Goal: Task Accomplishment & Management: Use online tool/utility

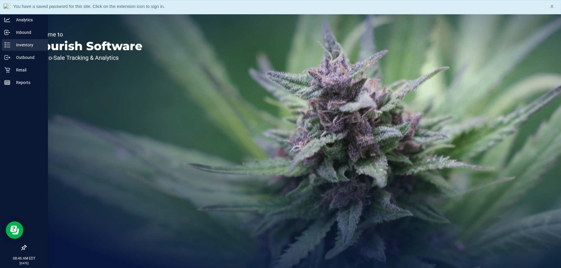
click at [11, 45] on p "Inventory" at bounding box center [27, 44] width 35 height 7
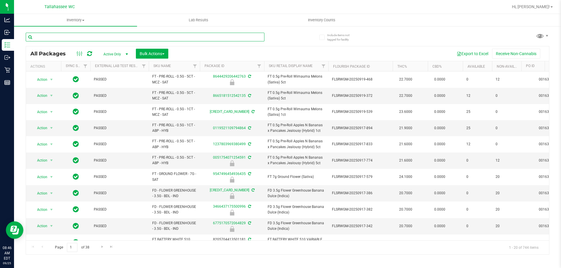
click at [250, 38] on input "text" at bounding box center [145, 37] width 239 height 9
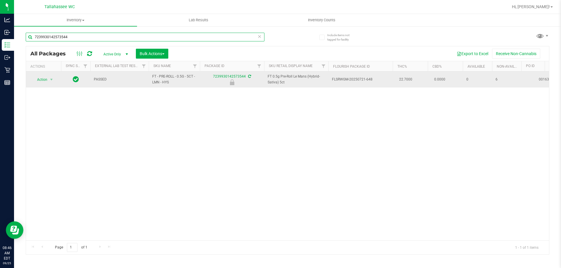
type input "7239930142573544"
click at [46, 79] on span "Action" at bounding box center [40, 80] width 16 height 8
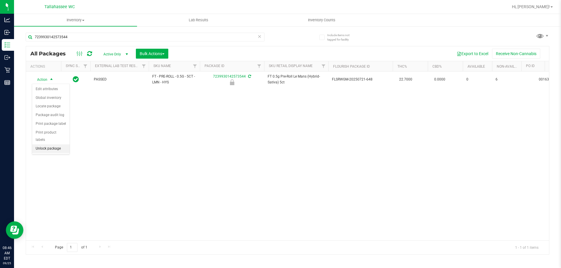
click at [43, 145] on li "Unlock package" at bounding box center [50, 149] width 37 height 9
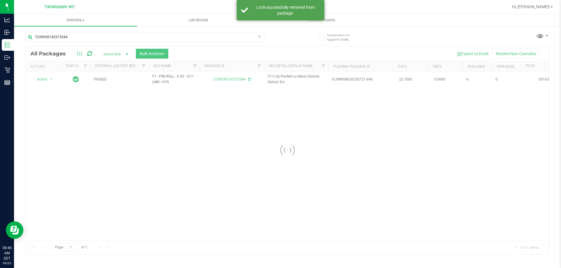
click at [261, 38] on icon at bounding box center [259, 36] width 4 height 7
click at [253, 35] on input "text" at bounding box center [145, 37] width 239 height 9
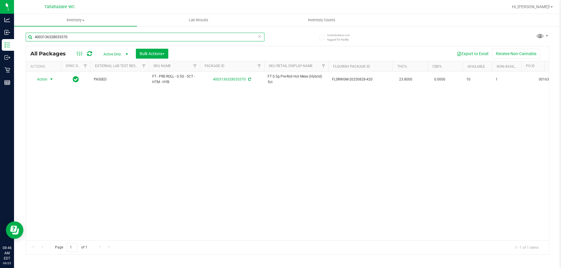
type input "4003136328035370"
click at [51, 79] on span "select" at bounding box center [51, 79] width 5 height 5
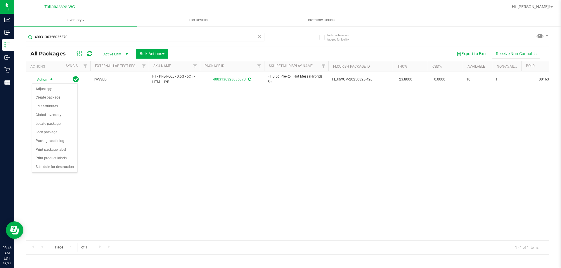
click at [258, 38] on icon at bounding box center [259, 36] width 4 height 7
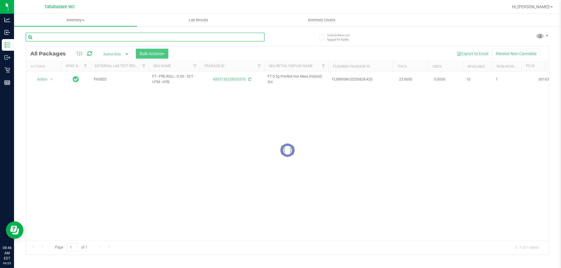
click at [258, 38] on input "text" at bounding box center [145, 37] width 239 height 9
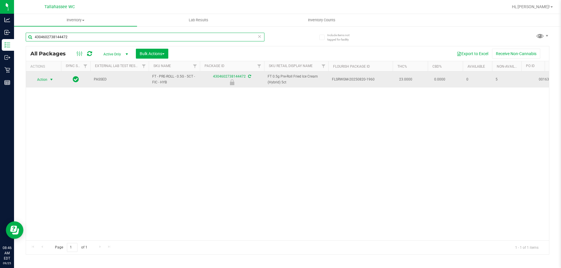
type input "4304602738144472"
click at [40, 80] on span "Action" at bounding box center [40, 80] width 16 height 8
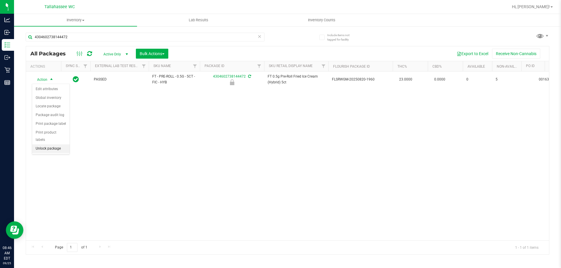
click at [48, 145] on li "Unlock package" at bounding box center [50, 149] width 37 height 9
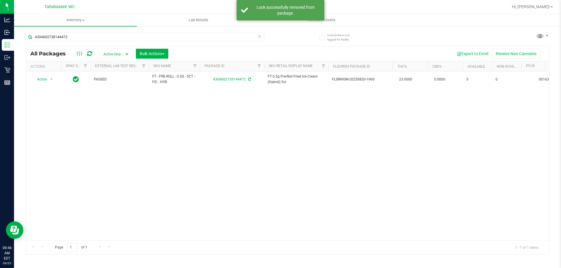
click at [258, 36] on icon at bounding box center [259, 36] width 4 height 7
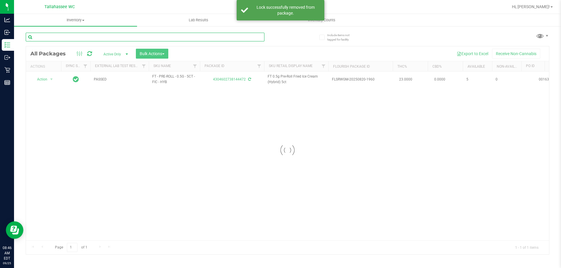
click at [257, 36] on input "text" at bounding box center [145, 37] width 239 height 9
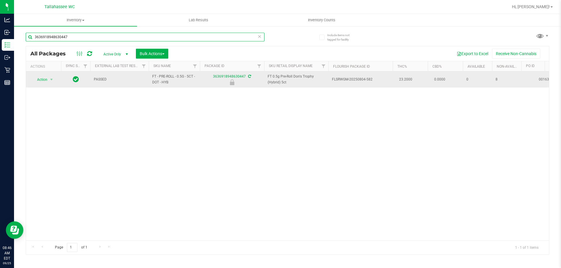
type input "3636918948630447"
click at [43, 78] on span "Action" at bounding box center [40, 80] width 16 height 8
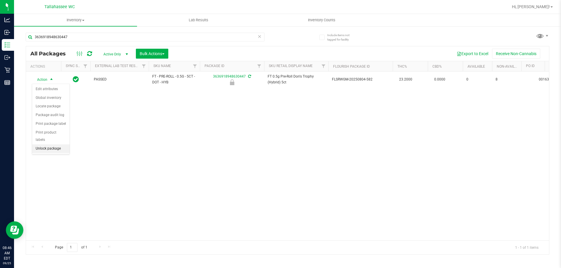
click at [45, 145] on li "Unlock package" at bounding box center [50, 149] width 37 height 9
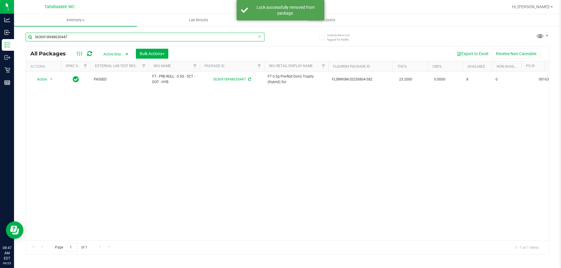
click at [261, 37] on input "3636918948630447" at bounding box center [145, 37] width 239 height 9
click at [259, 37] on icon at bounding box center [259, 36] width 4 height 7
click at [259, 37] on input "text" at bounding box center [145, 37] width 239 height 9
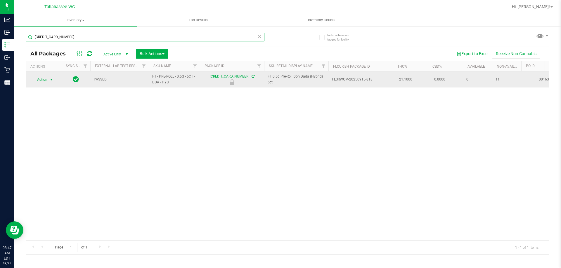
type input "[CREDIT_CARD_NUMBER]"
click at [51, 78] on span "select" at bounding box center [51, 79] width 5 height 5
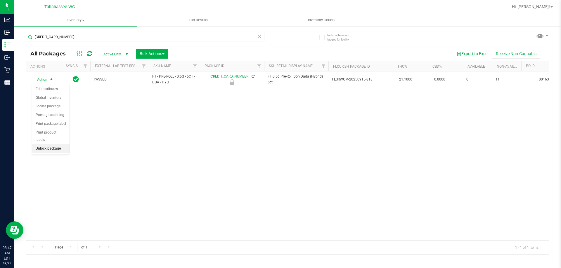
click at [50, 145] on li "Unlock package" at bounding box center [50, 149] width 37 height 9
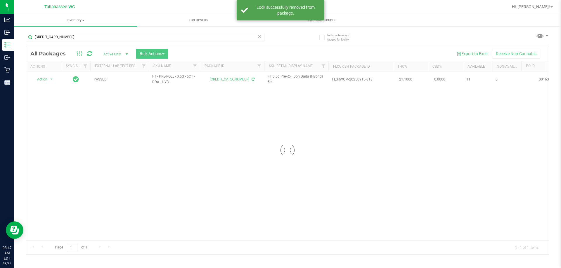
click at [259, 36] on icon at bounding box center [259, 36] width 4 height 7
click at [258, 37] on input "text" at bounding box center [145, 37] width 239 height 9
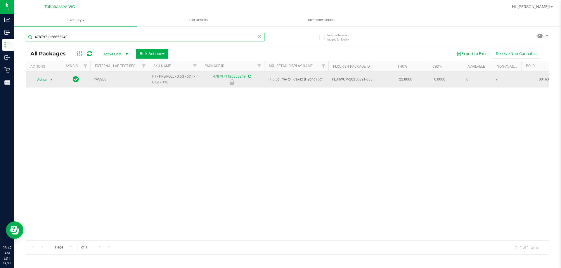
type input "4787971126853249"
click at [46, 81] on span "Action" at bounding box center [40, 80] width 16 height 8
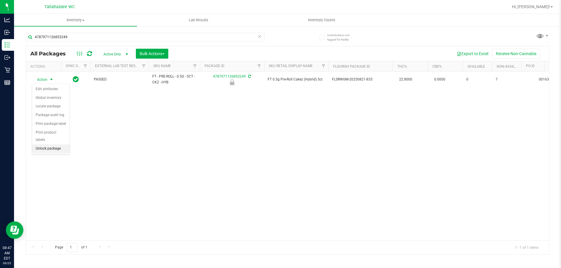
click at [47, 145] on li "Unlock package" at bounding box center [50, 149] width 37 height 9
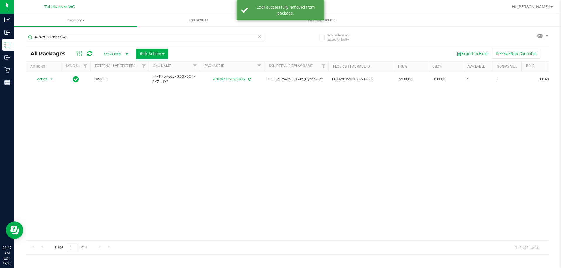
click at [260, 39] on icon at bounding box center [259, 36] width 4 height 7
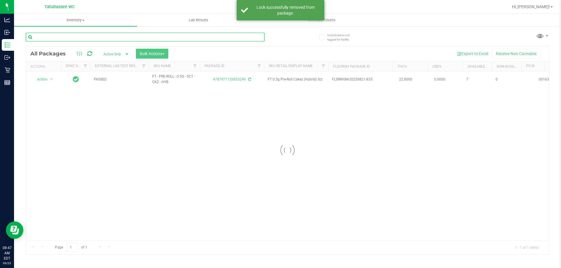
click at [258, 38] on input "text" at bounding box center [145, 37] width 239 height 9
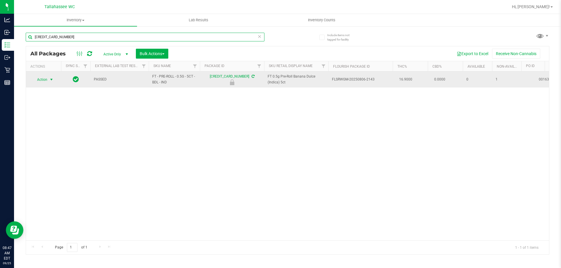
type input "[CREDIT_CARD_NUMBER]"
click at [51, 81] on span "select" at bounding box center [51, 79] width 5 height 5
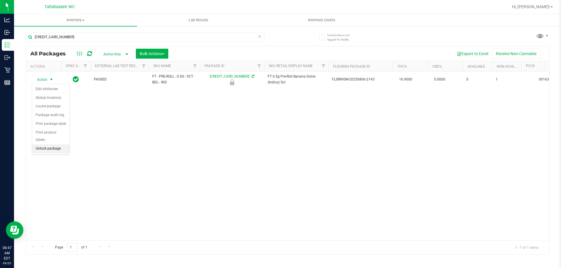
click at [55, 145] on li "Unlock package" at bounding box center [50, 149] width 37 height 9
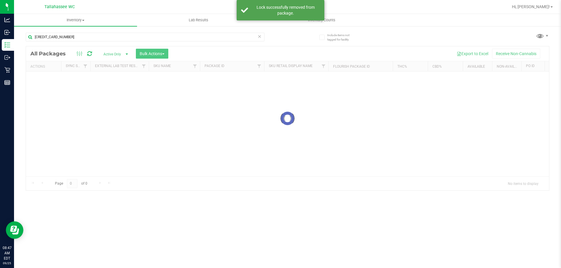
click at [259, 37] on icon at bounding box center [259, 36] width 4 height 7
click at [259, 37] on input "text" at bounding box center [145, 37] width 239 height 9
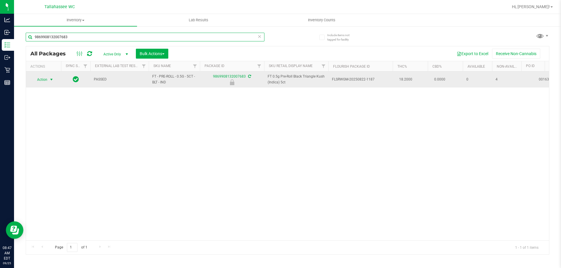
type input "9869908132007683"
click at [36, 79] on span "Action" at bounding box center [40, 80] width 16 height 8
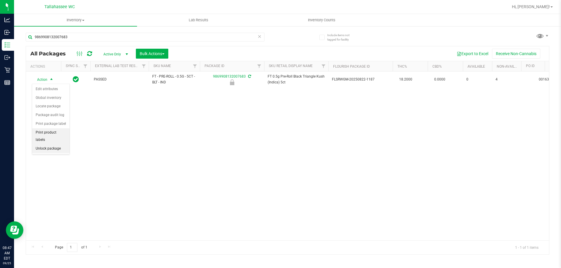
click at [49, 145] on li "Unlock package" at bounding box center [50, 149] width 37 height 9
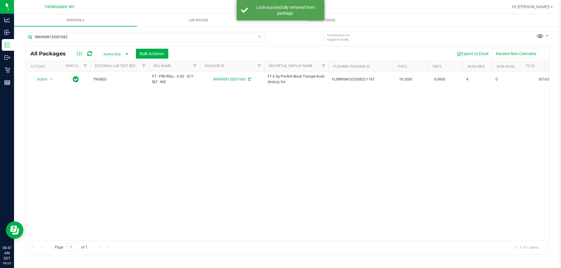
click at [259, 37] on icon at bounding box center [259, 36] width 4 height 7
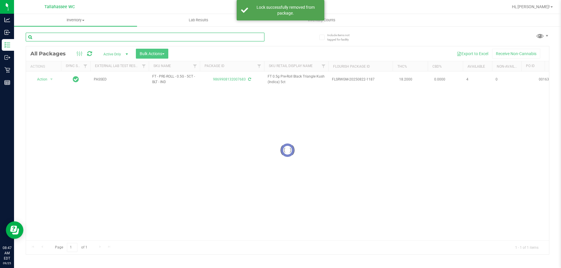
click at [259, 37] on input "text" at bounding box center [145, 37] width 239 height 9
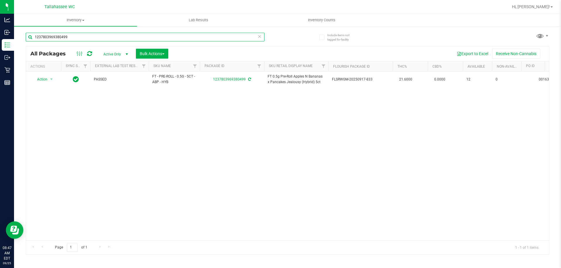
type input "1237803969380499"
click at [257, 37] on icon at bounding box center [259, 36] width 4 height 7
click at [257, 37] on input "text" at bounding box center [145, 37] width 239 height 9
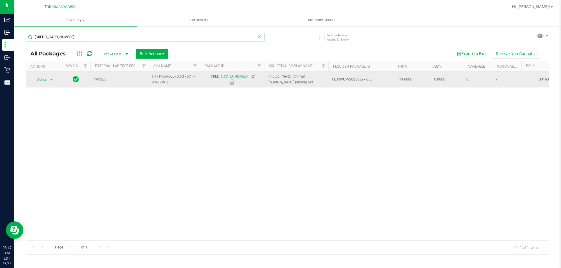
type input "[CREDIT_CARD_NUMBER]"
click at [52, 80] on span "select" at bounding box center [51, 79] width 5 height 5
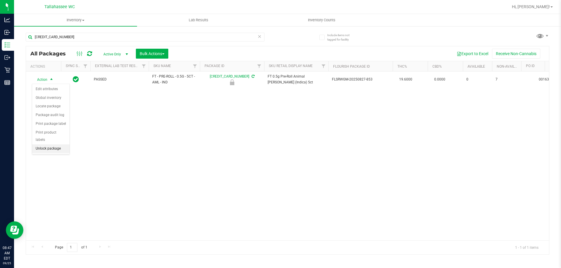
click at [47, 145] on li "Unlock package" at bounding box center [50, 149] width 37 height 9
click at [261, 37] on icon at bounding box center [259, 36] width 4 height 7
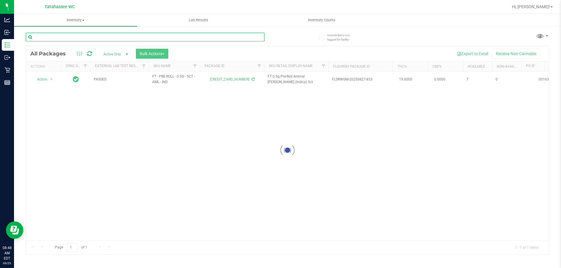
click at [259, 37] on input "text" at bounding box center [145, 37] width 239 height 9
type input "7207227374568030"
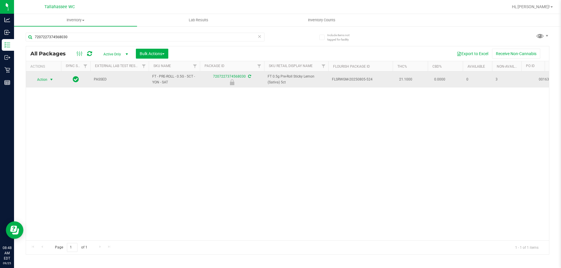
click at [46, 81] on span "Action" at bounding box center [40, 80] width 16 height 8
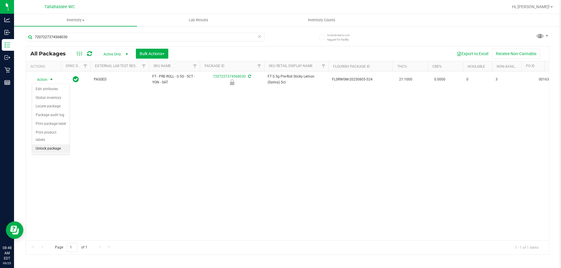
click at [64, 145] on li "Unlock package" at bounding box center [50, 149] width 37 height 9
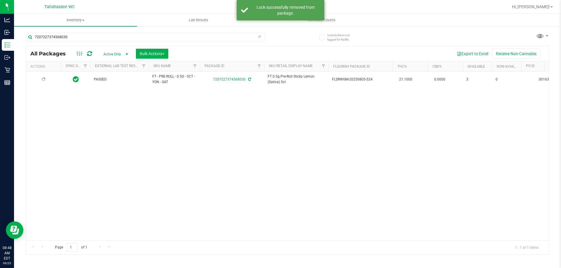
click at [261, 39] on icon at bounding box center [259, 36] width 4 height 7
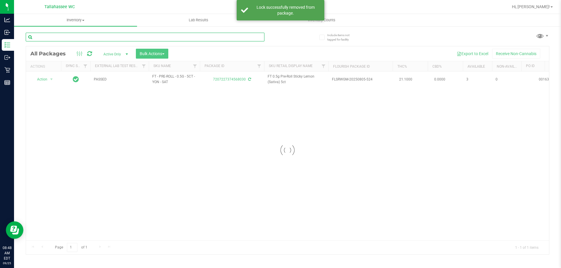
click at [251, 41] on input "text" at bounding box center [145, 37] width 239 height 9
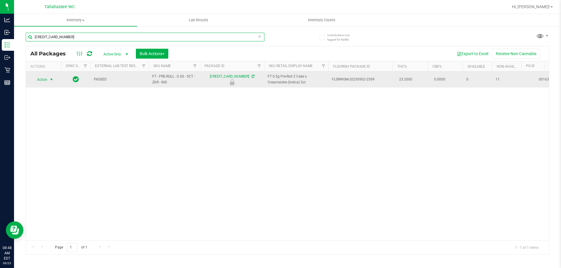
type input "[CREDIT_CARD_NUMBER]"
click at [52, 80] on span "select" at bounding box center [51, 79] width 5 height 5
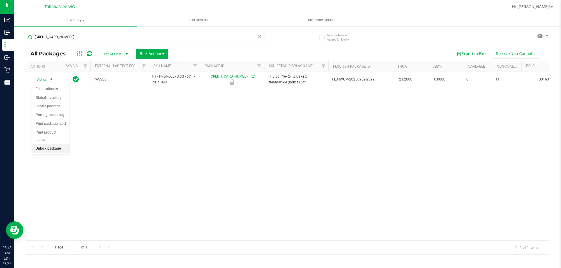
click at [57, 145] on li "Unlock package" at bounding box center [50, 149] width 37 height 9
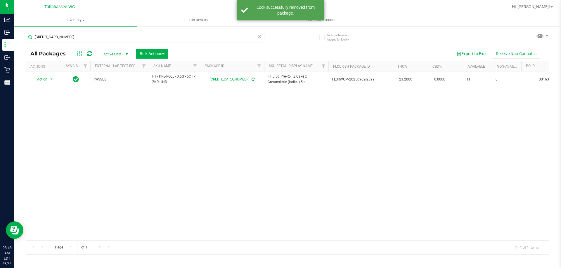
click at [258, 37] on icon at bounding box center [259, 36] width 4 height 7
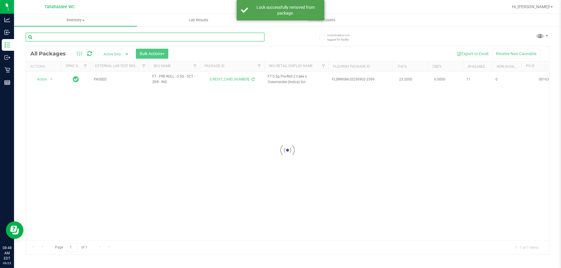
click at [257, 38] on input "text" at bounding box center [145, 37] width 239 height 9
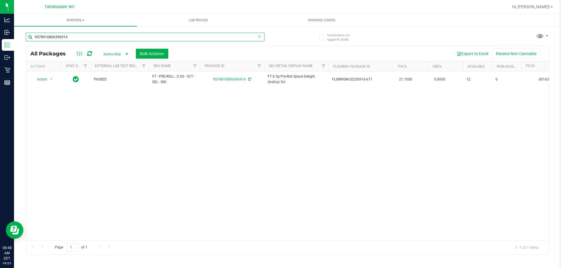
type input "9578910806396914"
click at [259, 35] on icon at bounding box center [259, 36] width 4 height 7
click at [252, 36] on input "text" at bounding box center [145, 37] width 239 height 9
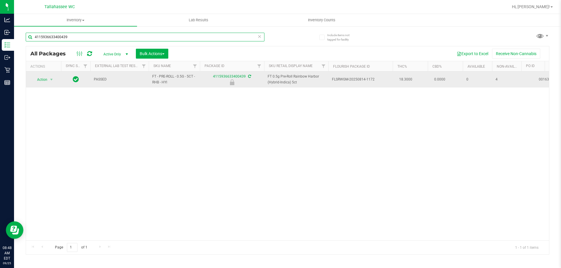
type input "4115936633400439"
click at [45, 83] on span "Action" at bounding box center [40, 80] width 16 height 8
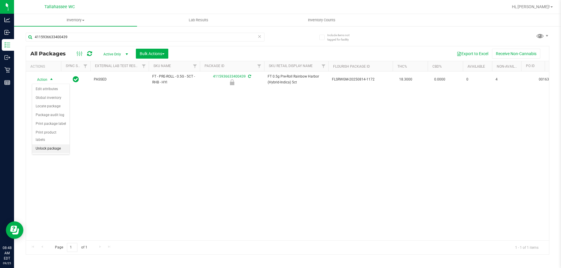
click at [45, 145] on li "Unlock package" at bounding box center [50, 149] width 37 height 9
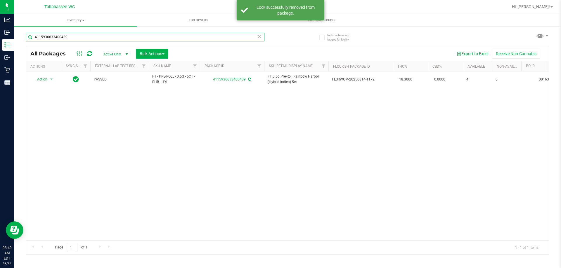
click at [262, 37] on input "4115936633400439" at bounding box center [145, 37] width 239 height 9
click at [259, 37] on icon at bounding box center [259, 36] width 4 height 7
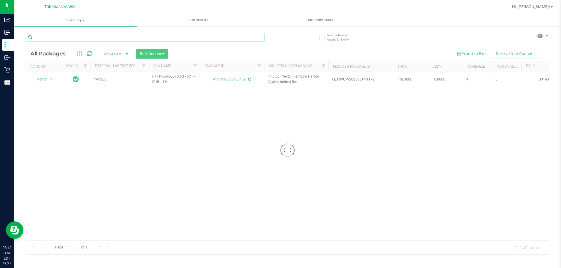
click at [259, 37] on input "text" at bounding box center [145, 37] width 239 height 9
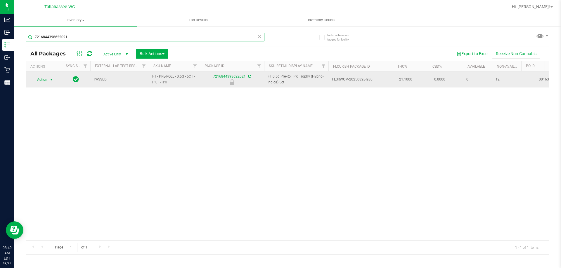
type input "7216844398622021"
click at [52, 80] on span "select" at bounding box center [51, 79] width 5 height 5
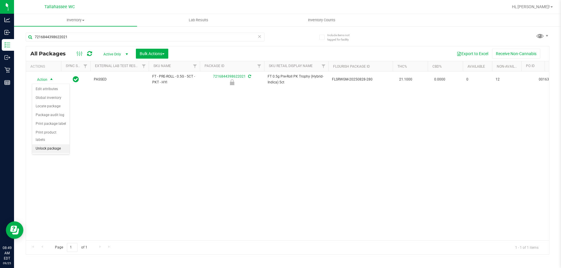
click at [52, 145] on li "Unlock package" at bounding box center [50, 149] width 37 height 9
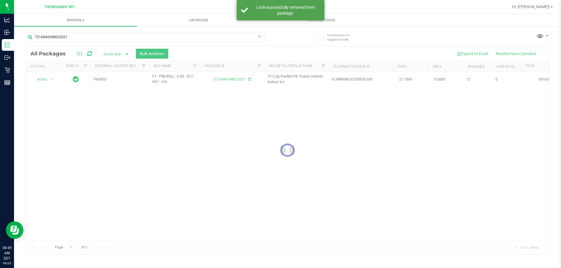
click at [259, 37] on icon at bounding box center [259, 36] width 4 height 7
click at [254, 37] on input "text" at bounding box center [145, 37] width 239 height 9
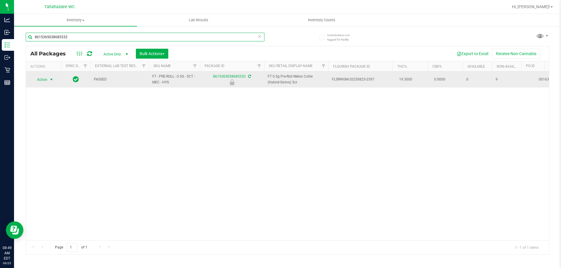
type input "8615365038685332"
click at [47, 78] on span "Action" at bounding box center [43, 80] width 23 height 8
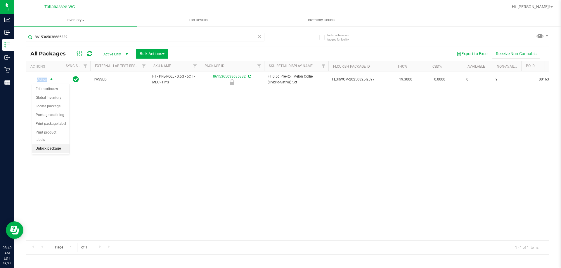
click at [39, 145] on li "Unlock package" at bounding box center [50, 149] width 37 height 9
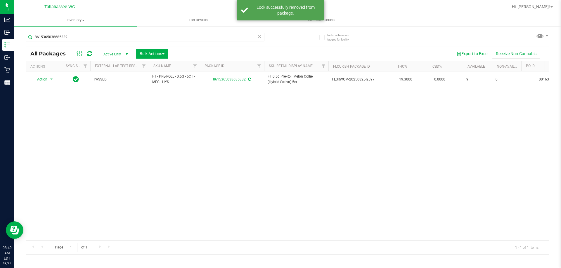
click at [261, 38] on icon at bounding box center [259, 36] width 4 height 7
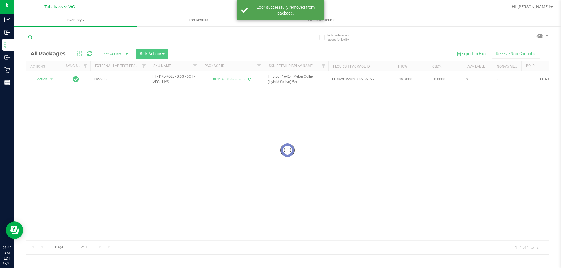
click at [260, 38] on input "text" at bounding box center [145, 37] width 239 height 9
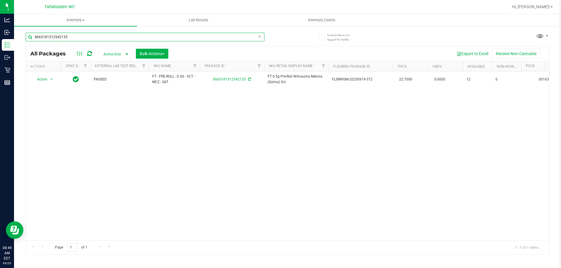
type input "8665181512542135"
click at [260, 37] on icon at bounding box center [259, 36] width 4 height 7
click at [256, 38] on input "text" at bounding box center [145, 37] width 239 height 9
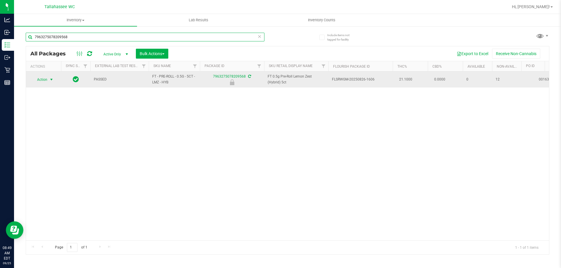
type input "7963275078209568"
click at [45, 79] on span "Action" at bounding box center [40, 80] width 16 height 8
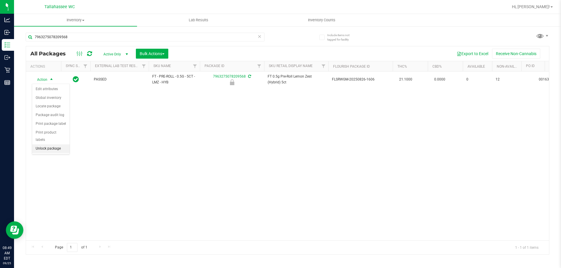
click at [53, 145] on li "Unlock package" at bounding box center [50, 149] width 37 height 9
click at [260, 39] on icon at bounding box center [259, 36] width 4 height 7
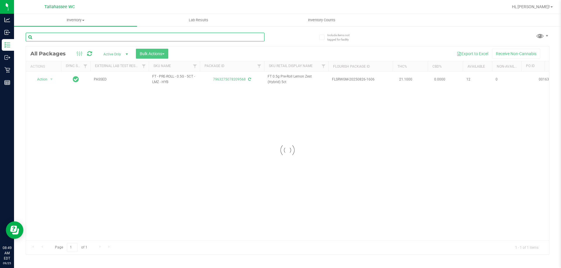
click at [256, 39] on input "text" at bounding box center [145, 37] width 239 height 9
type input "4269960749844065"
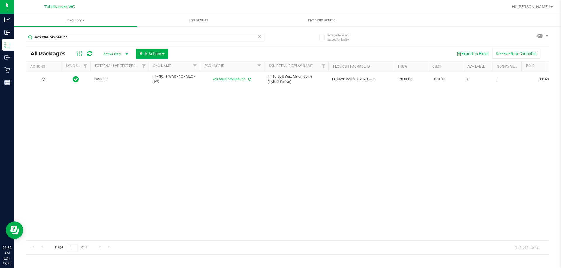
click at [258, 37] on icon at bounding box center [259, 36] width 4 height 7
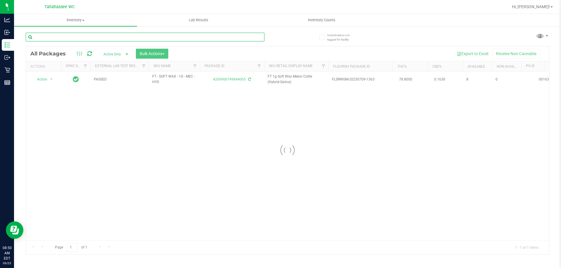
click at [258, 37] on input "text" at bounding box center [145, 37] width 239 height 9
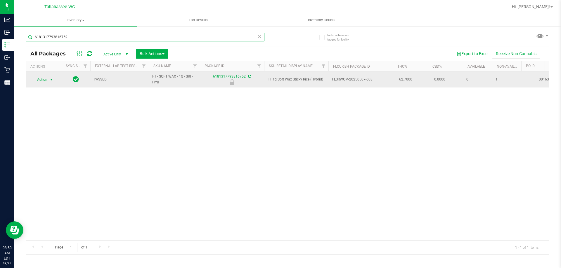
type input "6181317793816752"
click at [51, 78] on span "select" at bounding box center [51, 79] width 5 height 5
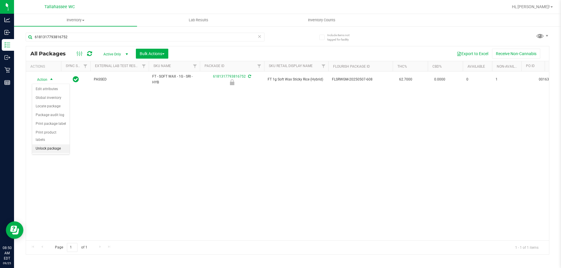
click at [48, 145] on li "Unlock package" at bounding box center [50, 149] width 37 height 9
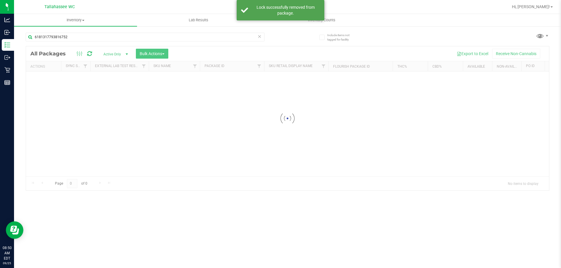
click at [259, 38] on icon at bounding box center [259, 36] width 4 height 7
click at [259, 38] on input "text" at bounding box center [145, 37] width 239 height 9
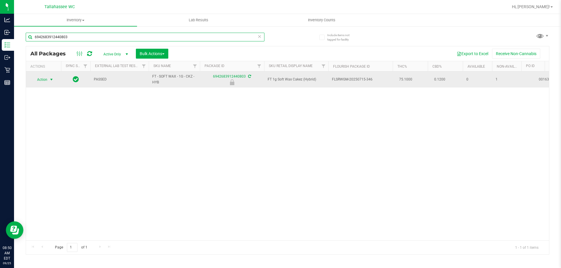
type input "6942683912440803"
click at [39, 83] on span "Action" at bounding box center [40, 80] width 16 height 8
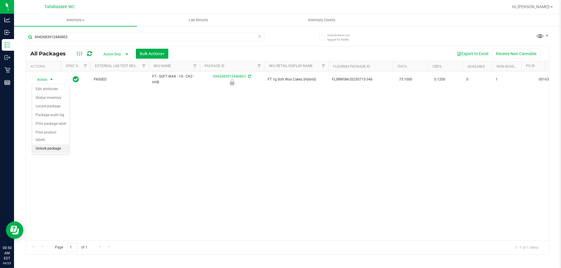
click at [56, 145] on li "Unlock package" at bounding box center [50, 149] width 37 height 9
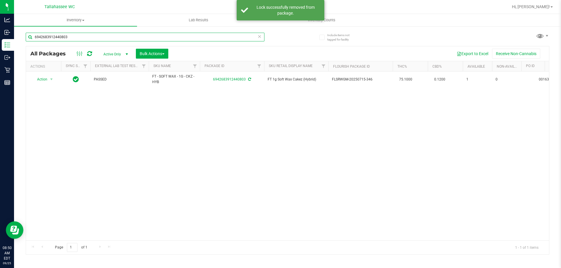
click at [261, 37] on input "6942683912440803" at bounding box center [145, 37] width 239 height 9
click at [259, 37] on icon at bounding box center [259, 36] width 4 height 7
click at [254, 36] on input "text" at bounding box center [145, 37] width 239 height 9
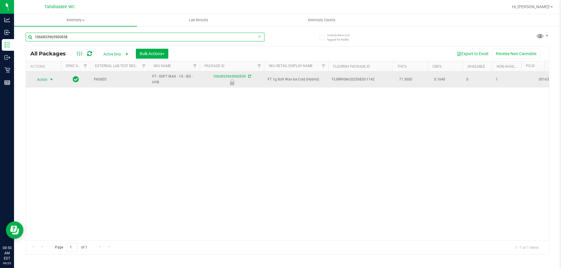
type input "1066853965900838"
click at [49, 81] on span "select" at bounding box center [51, 79] width 5 height 5
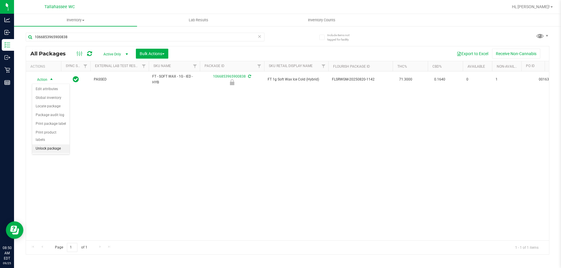
click at [41, 145] on li "Unlock package" at bounding box center [50, 149] width 37 height 9
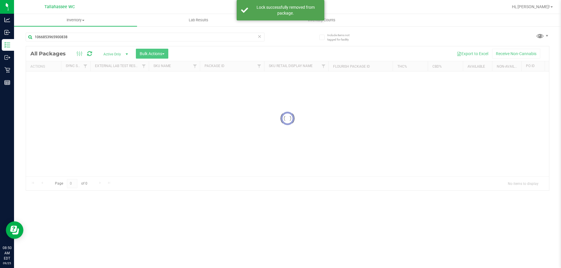
click at [258, 37] on icon at bounding box center [259, 36] width 4 height 7
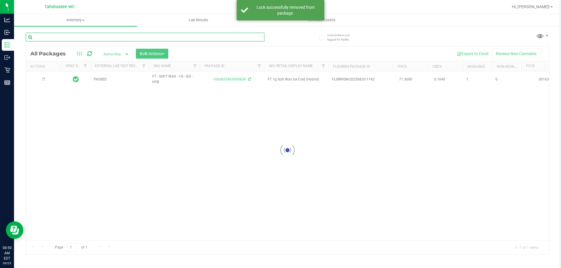
click at [258, 37] on input "text" at bounding box center [145, 37] width 239 height 9
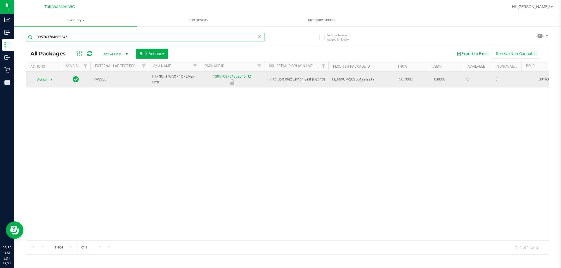
type input "1395763764882345"
click at [47, 80] on span "Action" at bounding box center [40, 80] width 16 height 8
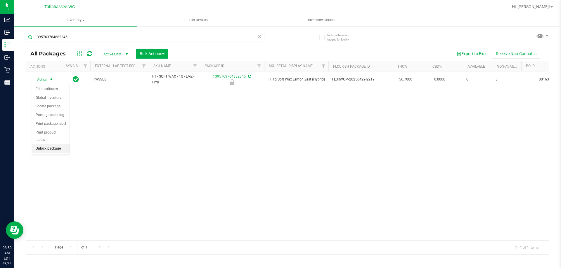
click at [61, 145] on li "Unlock package" at bounding box center [50, 149] width 37 height 9
click at [259, 38] on icon at bounding box center [259, 36] width 4 height 7
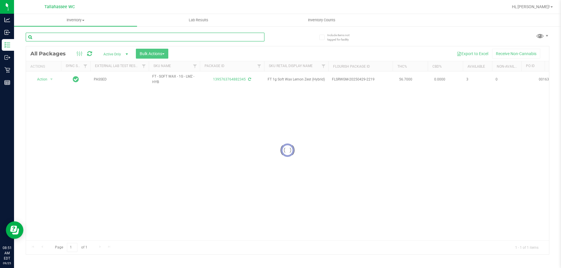
click at [258, 38] on input "text" at bounding box center [145, 37] width 239 height 9
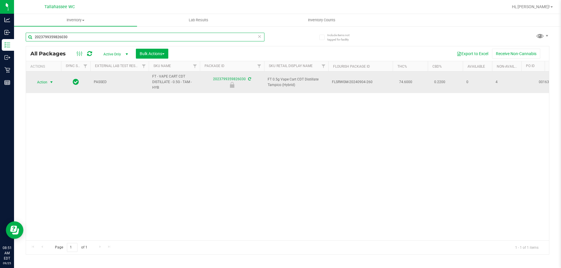
type input "2023799359826030"
click at [51, 84] on span "select" at bounding box center [51, 82] width 5 height 5
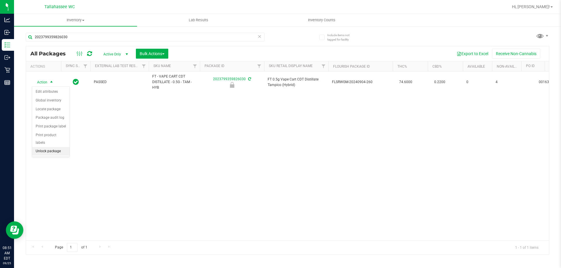
click at [60, 147] on li "Unlock package" at bounding box center [50, 151] width 37 height 9
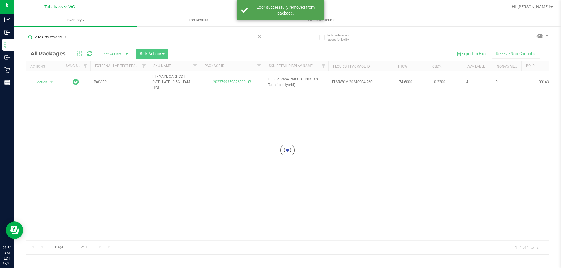
click at [260, 38] on icon at bounding box center [259, 36] width 4 height 7
click at [257, 38] on input "text" at bounding box center [145, 37] width 239 height 9
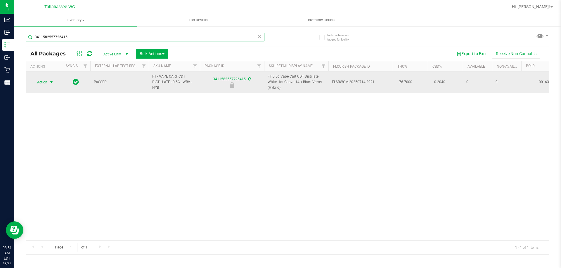
type input "3411582557726415"
click at [49, 83] on span "select" at bounding box center [51, 82] width 7 height 8
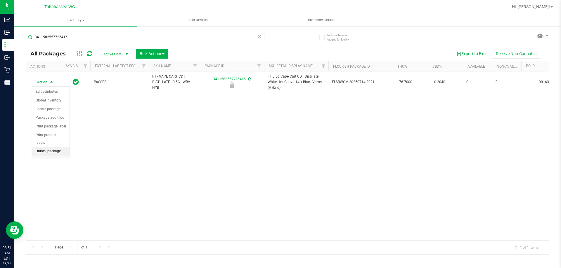
click at [57, 147] on li "Unlock package" at bounding box center [50, 151] width 37 height 9
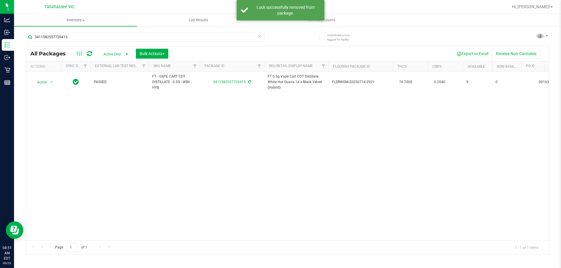
click at [259, 38] on icon at bounding box center [259, 36] width 4 height 7
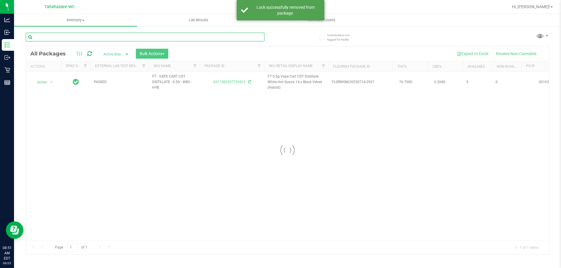
click at [254, 39] on input "text" at bounding box center [145, 37] width 239 height 9
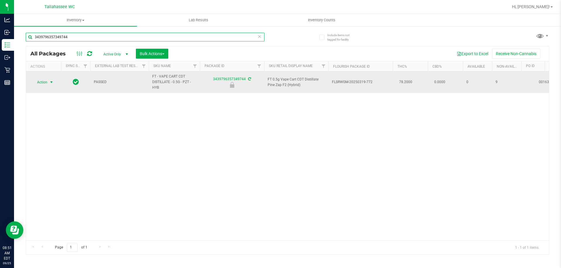
type input "3439796357349744"
click at [49, 83] on span "select" at bounding box center [51, 82] width 5 height 5
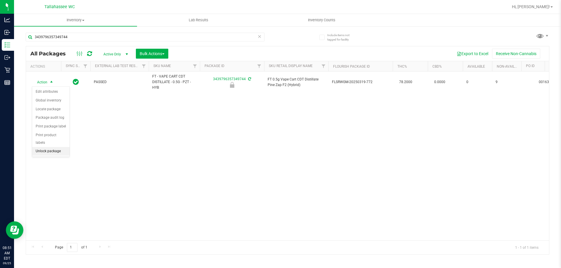
click at [36, 147] on li "Unlock package" at bounding box center [50, 151] width 37 height 9
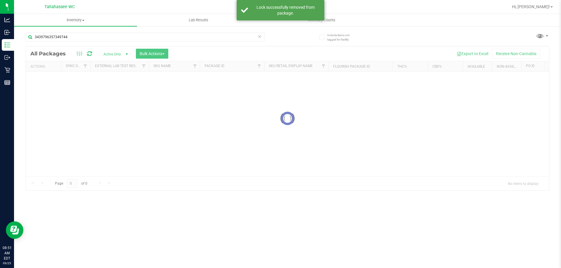
click at [259, 38] on icon at bounding box center [259, 36] width 4 height 7
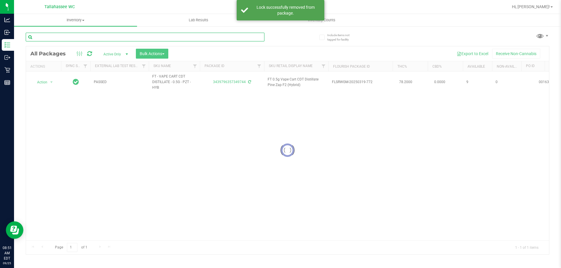
click at [259, 38] on input "text" at bounding box center [145, 37] width 239 height 9
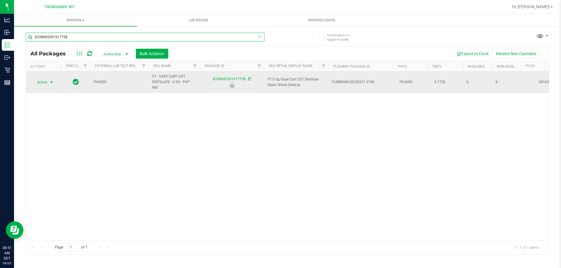
type input "8338685301917758"
click at [49, 84] on span "select" at bounding box center [51, 82] width 5 height 5
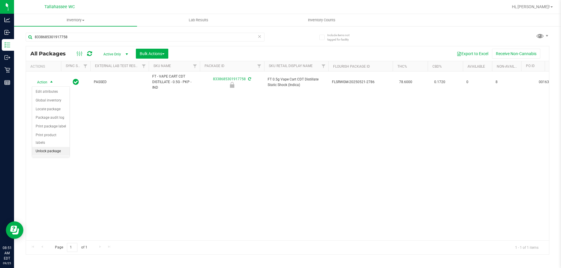
click at [53, 147] on li "Unlock package" at bounding box center [50, 151] width 37 height 9
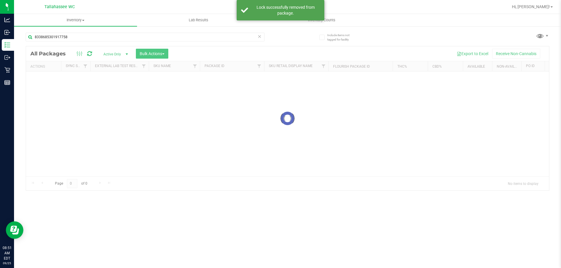
click at [260, 37] on icon at bounding box center [259, 36] width 4 height 7
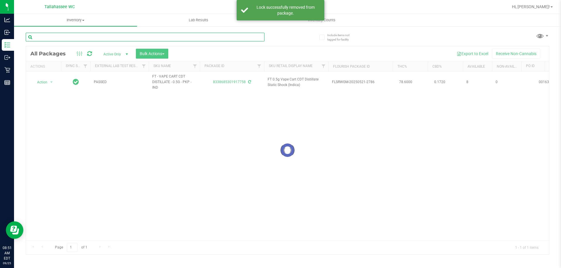
click at [259, 38] on input "text" at bounding box center [145, 37] width 239 height 9
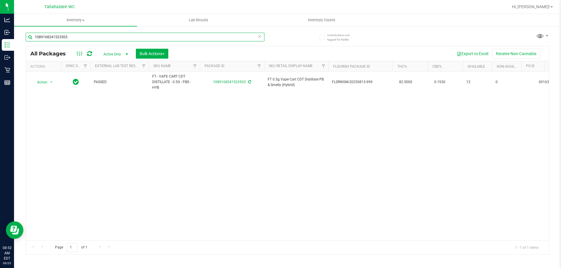
type input "1089168241523503"
click at [259, 35] on icon at bounding box center [259, 36] width 4 height 7
click at [241, 34] on input "text" at bounding box center [145, 37] width 239 height 9
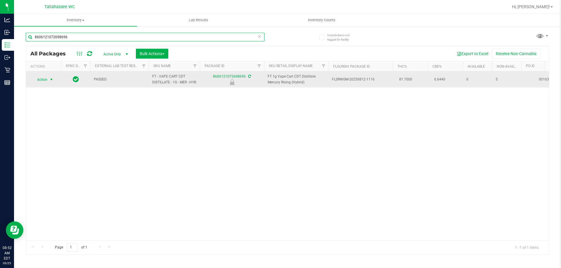
type input "8606121072698696"
click at [51, 82] on span "select" at bounding box center [51, 79] width 5 height 5
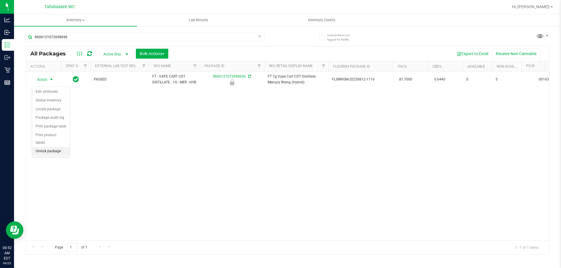
click at [59, 147] on li "Unlock package" at bounding box center [50, 151] width 37 height 9
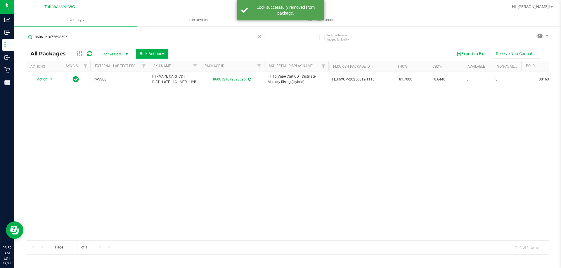
click at [260, 37] on icon at bounding box center [259, 36] width 4 height 7
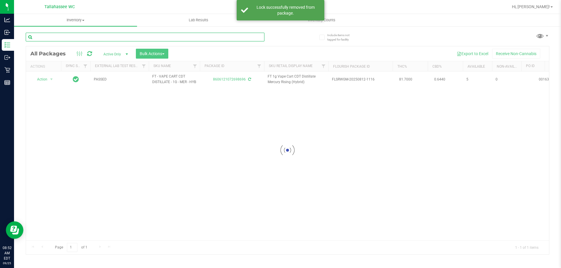
click at [238, 40] on input "text" at bounding box center [145, 37] width 239 height 9
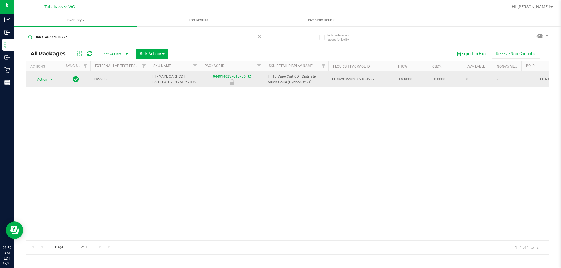
type input "0449140237010775"
click at [37, 84] on span "Action" at bounding box center [40, 80] width 16 height 8
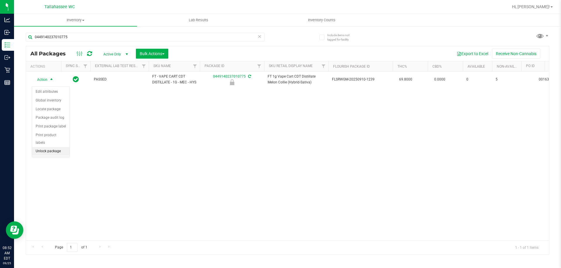
click at [43, 147] on li "Unlock package" at bounding box center [50, 151] width 37 height 9
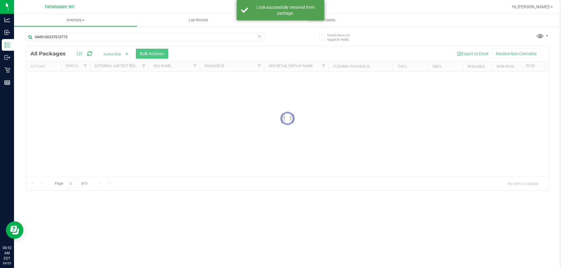
click at [261, 39] on icon at bounding box center [259, 36] width 4 height 7
click at [254, 39] on input "text" at bounding box center [145, 37] width 239 height 9
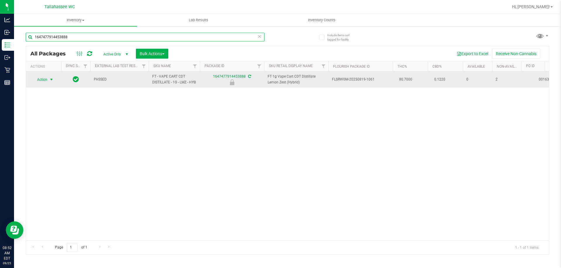
type input "1647477914453888"
click at [52, 82] on span "select" at bounding box center [51, 79] width 5 height 5
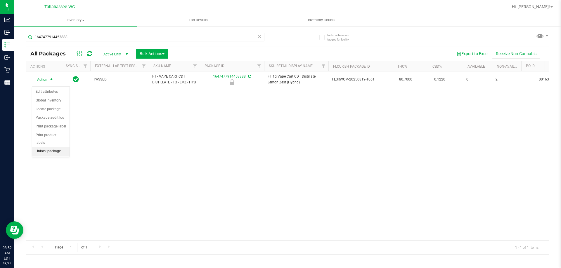
click at [43, 147] on li "Unlock package" at bounding box center [50, 151] width 37 height 9
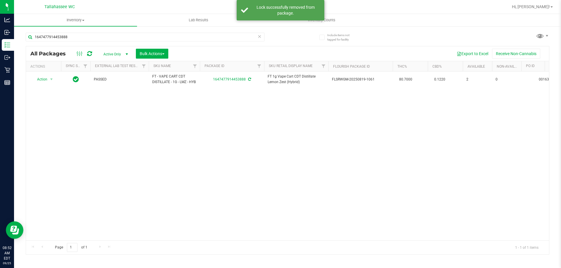
click at [261, 37] on icon at bounding box center [259, 36] width 4 height 7
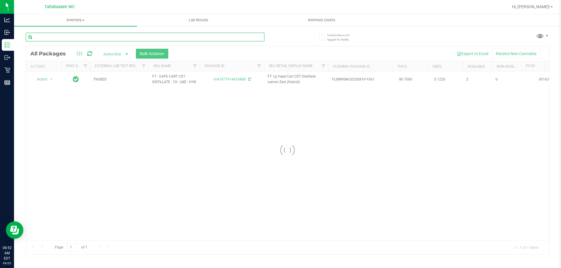
click at [258, 37] on input "text" at bounding box center [145, 37] width 239 height 9
click at [262, 37] on input "3483038136619350" at bounding box center [145, 37] width 239 height 9
type input "3483038136619350"
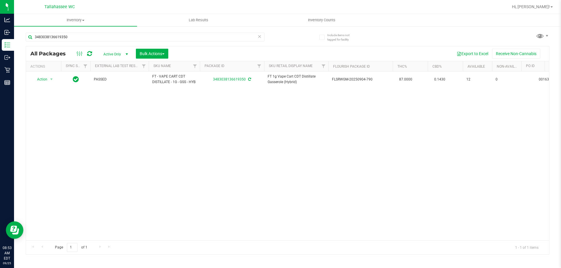
click at [258, 37] on icon at bounding box center [259, 36] width 4 height 7
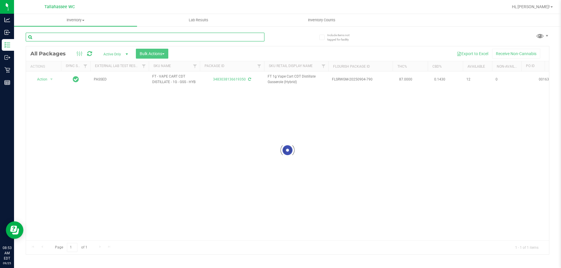
click at [258, 37] on input "text" at bounding box center [145, 37] width 239 height 9
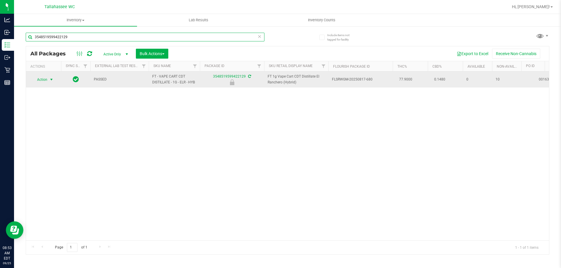
type input "3548519599422129"
click at [53, 82] on span "select" at bounding box center [51, 80] width 7 height 8
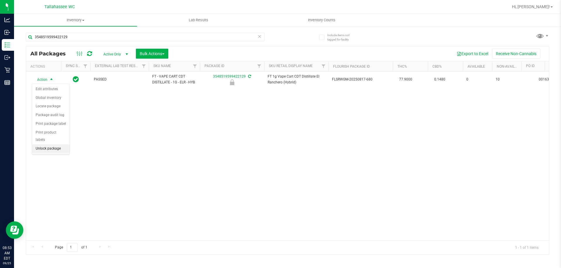
click at [49, 145] on li "Unlock package" at bounding box center [50, 149] width 37 height 9
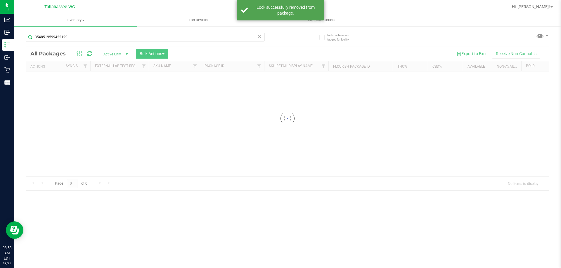
click at [259, 39] on icon at bounding box center [259, 36] width 4 height 7
click at [259, 39] on input "text" at bounding box center [145, 37] width 239 height 9
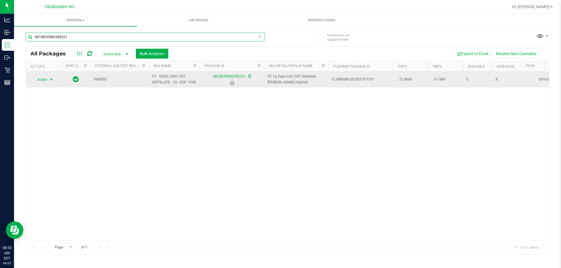
type input "8818839586598321"
click at [52, 80] on span "select" at bounding box center [51, 79] width 5 height 5
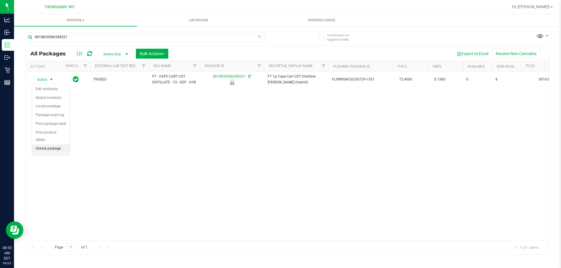
click at [50, 145] on li "Unlock package" at bounding box center [50, 149] width 37 height 9
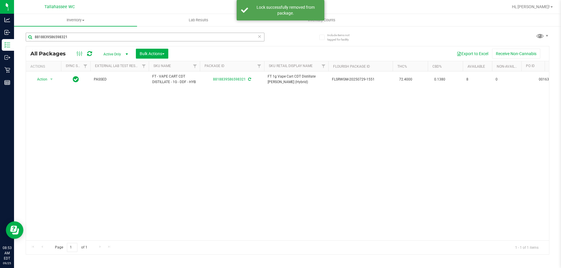
click at [259, 37] on icon at bounding box center [259, 36] width 4 height 7
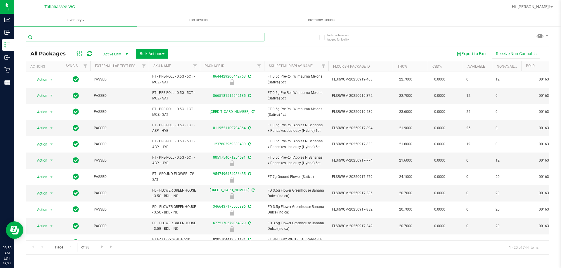
click at [239, 37] on input "text" at bounding box center [145, 37] width 239 height 9
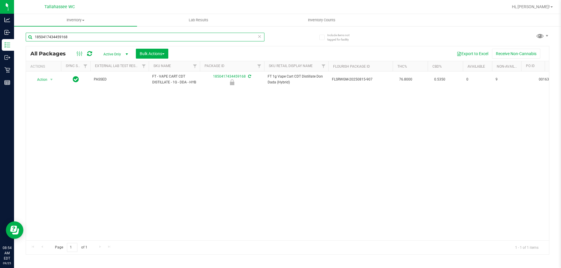
type input "1850417434459168"
click at [260, 37] on icon at bounding box center [259, 36] width 4 height 7
click at [260, 37] on input "text" at bounding box center [145, 37] width 239 height 9
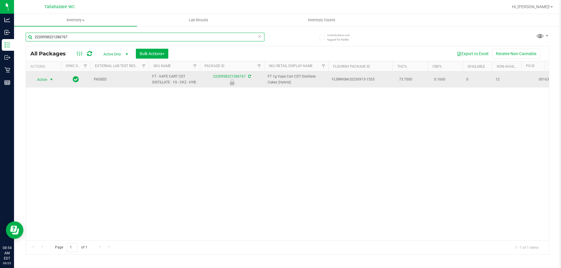
type input "2220958221286767"
click at [45, 84] on span "Action" at bounding box center [40, 80] width 16 height 8
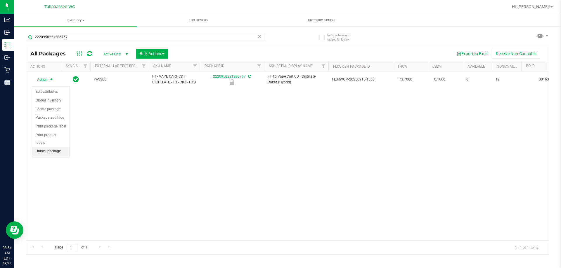
click at [53, 147] on li "Unlock package" at bounding box center [50, 151] width 37 height 9
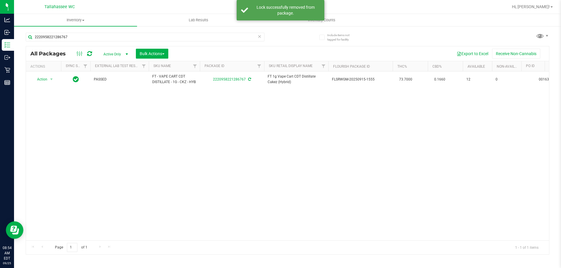
click at [261, 36] on icon at bounding box center [259, 36] width 4 height 7
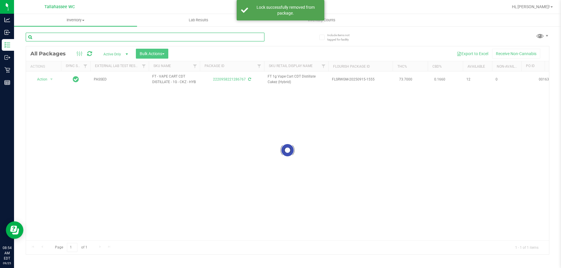
click at [248, 41] on input "text" at bounding box center [145, 37] width 239 height 9
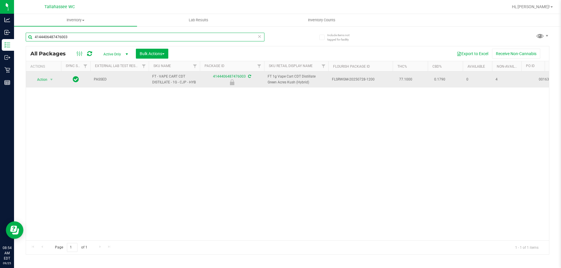
type input "4144406487476003"
click at [56, 81] on div "Action Action Edit attributes Global inventory Locate package Package audit log…" at bounding box center [44, 80] width 28 height 8
click at [53, 81] on span "select" at bounding box center [51, 79] width 5 height 5
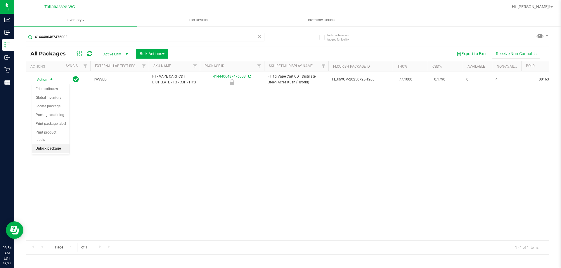
click at [59, 145] on li "Unlock package" at bounding box center [50, 149] width 37 height 9
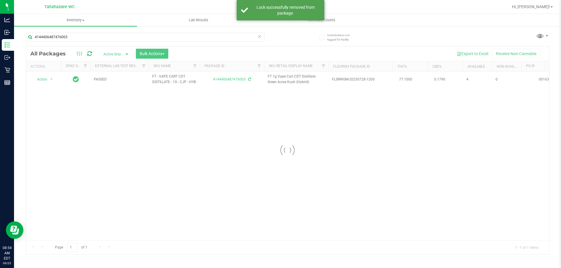
click at [259, 36] on icon at bounding box center [259, 36] width 4 height 7
click at [256, 37] on input "text" at bounding box center [145, 37] width 239 height 9
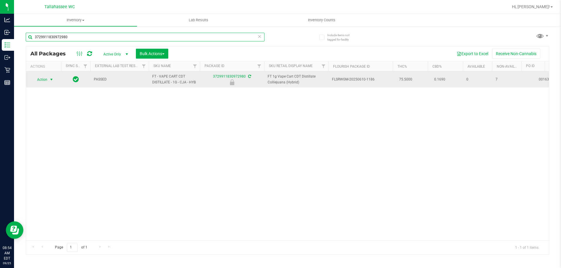
type input "3729911830972980"
click at [43, 79] on span "Action" at bounding box center [40, 80] width 16 height 8
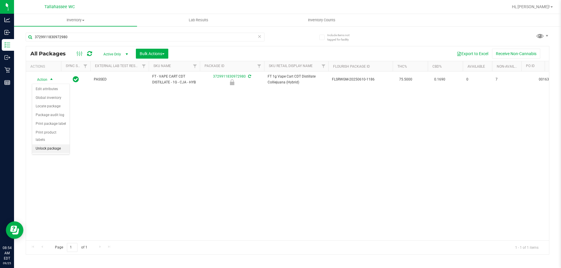
click at [41, 145] on li "Unlock package" at bounding box center [50, 149] width 37 height 9
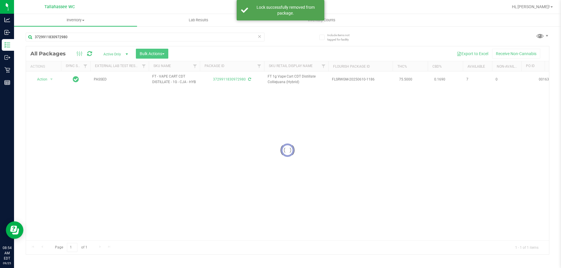
click at [260, 38] on icon at bounding box center [259, 36] width 4 height 7
click at [256, 38] on div "Inventory All packages All inventory Waste log Create inventory Lab Results Inv…" at bounding box center [287, 141] width 547 height 254
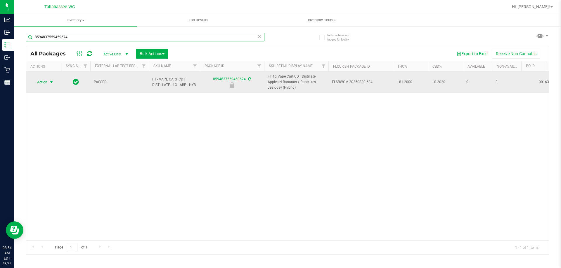
type input "8594837559459674"
click at [53, 85] on span "select" at bounding box center [51, 82] width 7 height 8
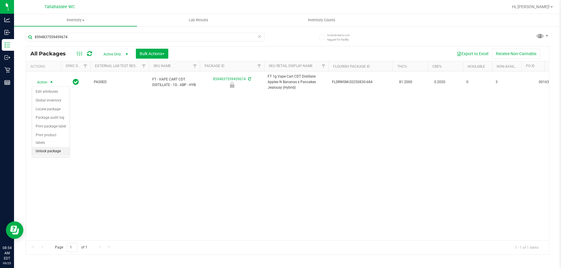
click at [57, 147] on li "Unlock package" at bounding box center [50, 151] width 37 height 9
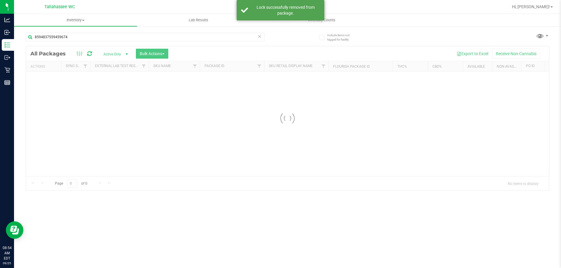
click at [260, 37] on icon at bounding box center [259, 36] width 4 height 7
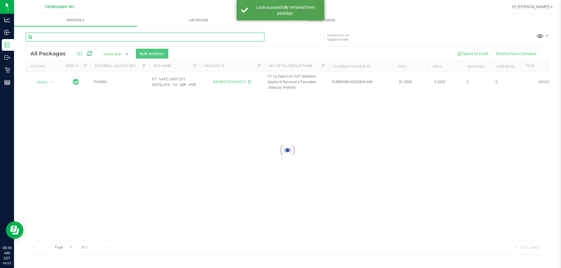
click at [260, 37] on input "text" at bounding box center [145, 37] width 239 height 9
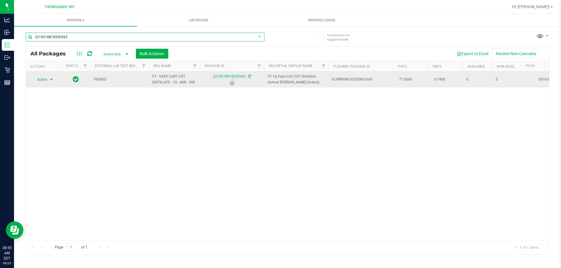
type input "2219518818550363"
click at [50, 81] on span "select" at bounding box center [51, 79] width 5 height 5
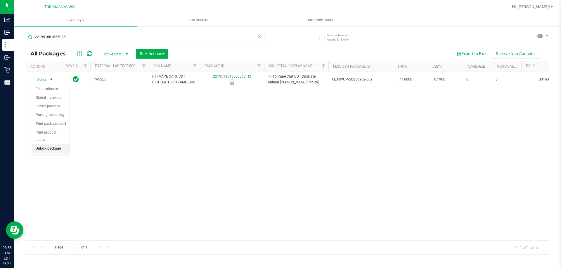
click at [50, 145] on li "Unlock package" at bounding box center [50, 149] width 37 height 9
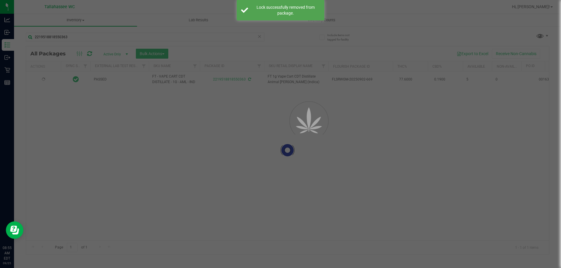
click at [261, 39] on div "Inventory All packages All inventory Waste log Create inventory Lab Results Inv…" at bounding box center [287, 141] width 547 height 254
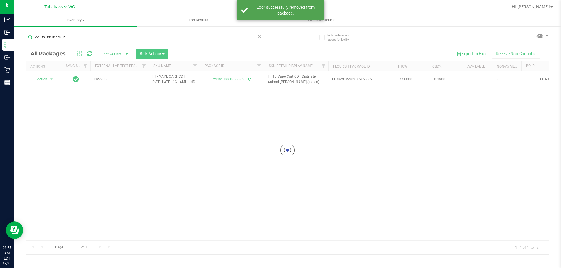
click at [259, 37] on icon at bounding box center [259, 36] width 4 height 7
click at [247, 38] on div "Inventory All packages All inventory Waste log Create inventory Lab Results Inv…" at bounding box center [287, 141] width 547 height 254
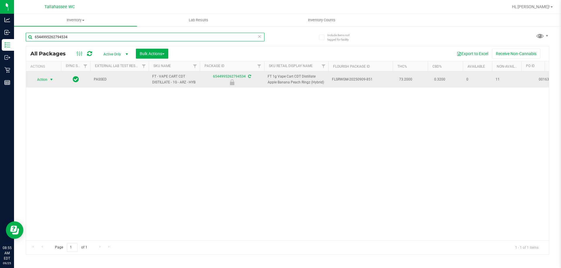
type input "6544995262794534"
click at [42, 81] on span "Action" at bounding box center [40, 80] width 16 height 8
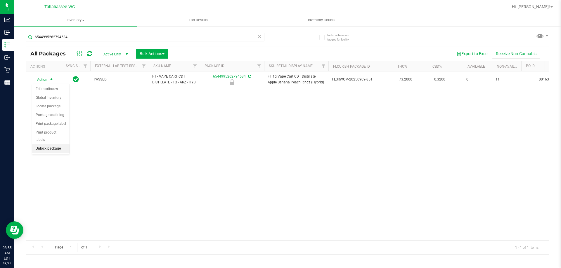
click at [49, 145] on li "Unlock package" at bounding box center [50, 149] width 37 height 9
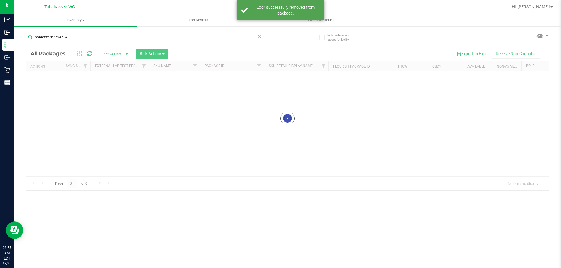
click at [260, 36] on icon at bounding box center [259, 36] width 4 height 7
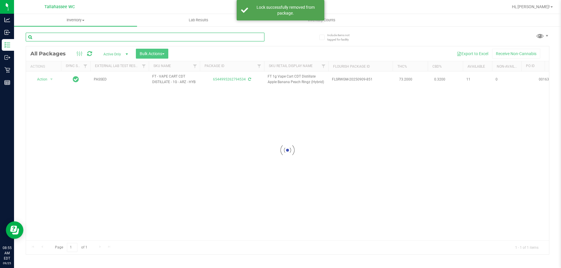
click at [260, 36] on input "text" at bounding box center [145, 37] width 239 height 9
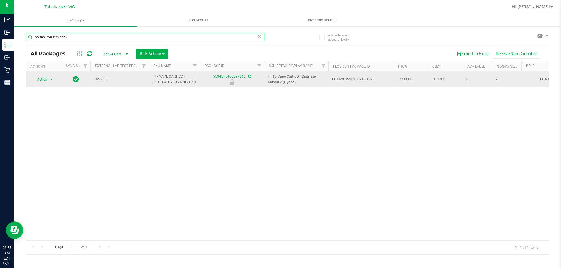
type input "5594575408397662"
click at [39, 84] on span "Action" at bounding box center [40, 80] width 16 height 8
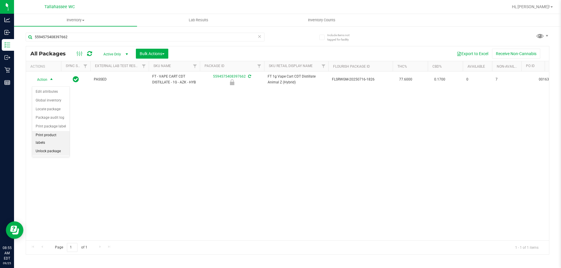
click at [63, 147] on li "Unlock package" at bounding box center [50, 151] width 37 height 9
click at [259, 37] on icon at bounding box center [259, 36] width 4 height 7
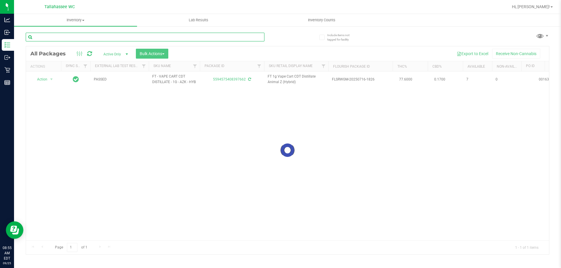
click at [252, 38] on input "text" at bounding box center [145, 37] width 239 height 9
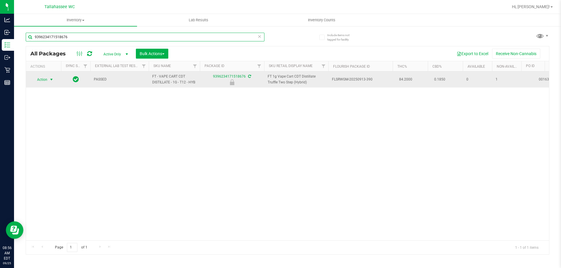
type input "9396234171518676"
click at [36, 79] on span "Action" at bounding box center [40, 80] width 16 height 8
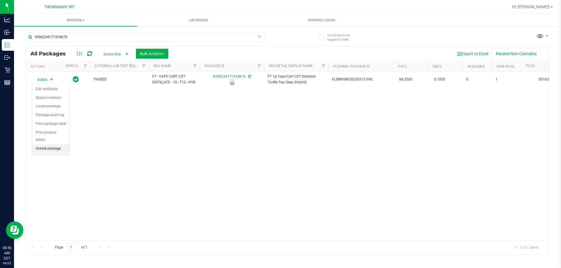
click at [46, 145] on li "Unlock package" at bounding box center [50, 149] width 37 height 9
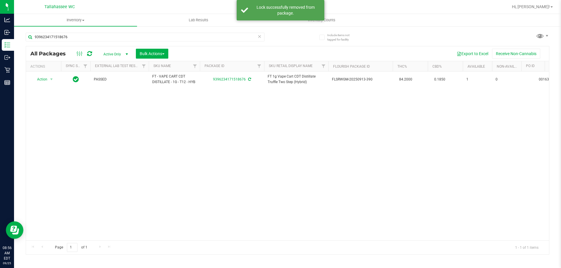
click at [258, 37] on icon at bounding box center [259, 36] width 4 height 7
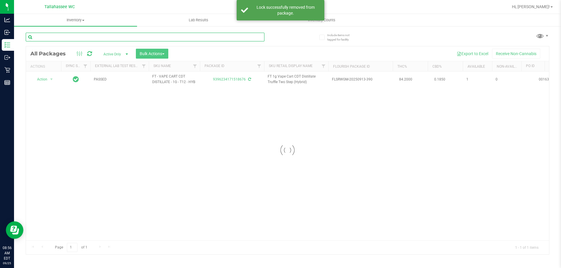
click at [257, 38] on input "text" at bounding box center [145, 37] width 239 height 9
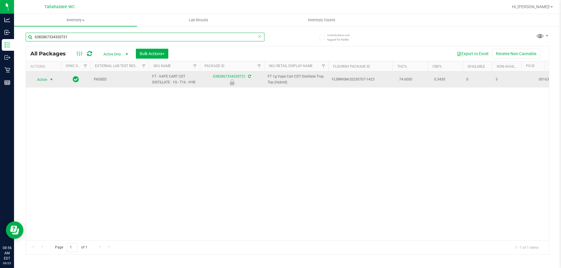
type input "6382867334320721"
click at [50, 80] on span "select" at bounding box center [51, 79] width 5 height 5
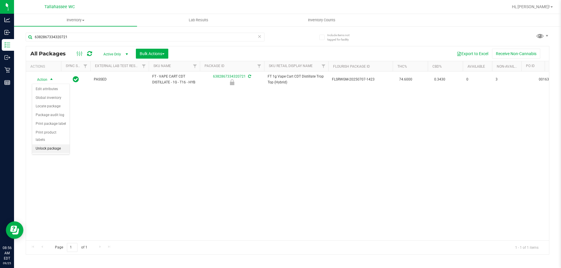
click at [39, 145] on li "Unlock package" at bounding box center [50, 149] width 37 height 9
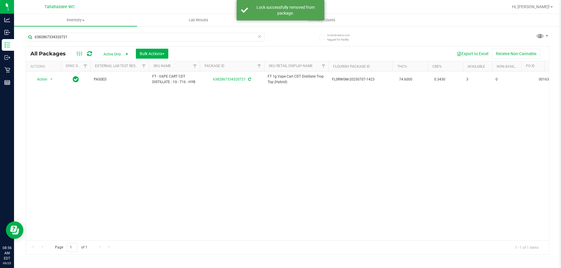
click at [259, 38] on icon at bounding box center [259, 36] width 4 height 7
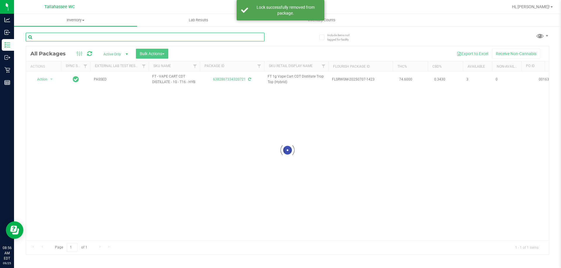
click at [256, 38] on input "text" at bounding box center [145, 37] width 239 height 9
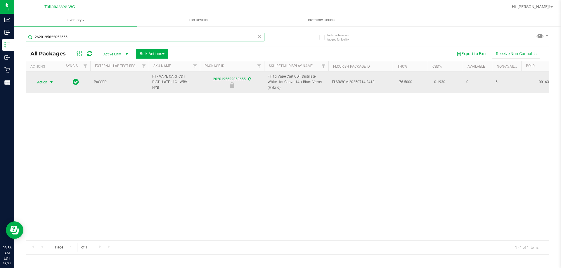
type input "2620195622053655"
click at [43, 84] on span "Action" at bounding box center [40, 82] width 16 height 8
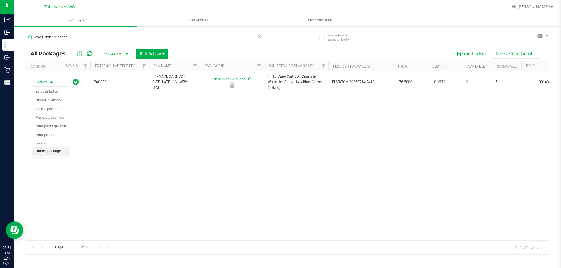
click at [48, 147] on li "Unlock package" at bounding box center [50, 151] width 37 height 9
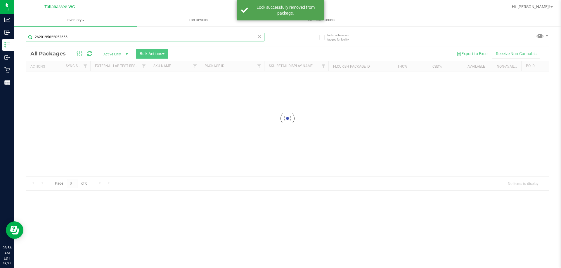
click at [261, 39] on input "2620195622053655" at bounding box center [145, 37] width 239 height 9
click at [261, 38] on icon at bounding box center [259, 36] width 4 height 7
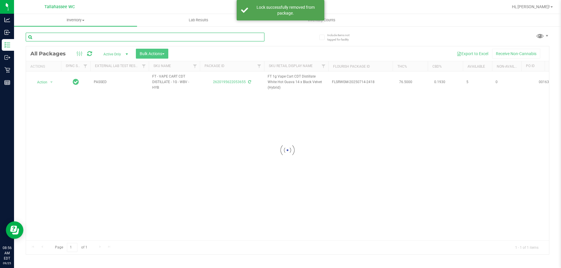
click at [261, 38] on input "text" at bounding box center [145, 37] width 239 height 9
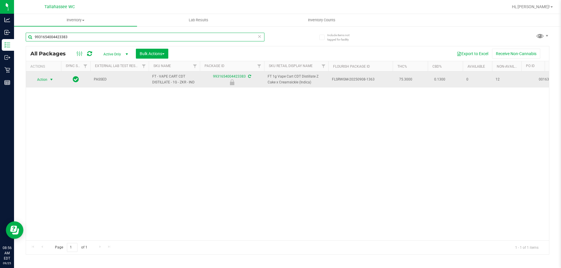
type input "9931654004423383"
click at [49, 80] on span "select" at bounding box center [51, 79] width 5 height 5
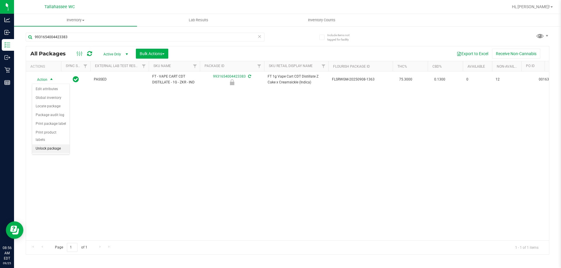
click at [60, 145] on li "Unlock package" at bounding box center [50, 149] width 37 height 9
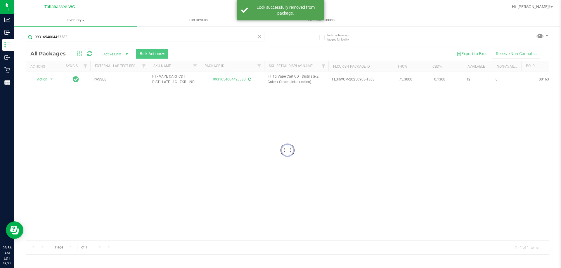
click at [258, 38] on icon at bounding box center [259, 36] width 4 height 7
click at [250, 41] on input "text" at bounding box center [145, 37] width 239 height 9
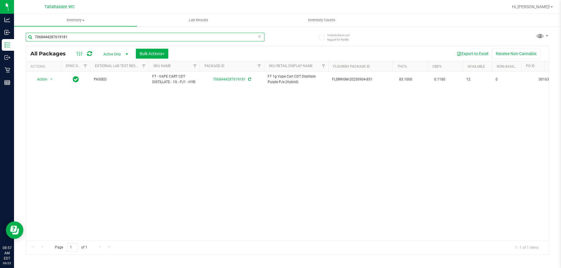
type input "7068444287619181"
click at [259, 36] on icon at bounding box center [259, 36] width 4 height 7
click at [259, 36] on input "text" at bounding box center [145, 37] width 239 height 9
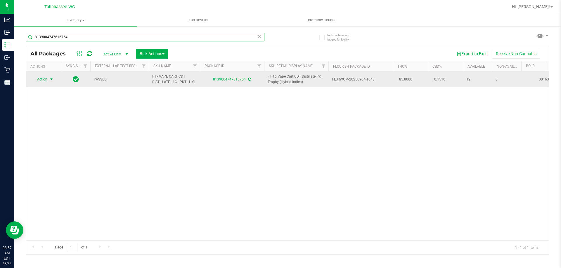
type input "8139004747616754"
click at [51, 80] on span "select" at bounding box center [51, 79] width 5 height 5
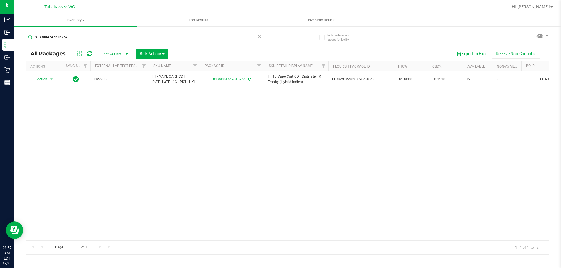
click at [182, 147] on div "Action Action Adjust qty Create package Edit attributes Global inventory Locate…" at bounding box center [287, 156] width 523 height 169
click at [261, 37] on icon at bounding box center [259, 36] width 4 height 7
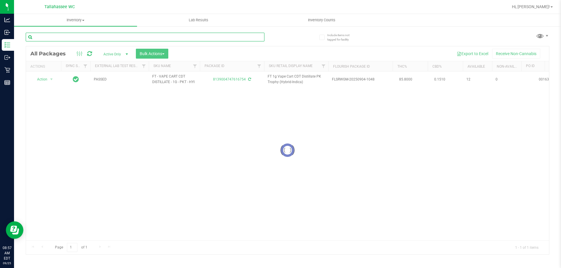
click at [255, 38] on input "text" at bounding box center [145, 37] width 239 height 9
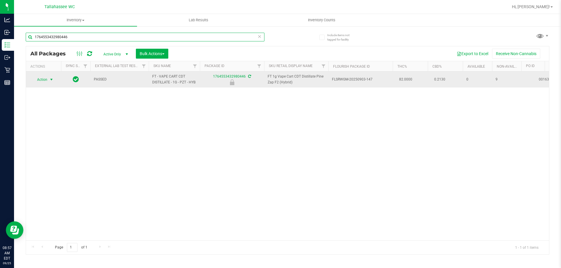
type input "1764553432980446"
click at [50, 81] on span "select" at bounding box center [51, 79] width 5 height 5
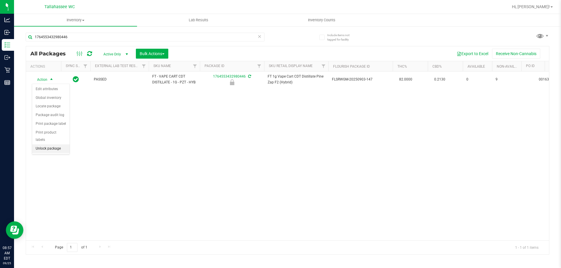
click at [41, 145] on li "Unlock package" at bounding box center [50, 149] width 37 height 9
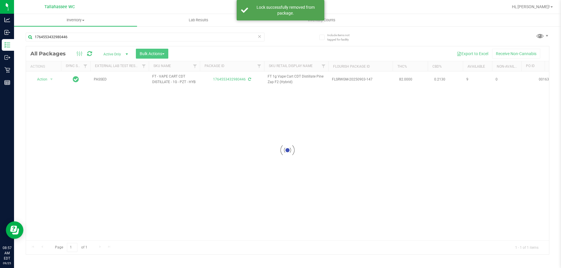
click at [259, 36] on icon at bounding box center [259, 36] width 4 height 7
click at [258, 38] on input "text" at bounding box center [145, 37] width 239 height 9
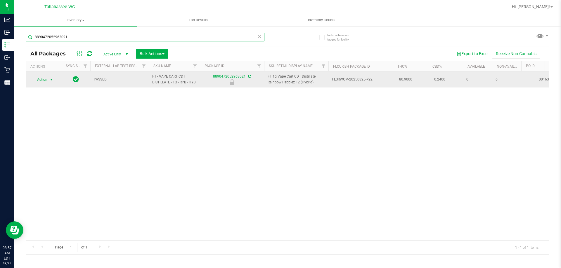
type input "8890472052963021"
click at [53, 81] on span "select" at bounding box center [51, 79] width 5 height 5
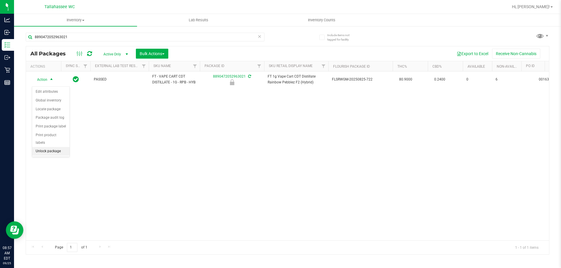
click at [57, 147] on li "Unlock package" at bounding box center [50, 151] width 37 height 9
click at [260, 39] on icon at bounding box center [259, 36] width 4 height 7
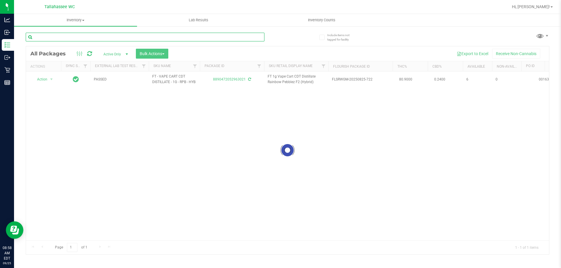
click at [254, 37] on input "text" at bounding box center [145, 37] width 239 height 9
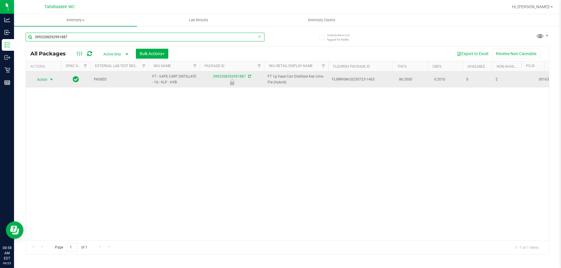
type input "3992208292991887"
click at [46, 81] on span "Action" at bounding box center [40, 80] width 16 height 8
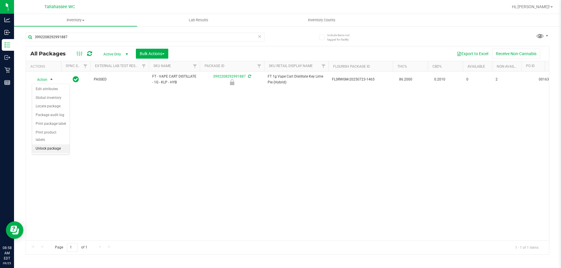
click at [46, 145] on li "Unlock package" at bounding box center [50, 149] width 37 height 9
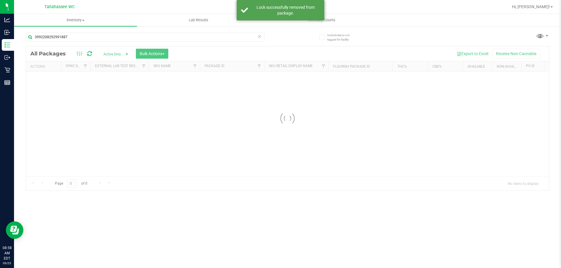
click at [259, 39] on icon at bounding box center [259, 36] width 4 height 7
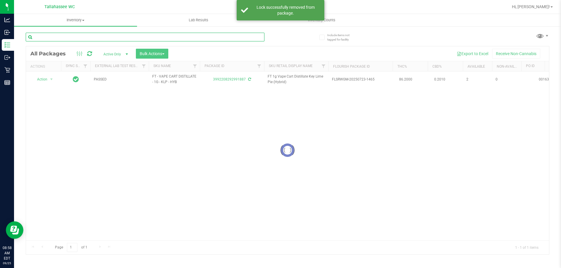
click at [258, 37] on input "text" at bounding box center [145, 37] width 239 height 9
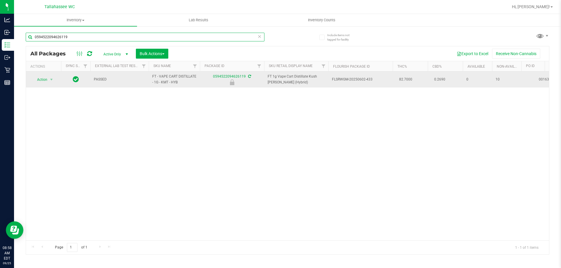
type input "0594522094626119"
click at [41, 82] on span "Action" at bounding box center [40, 80] width 16 height 8
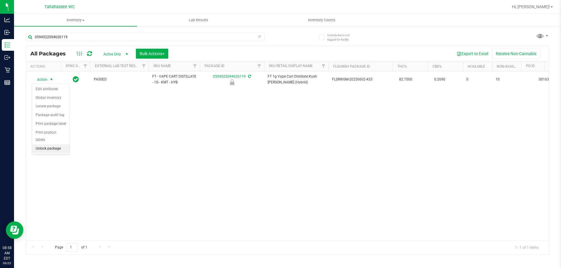
click at [43, 145] on li "Unlock package" at bounding box center [50, 149] width 37 height 9
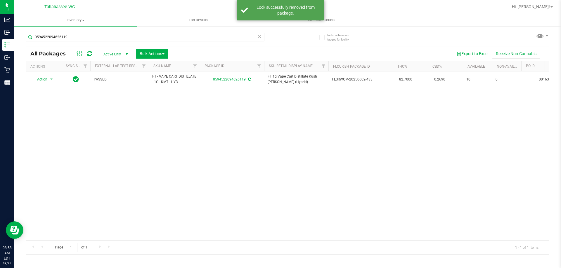
click at [260, 37] on icon at bounding box center [259, 36] width 4 height 7
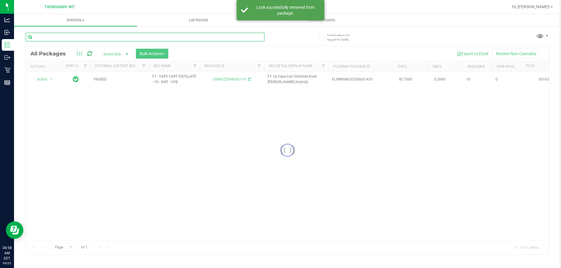
click at [252, 37] on input "text" at bounding box center [145, 37] width 239 height 9
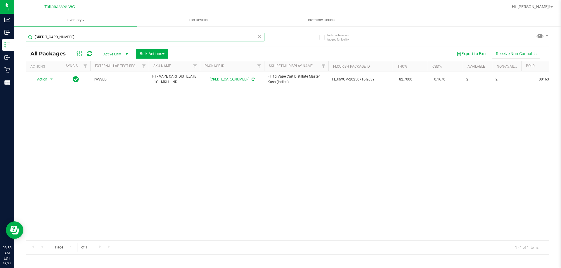
type input "[CREDIT_CARD_NUMBER]"
click at [260, 38] on icon at bounding box center [259, 36] width 4 height 7
click at [242, 39] on input "text" at bounding box center [145, 37] width 239 height 9
type input "4220421057057276"
click at [49, 81] on span "select" at bounding box center [51, 79] width 5 height 5
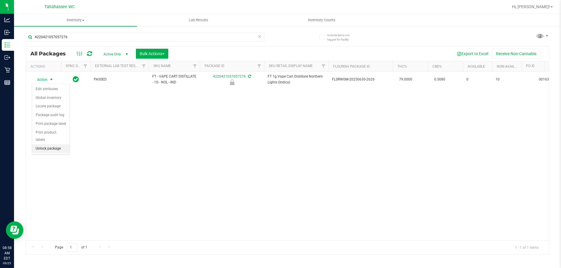
click at [53, 145] on li "Unlock package" at bounding box center [50, 149] width 37 height 9
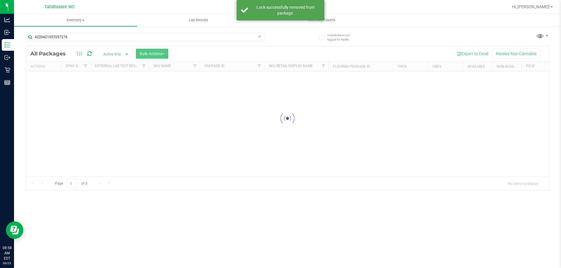
click at [260, 36] on icon at bounding box center [259, 36] width 4 height 7
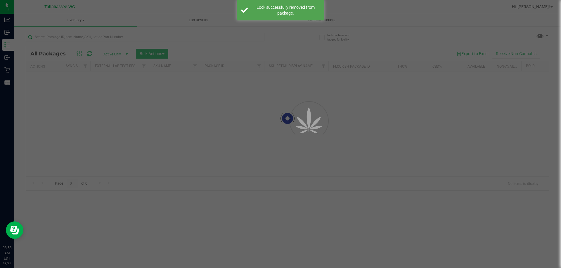
click at [254, 37] on div at bounding box center [280, 134] width 561 height 268
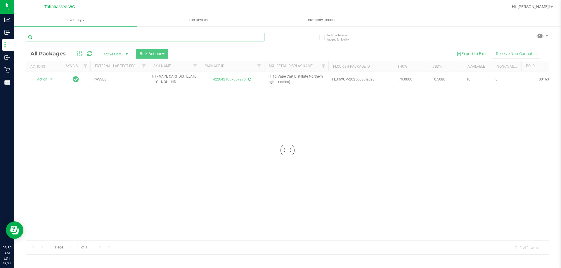
click at [253, 38] on input "text" at bounding box center [145, 37] width 239 height 9
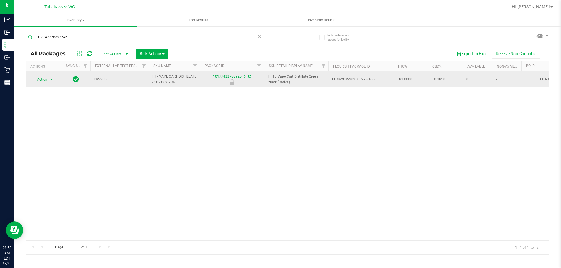
type input "1017742278892546"
click at [42, 81] on span "Action" at bounding box center [40, 80] width 16 height 8
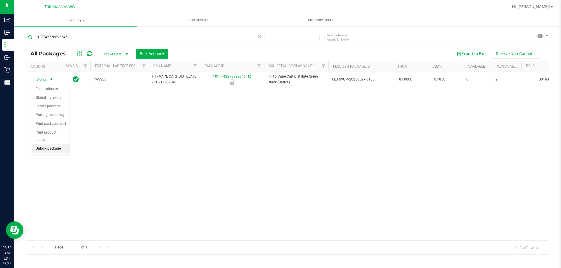
click at [58, 145] on li "Unlock package" at bounding box center [50, 149] width 37 height 9
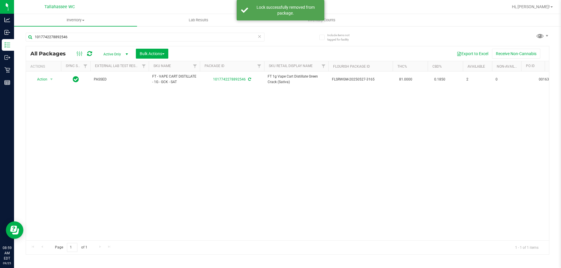
click at [259, 38] on icon at bounding box center [259, 36] width 4 height 7
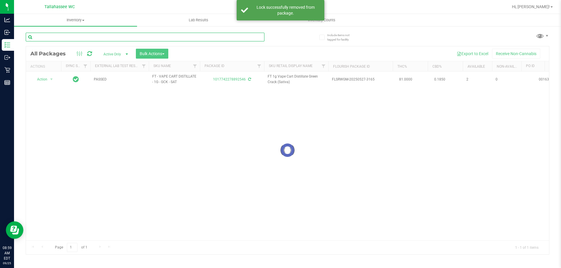
click at [247, 37] on input "text" at bounding box center [145, 37] width 239 height 9
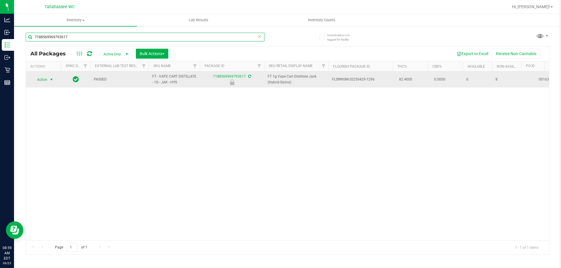
type input "7188569969793617"
click at [53, 78] on span "select" at bounding box center [51, 79] width 5 height 5
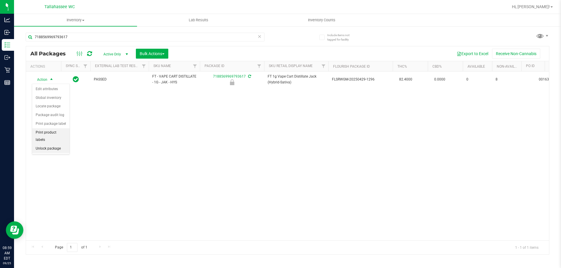
click at [47, 145] on li "Unlock package" at bounding box center [50, 149] width 37 height 9
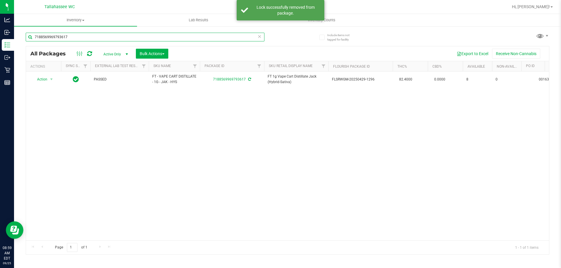
click at [262, 37] on input "7188569969793617" at bounding box center [145, 37] width 239 height 9
click at [259, 37] on icon at bounding box center [259, 36] width 4 height 7
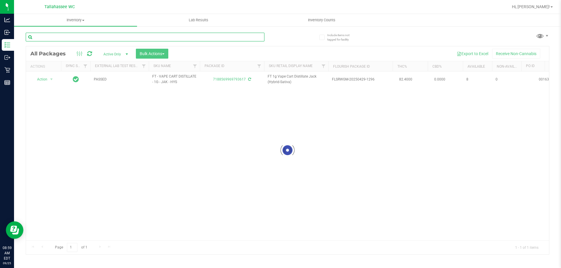
click at [255, 36] on input "text" at bounding box center [145, 37] width 239 height 9
type input "9604725799387082"
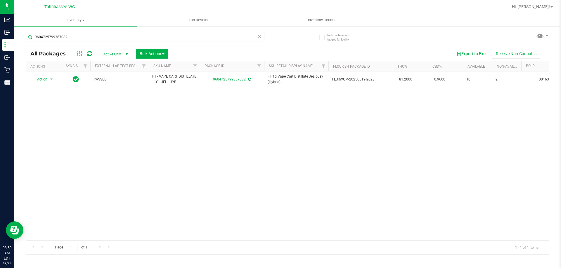
click at [259, 35] on icon at bounding box center [259, 36] width 4 height 7
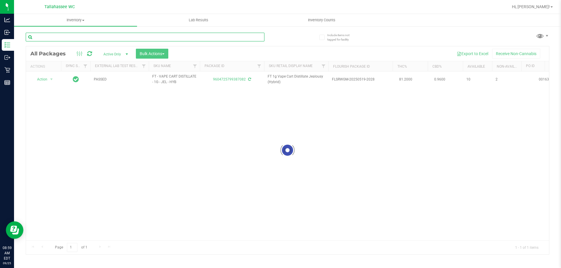
click at [256, 36] on input "text" at bounding box center [145, 37] width 239 height 9
type input "3643597765637669"
click at [47, 79] on div at bounding box center [287, 150] width 523 height 208
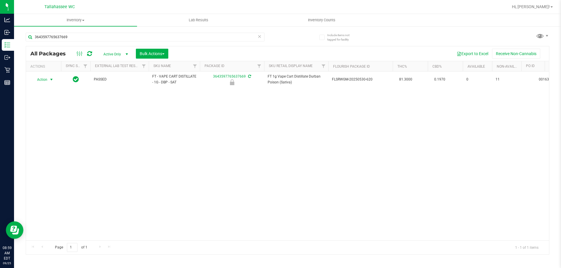
click at [46, 81] on span "Action" at bounding box center [40, 80] width 16 height 8
click at [53, 145] on li "Unlock package" at bounding box center [50, 149] width 37 height 9
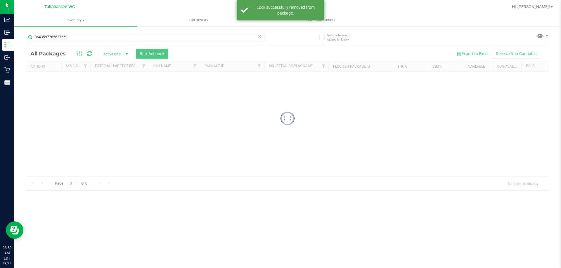
click at [259, 36] on icon at bounding box center [259, 36] width 4 height 7
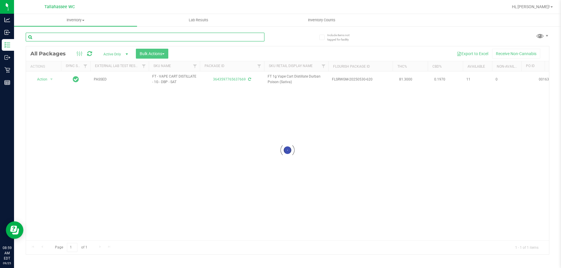
click at [257, 37] on input "text" at bounding box center [145, 37] width 239 height 9
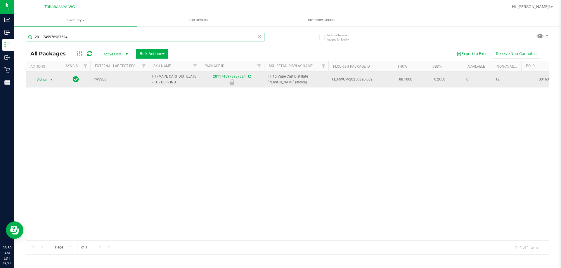
type input "2811745978987524"
click at [39, 81] on span "Action" at bounding box center [40, 80] width 16 height 8
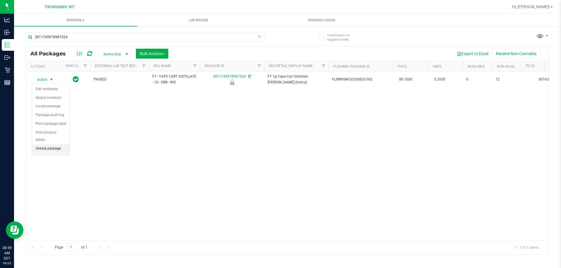
click at [43, 145] on li "Unlock package" at bounding box center [50, 149] width 37 height 9
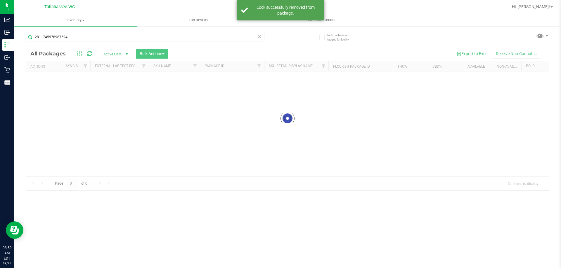
click at [260, 37] on icon at bounding box center [259, 36] width 4 height 7
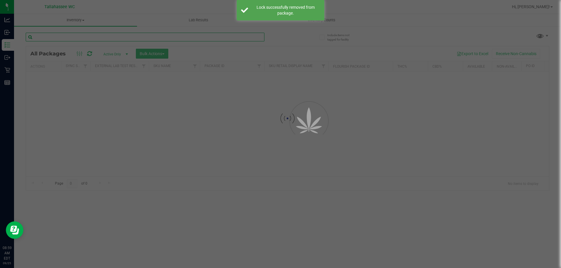
click at [256, 37] on input "text" at bounding box center [145, 37] width 239 height 9
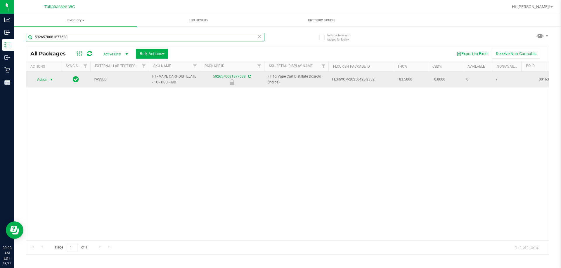
type input "5926570681877638"
click at [47, 81] on span "Action" at bounding box center [40, 80] width 16 height 8
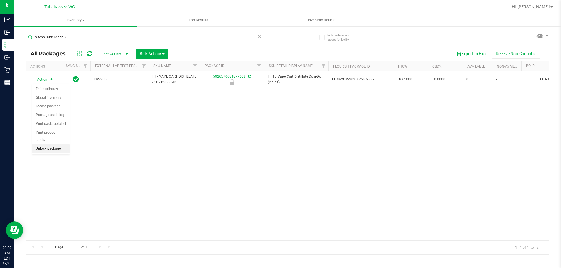
click at [48, 145] on li "Unlock package" at bounding box center [50, 149] width 37 height 9
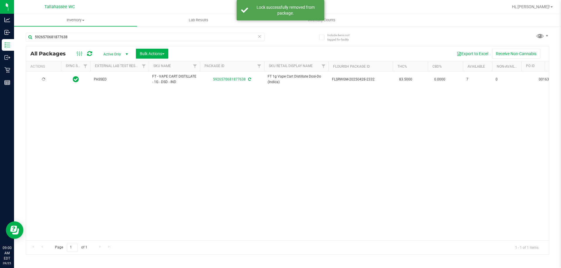
click at [259, 38] on icon at bounding box center [259, 36] width 4 height 7
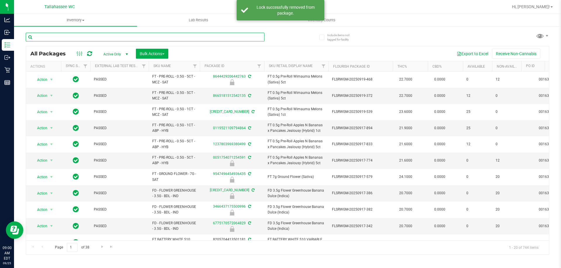
click at [252, 38] on input "text" at bounding box center [145, 37] width 239 height 9
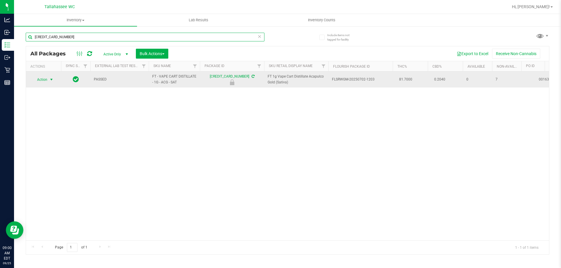
type input "[CREDIT_CARD_NUMBER]"
click at [43, 77] on span "Action" at bounding box center [40, 80] width 16 height 8
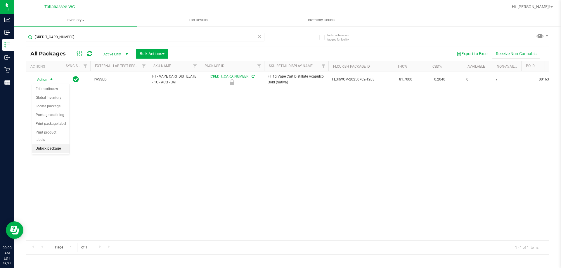
click at [51, 145] on li "Unlock package" at bounding box center [50, 149] width 37 height 9
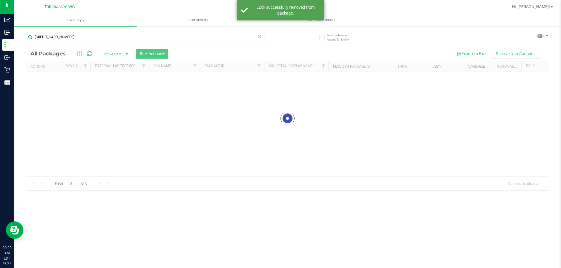
click at [259, 38] on icon at bounding box center [259, 36] width 4 height 7
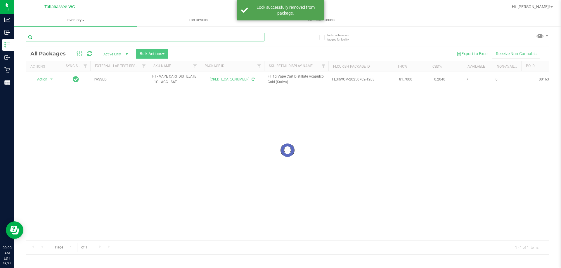
click at [255, 38] on input "text" at bounding box center [145, 37] width 239 height 9
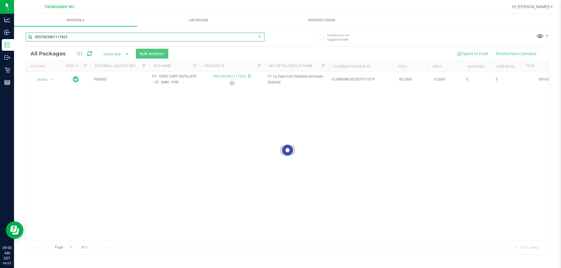
type input "5957603401117423"
click at [47, 80] on div at bounding box center [287, 150] width 523 height 208
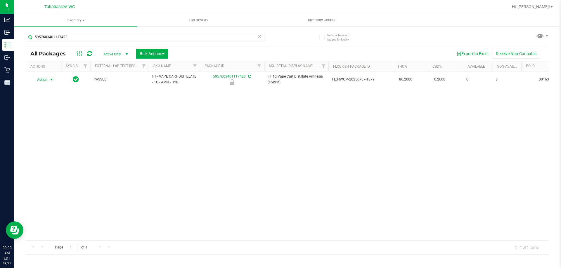
click at [47, 80] on span "Action" at bounding box center [40, 80] width 16 height 8
click at [36, 145] on li "Unlock package" at bounding box center [50, 149] width 37 height 9
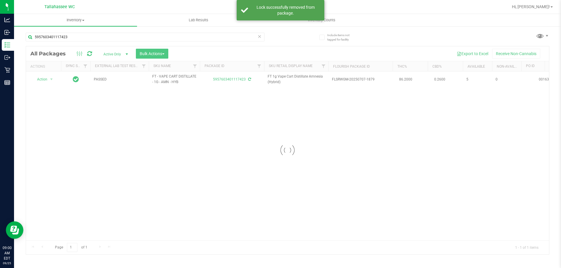
click at [260, 37] on icon at bounding box center [259, 36] width 4 height 7
click at [252, 37] on input "text" at bounding box center [145, 37] width 239 height 9
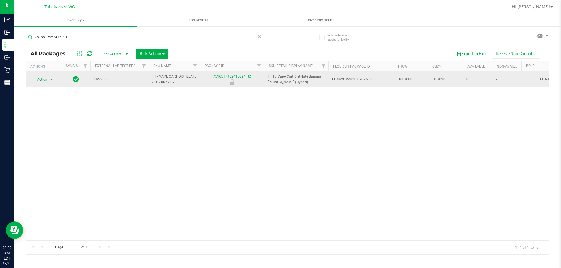
type input "7516517952415391"
click at [52, 81] on span "select" at bounding box center [51, 79] width 5 height 5
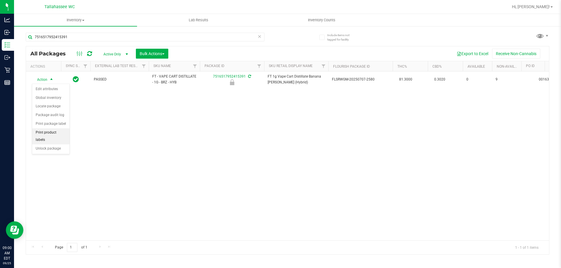
click at [56, 136] on li "Print product labels" at bounding box center [50, 137] width 37 height 16
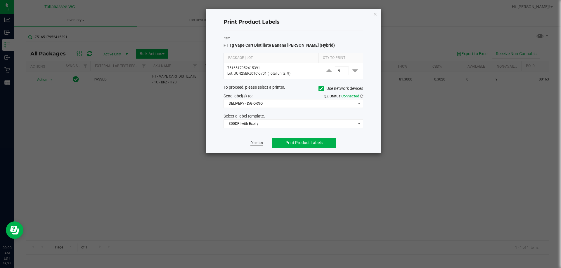
click at [260, 143] on link "Dismiss" at bounding box center [256, 143] width 13 height 5
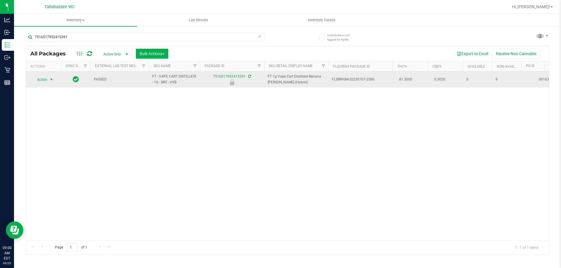
click at [49, 77] on span "select" at bounding box center [51, 80] width 7 height 8
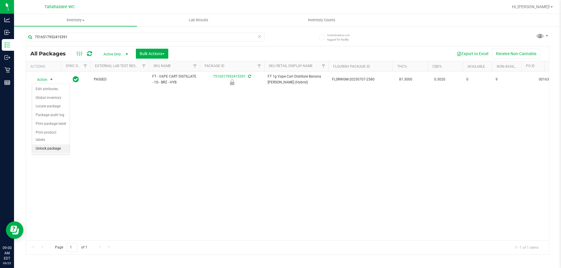
click at [55, 145] on li "Unlock package" at bounding box center [50, 149] width 37 height 9
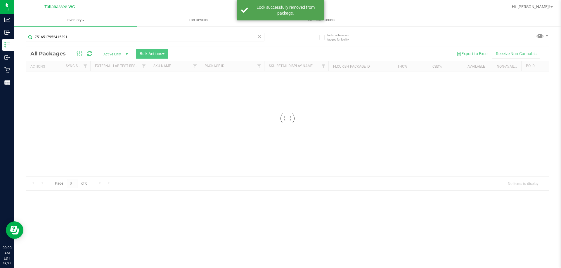
click at [260, 36] on icon at bounding box center [259, 36] width 4 height 7
click at [256, 36] on input "text" at bounding box center [145, 37] width 239 height 9
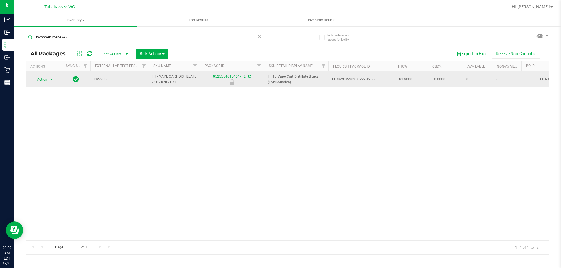
type input "0525554615464742"
click at [48, 82] on span "select" at bounding box center [51, 80] width 7 height 8
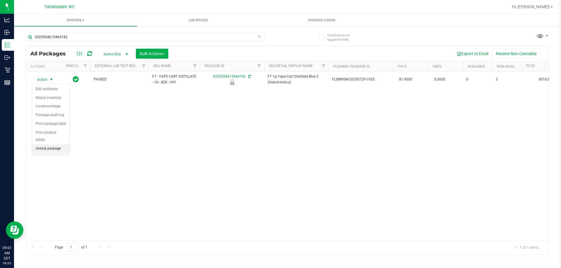
click at [50, 145] on li "Unlock package" at bounding box center [50, 149] width 37 height 9
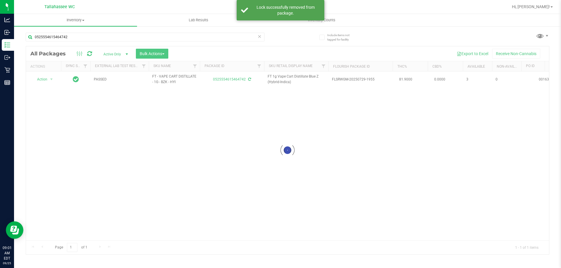
click at [107, 143] on div at bounding box center [287, 150] width 523 height 208
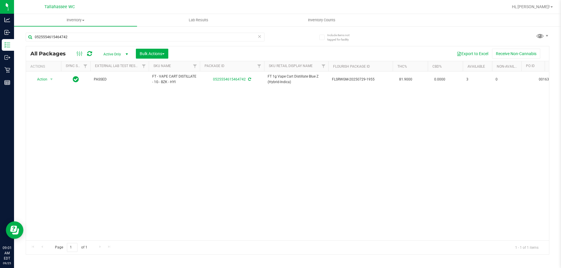
click at [259, 37] on icon at bounding box center [259, 36] width 4 height 7
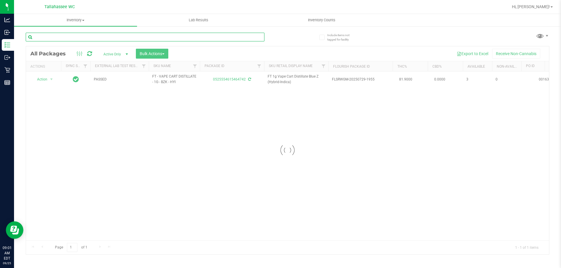
click at [255, 37] on input "text" at bounding box center [145, 37] width 239 height 9
type input "8177940075089186"
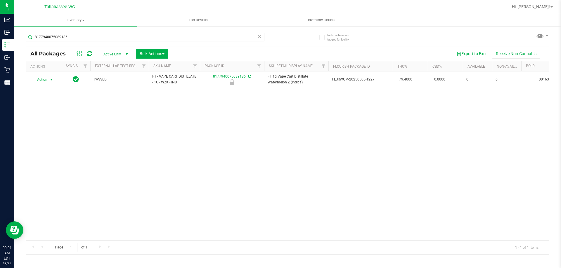
click at [50, 81] on span "select" at bounding box center [51, 79] width 5 height 5
click at [42, 145] on li "Unlock package" at bounding box center [50, 149] width 37 height 9
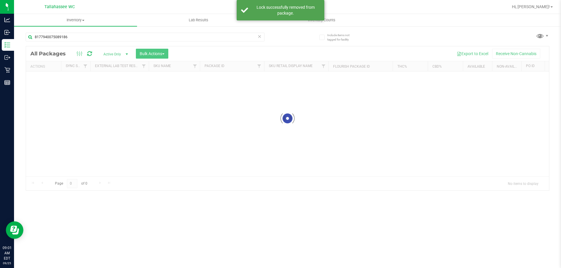
click at [259, 36] on icon at bounding box center [259, 36] width 4 height 7
click at [256, 38] on input "text" at bounding box center [145, 37] width 239 height 9
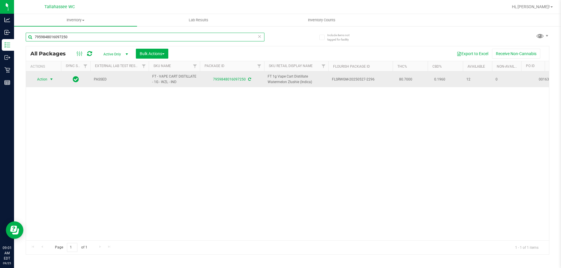
type input "7959848016097250"
click at [48, 79] on span "select" at bounding box center [51, 79] width 7 height 8
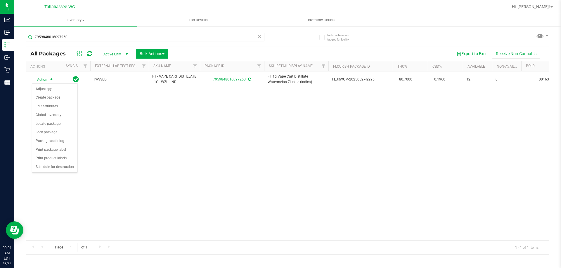
click at [229, 150] on div "Action Action Adjust qty Create package Edit attributes Global inventory Locate…" at bounding box center [287, 156] width 523 height 169
click at [261, 37] on icon at bounding box center [259, 36] width 4 height 7
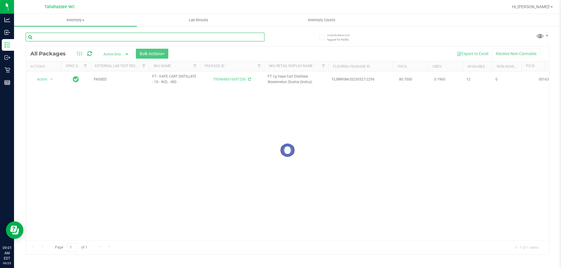
click at [231, 38] on input "text" at bounding box center [145, 37] width 239 height 9
type input "8871891281014622"
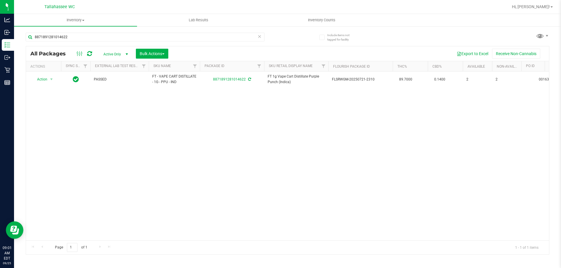
click at [258, 37] on icon at bounding box center [259, 36] width 4 height 7
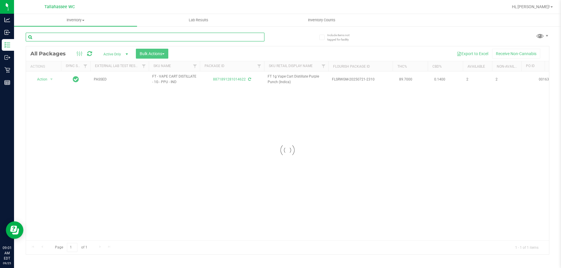
click at [248, 38] on input "text" at bounding box center [145, 37] width 239 height 9
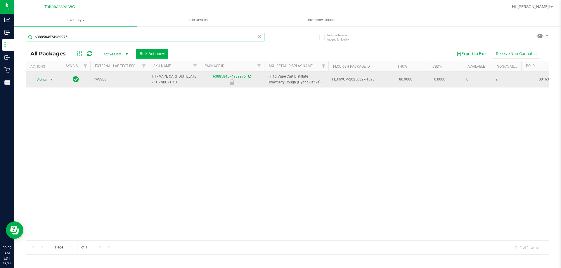
type input "6388584574989975"
click at [46, 81] on span "Action" at bounding box center [40, 80] width 16 height 8
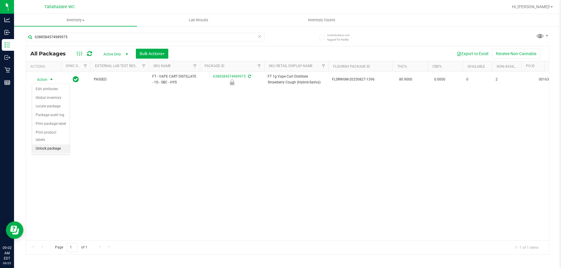
click at [45, 145] on li "Unlock package" at bounding box center [50, 149] width 37 height 9
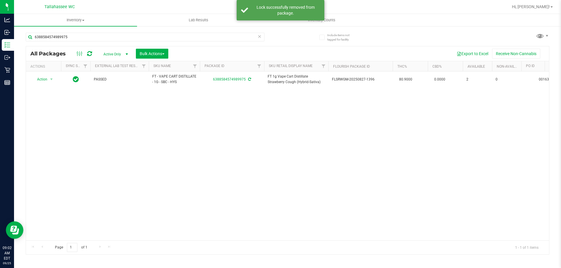
click at [260, 39] on icon at bounding box center [259, 36] width 4 height 7
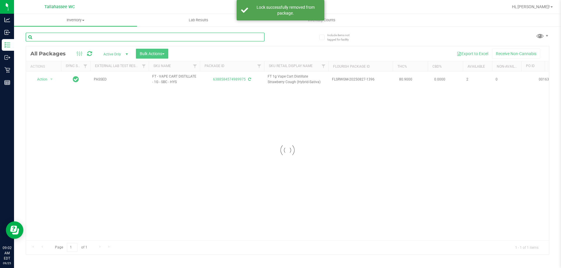
click at [255, 38] on input "text" at bounding box center [145, 37] width 239 height 9
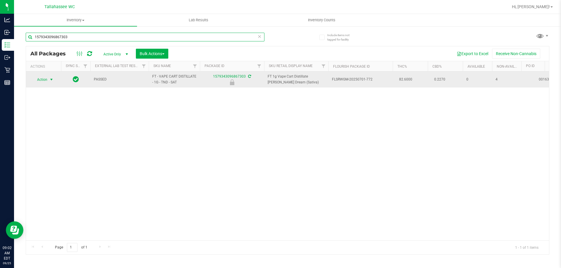
type input "1579343096867303"
click at [33, 79] on span "Action" at bounding box center [40, 80] width 16 height 8
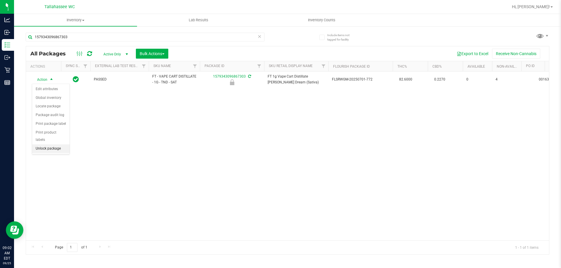
click at [63, 145] on li "Unlock package" at bounding box center [50, 149] width 37 height 9
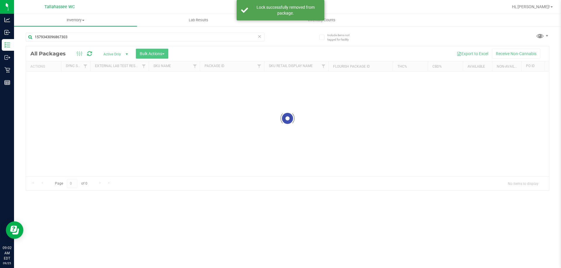
click at [258, 38] on icon at bounding box center [259, 36] width 4 height 7
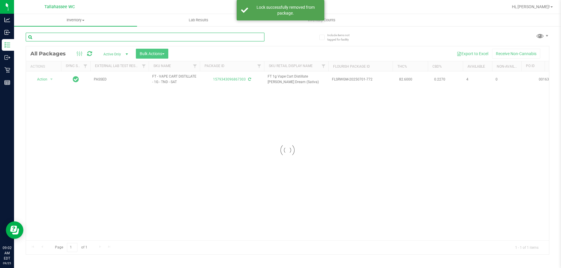
click at [243, 38] on input "text" at bounding box center [145, 37] width 239 height 9
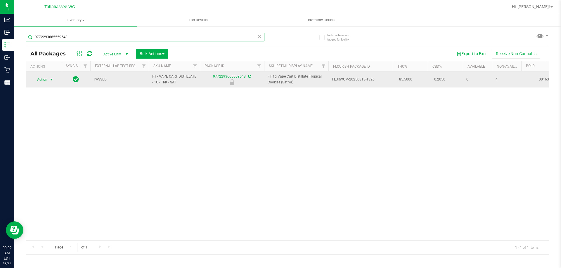
type input "9772293665559548"
click at [46, 81] on span "Action" at bounding box center [40, 80] width 16 height 8
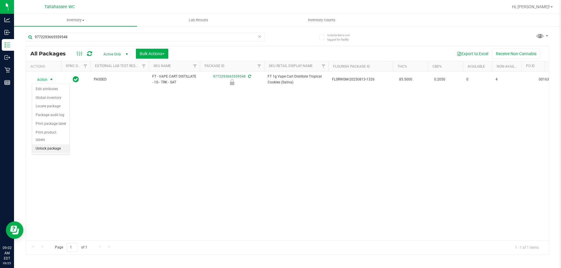
click at [47, 145] on li "Unlock package" at bounding box center [50, 149] width 37 height 9
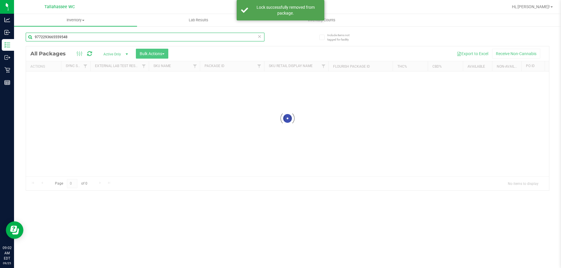
click at [262, 39] on input "9772293665559548" at bounding box center [145, 37] width 239 height 9
click at [261, 39] on icon at bounding box center [259, 36] width 4 height 7
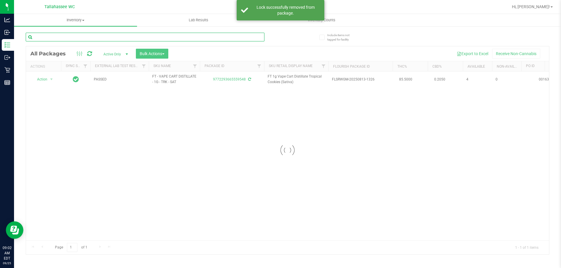
click at [257, 36] on input "text" at bounding box center [145, 37] width 239 height 9
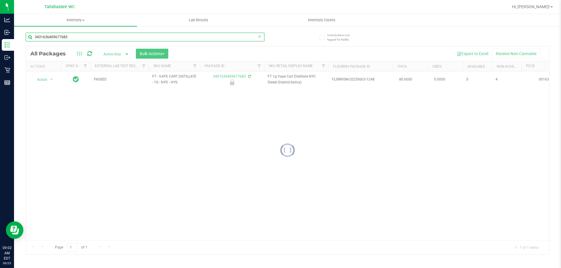
type input "3431636409677685"
click at [46, 78] on div at bounding box center [287, 150] width 523 height 208
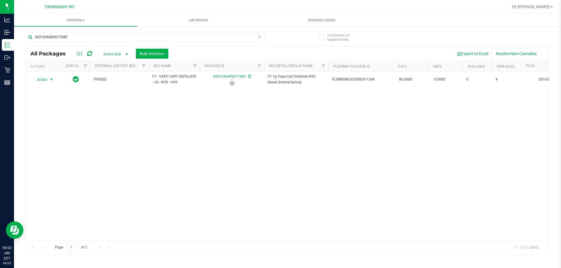
click at [46, 78] on span "Action" at bounding box center [40, 80] width 16 height 8
click at [62, 145] on li "Unlock package" at bounding box center [50, 149] width 37 height 9
click at [260, 34] on icon at bounding box center [259, 36] width 4 height 7
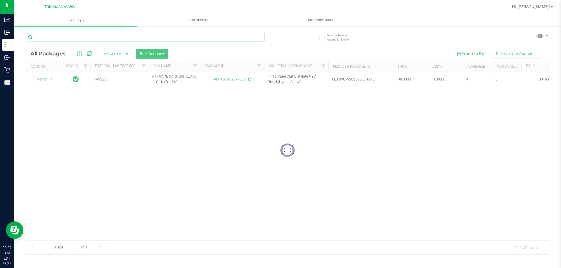
click at [250, 40] on input "text" at bounding box center [145, 37] width 239 height 9
type input "3239614457094127"
click at [45, 79] on div at bounding box center [287, 150] width 523 height 208
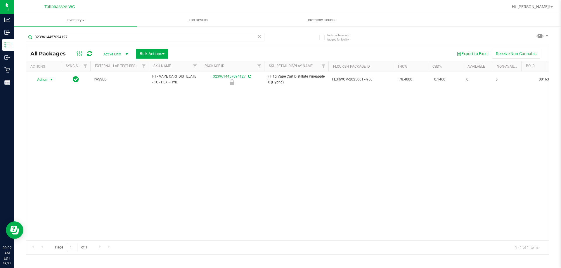
click at [45, 79] on span "Action" at bounding box center [40, 80] width 16 height 8
click at [55, 145] on li "Unlock package" at bounding box center [50, 149] width 37 height 9
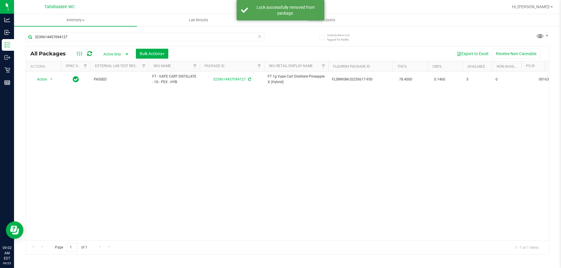
click at [259, 39] on icon at bounding box center [259, 36] width 4 height 7
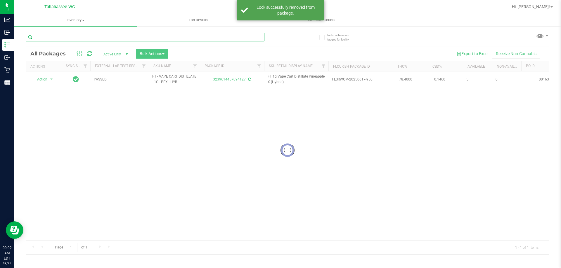
click at [259, 39] on input "text" at bounding box center [145, 37] width 239 height 9
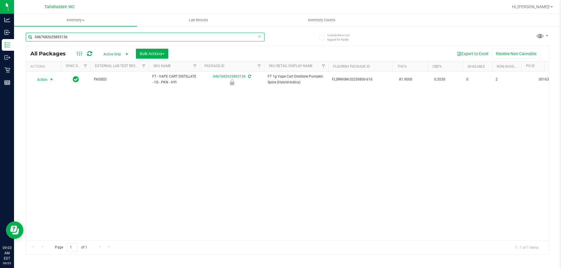
type input "0467682625893136"
click at [44, 79] on span "Action" at bounding box center [40, 80] width 16 height 8
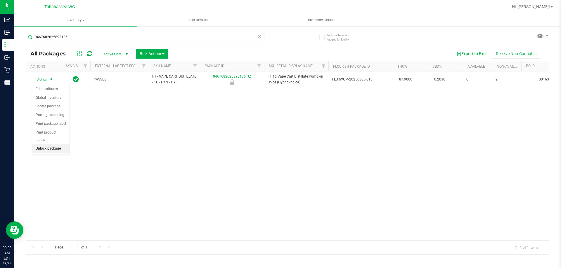
click at [49, 145] on li "Unlock package" at bounding box center [50, 149] width 37 height 9
click at [212, 134] on div "Action Action Adjust qty Create package Edit attributes Global inventory Locate…" at bounding box center [287, 156] width 523 height 169
click at [259, 37] on icon at bounding box center [259, 36] width 4 height 7
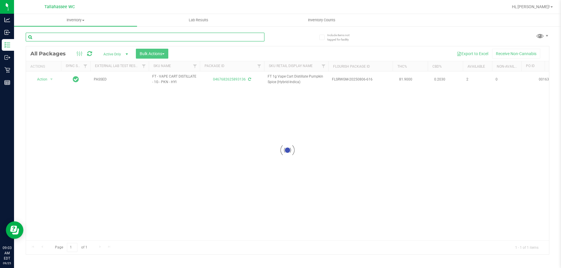
click at [255, 38] on input "text" at bounding box center [145, 37] width 239 height 9
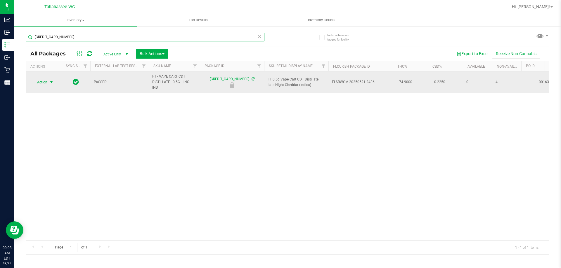
type input "[CREDIT_CARD_NUMBER]"
click at [42, 82] on span "Action" at bounding box center [40, 82] width 16 height 8
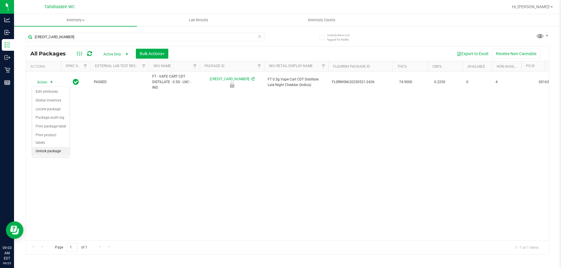
click at [61, 147] on li "Unlock package" at bounding box center [50, 151] width 37 height 9
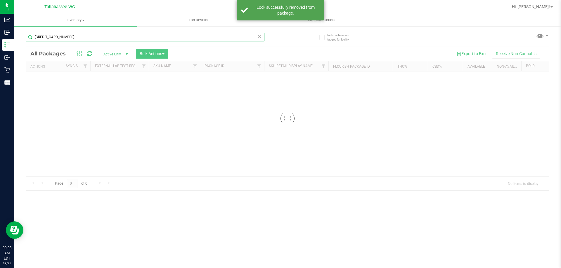
click at [261, 39] on div "[CREDIT_CARD_NUMBER]" at bounding box center [145, 37] width 239 height 9
click at [261, 39] on icon at bounding box center [259, 36] width 4 height 7
click at [258, 37] on input "text" at bounding box center [145, 37] width 239 height 9
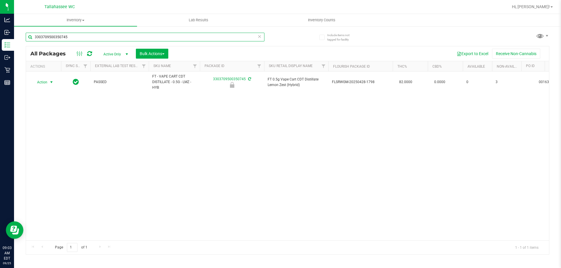
type input "3303709500350745"
click at [40, 83] on span "Action" at bounding box center [40, 82] width 16 height 8
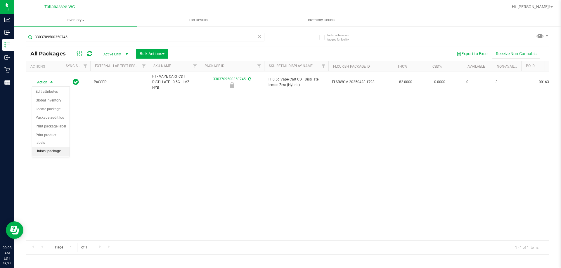
click at [48, 147] on li "Unlock package" at bounding box center [50, 151] width 37 height 9
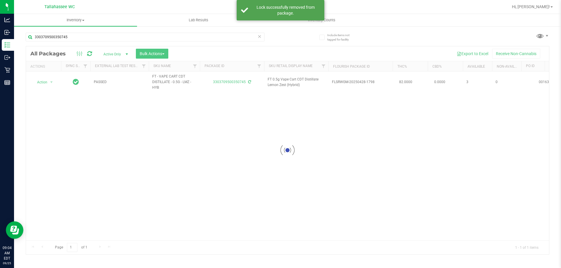
click at [258, 39] on icon at bounding box center [259, 36] width 4 height 7
click at [254, 39] on input "text" at bounding box center [145, 37] width 239 height 9
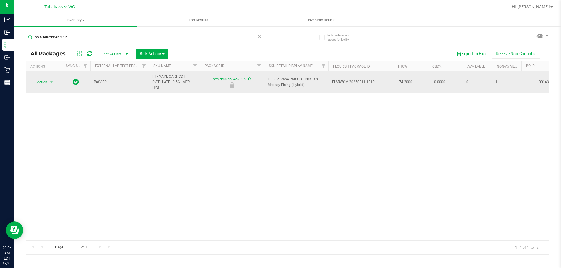
type input "5597600568462096"
click at [48, 84] on span "select" at bounding box center [51, 82] width 7 height 8
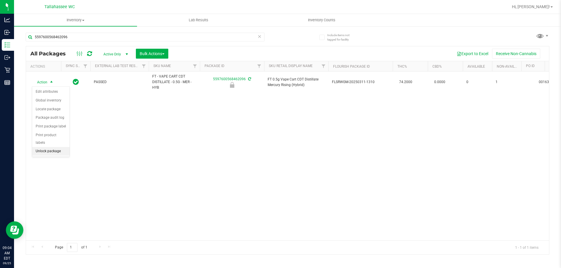
click at [60, 147] on li "Unlock package" at bounding box center [50, 151] width 37 height 9
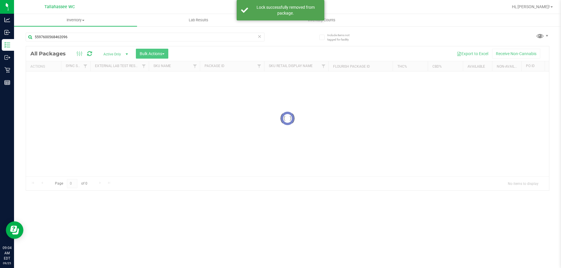
click at [258, 38] on icon at bounding box center [259, 36] width 4 height 7
click at [258, 38] on input "text" at bounding box center [145, 37] width 239 height 9
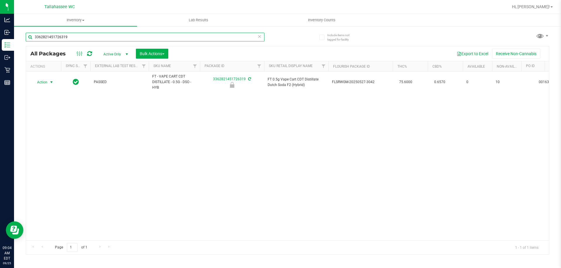
type input "3362821451726319"
click at [42, 83] on span "Action" at bounding box center [40, 82] width 16 height 8
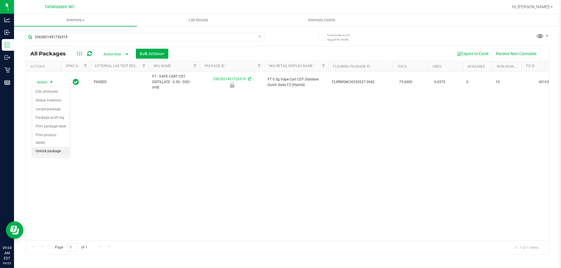
click at [39, 147] on li "Unlock package" at bounding box center [50, 151] width 37 height 9
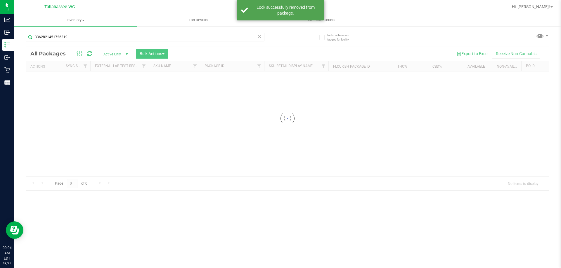
click at [259, 37] on icon at bounding box center [259, 36] width 4 height 7
click at [258, 37] on input "text" at bounding box center [145, 37] width 239 height 9
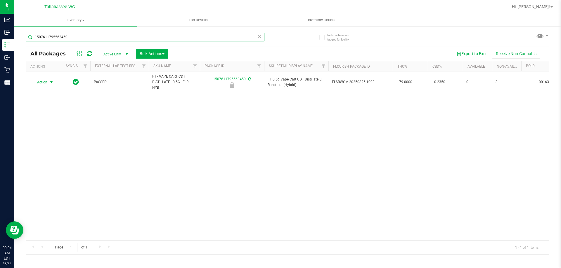
type input "1507611795563459"
click at [51, 84] on span "select" at bounding box center [51, 82] width 5 height 5
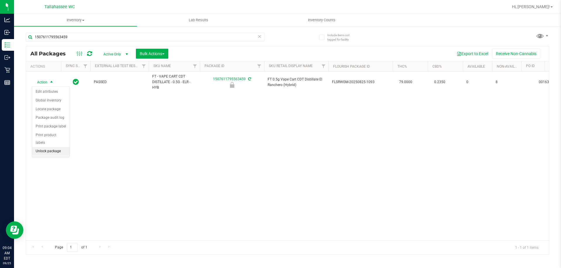
click at [58, 147] on li "Unlock package" at bounding box center [50, 151] width 37 height 9
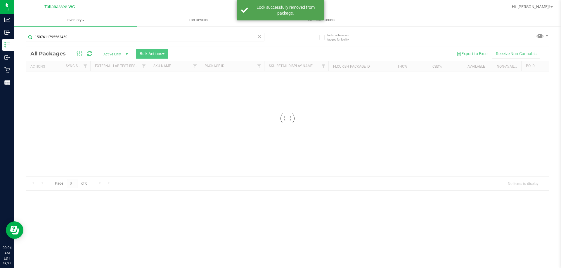
click at [260, 39] on icon at bounding box center [259, 36] width 4 height 7
click at [258, 38] on input "text" at bounding box center [145, 37] width 239 height 9
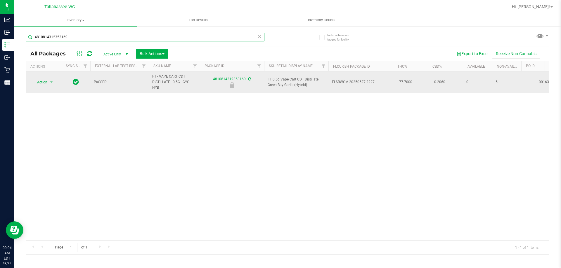
type input "4810814312353169"
click at [43, 86] on span "Action" at bounding box center [40, 82] width 16 height 8
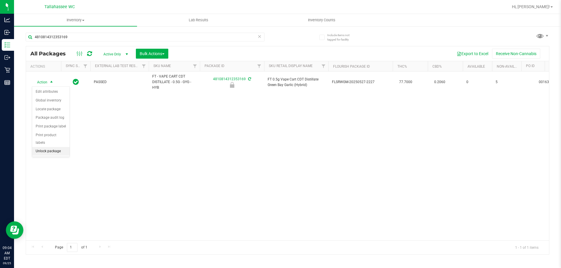
click at [60, 147] on li "Unlock package" at bounding box center [50, 151] width 37 height 9
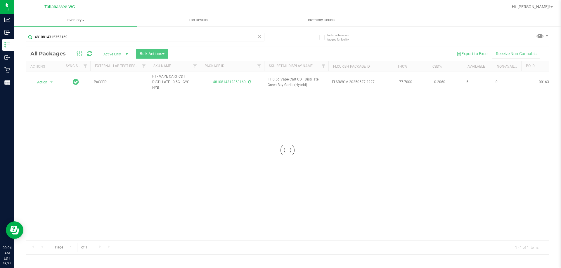
click at [258, 37] on icon at bounding box center [259, 36] width 4 height 7
click at [258, 37] on input "text" at bounding box center [145, 37] width 239 height 9
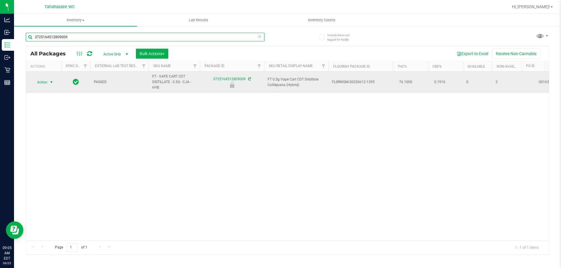
type input "3725164512809009"
click at [46, 82] on span "Action" at bounding box center [40, 82] width 16 height 8
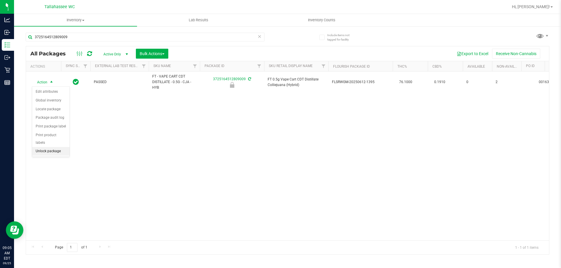
click at [57, 147] on li "Unlock package" at bounding box center [50, 151] width 37 height 9
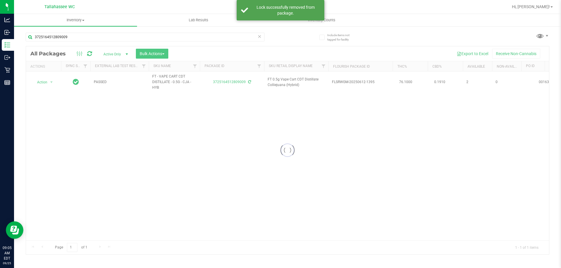
click at [259, 38] on icon at bounding box center [259, 36] width 4 height 7
click at [258, 38] on input "text" at bounding box center [145, 37] width 239 height 9
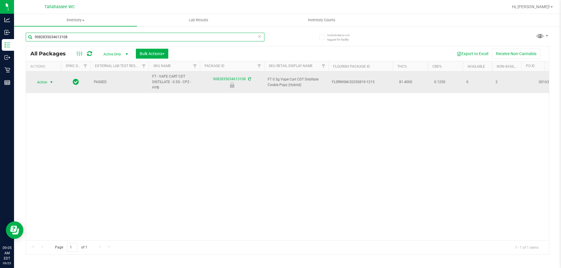
type input "9082835034613108"
click at [52, 81] on span "select" at bounding box center [51, 82] width 5 height 5
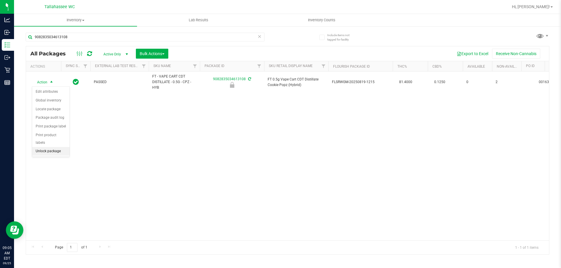
click at [59, 147] on li "Unlock package" at bounding box center [50, 151] width 37 height 9
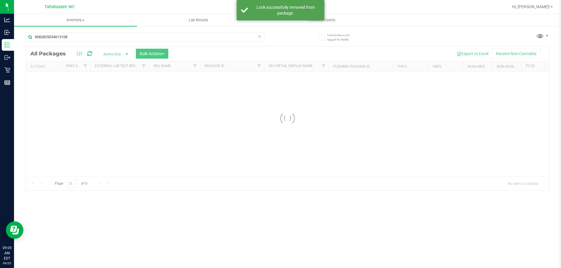
click at [259, 36] on icon at bounding box center [259, 36] width 4 height 7
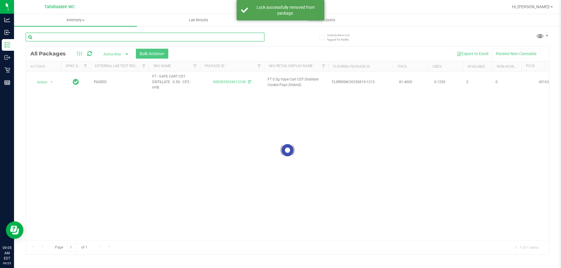
click at [244, 38] on input "text" at bounding box center [145, 37] width 239 height 9
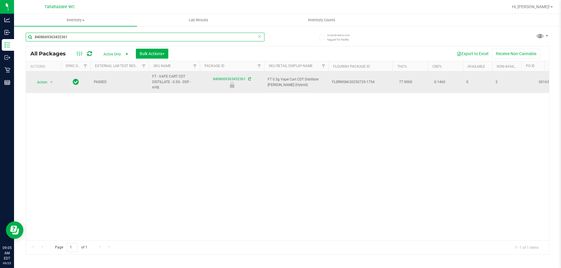
type input "8408669363432361"
click at [45, 84] on span "Action" at bounding box center [40, 82] width 16 height 8
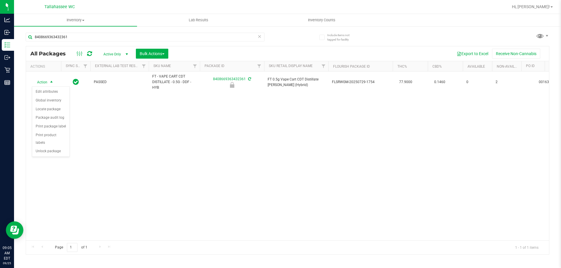
click at [53, 151] on div "Action Action Edit attributes Global inventory Locate package Package audit log…" at bounding box center [287, 156] width 523 height 169
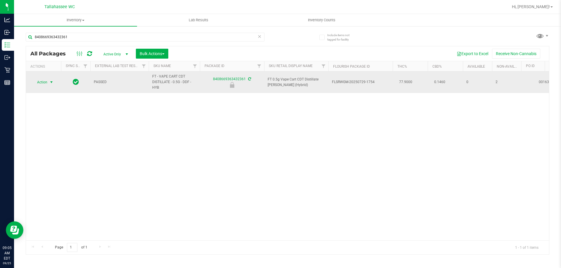
click at [51, 82] on span "select" at bounding box center [51, 82] width 5 height 5
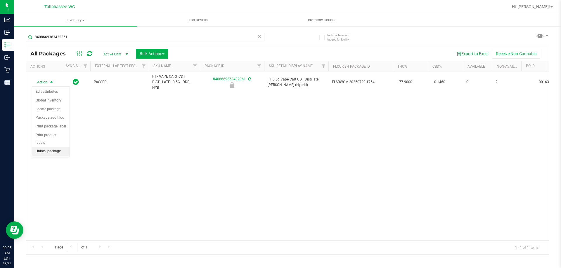
click at [54, 147] on li "Unlock package" at bounding box center [50, 151] width 37 height 9
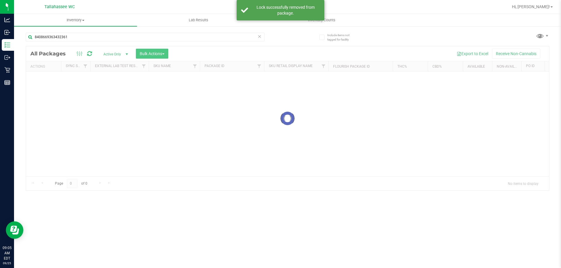
click at [260, 36] on div "Inventory All packages All inventory Waste log Create inventory Lab Results Inv…" at bounding box center [287, 141] width 547 height 254
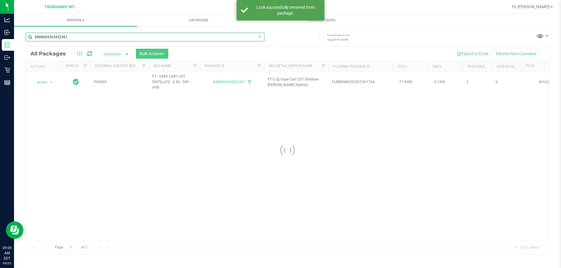
click at [241, 37] on input "8408669363432361" at bounding box center [145, 37] width 239 height 9
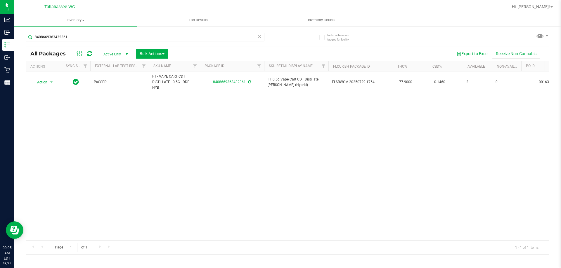
click at [258, 38] on icon at bounding box center [259, 36] width 4 height 7
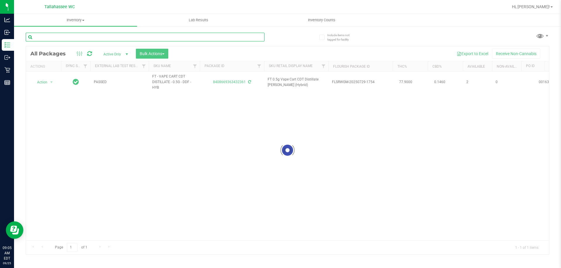
click at [253, 36] on input "text" at bounding box center [145, 37] width 239 height 9
click at [262, 37] on input "0399336361754906" at bounding box center [145, 37] width 239 height 9
type input "0399336361754906"
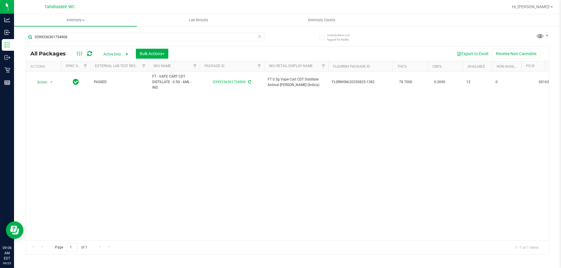
click at [257, 36] on icon at bounding box center [259, 36] width 4 height 7
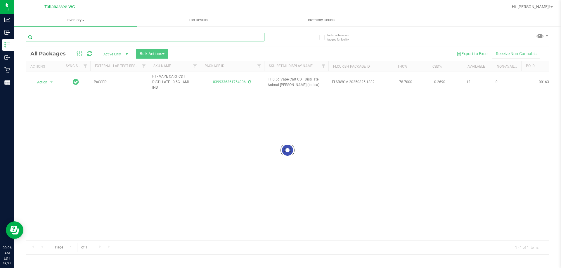
click at [252, 38] on input "text" at bounding box center [145, 37] width 239 height 9
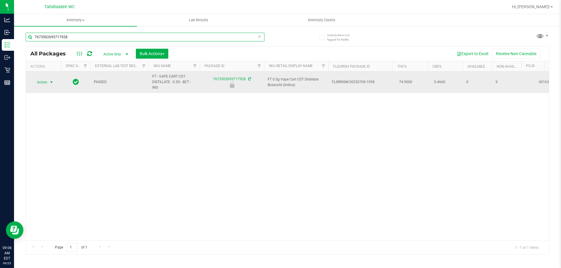
type input "7673502695717928"
click at [41, 79] on span "Action" at bounding box center [40, 82] width 16 height 8
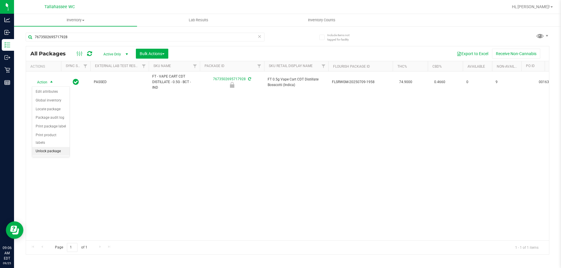
click at [43, 147] on li "Unlock package" at bounding box center [50, 151] width 37 height 9
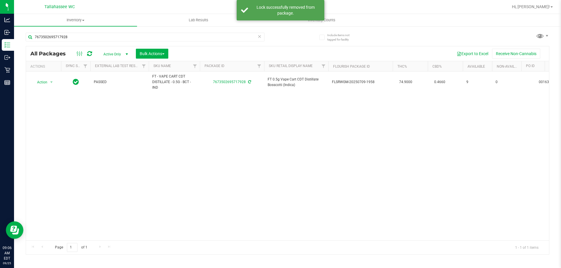
click at [258, 35] on icon at bounding box center [259, 36] width 4 height 7
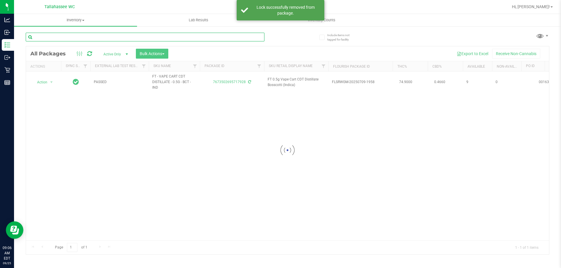
click at [256, 36] on input "text" at bounding box center [145, 37] width 239 height 9
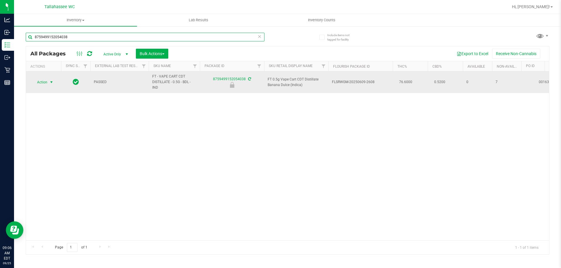
type input "8759499152054038"
click at [47, 81] on span "Action" at bounding box center [40, 82] width 16 height 8
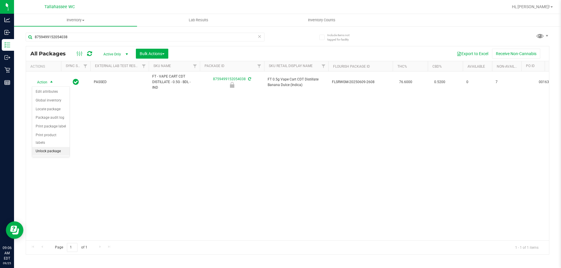
click at [47, 147] on li "Unlock package" at bounding box center [50, 151] width 37 height 9
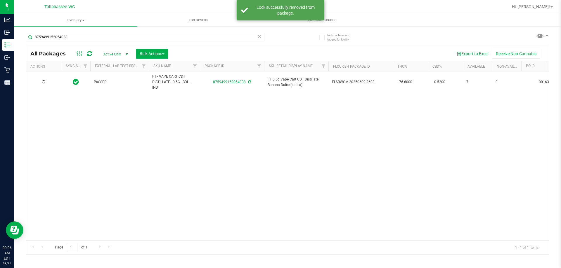
click at [260, 39] on icon at bounding box center [259, 36] width 4 height 7
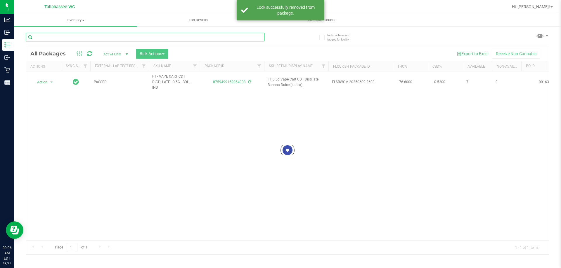
click at [259, 39] on input "text" at bounding box center [145, 37] width 239 height 9
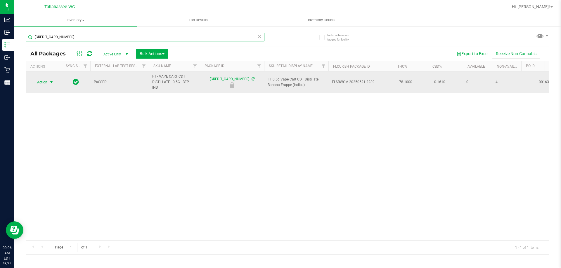
type input "[CREDIT_CARD_NUMBER]"
click at [42, 82] on span "Action" at bounding box center [40, 82] width 16 height 8
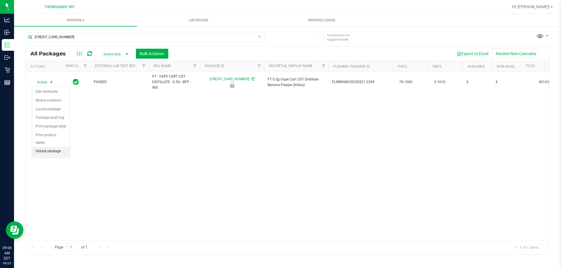
click at [41, 147] on li "Unlock package" at bounding box center [50, 151] width 37 height 9
click at [260, 38] on icon at bounding box center [259, 36] width 4 height 7
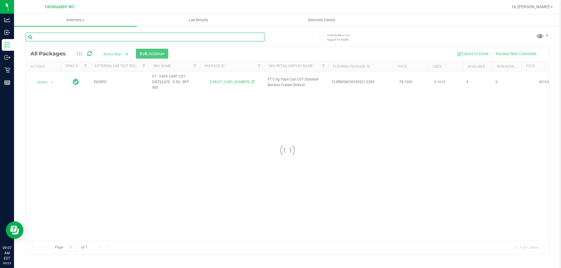
click at [260, 38] on input "text" at bounding box center [145, 37] width 239 height 9
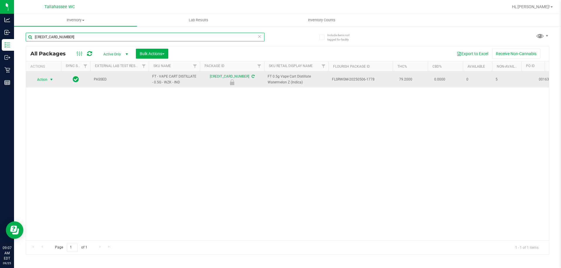
type input "[CREDIT_CARD_NUMBER]"
click at [48, 81] on span "select" at bounding box center [51, 80] width 7 height 8
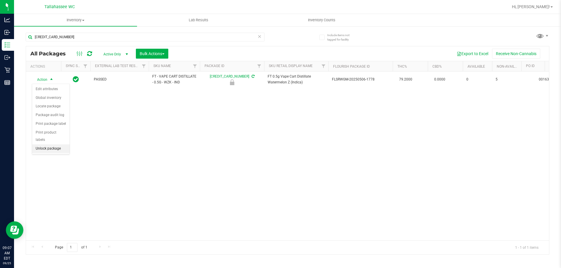
click at [57, 145] on li "Unlock package" at bounding box center [50, 149] width 37 height 9
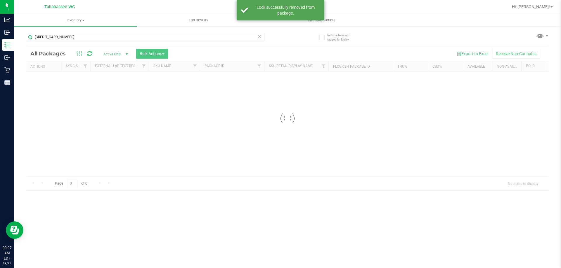
click at [260, 36] on icon at bounding box center [259, 36] width 4 height 7
click at [254, 39] on input "text" at bounding box center [145, 37] width 239 height 9
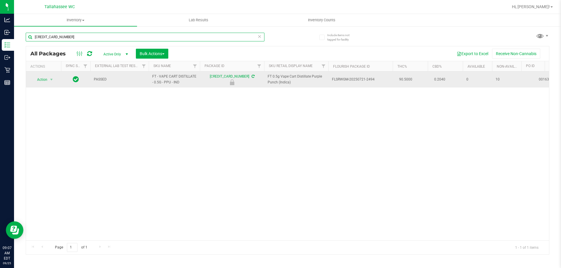
type input "[CREDIT_CARD_NUMBER]"
click at [56, 78] on div "Action Action Edit attributes Global inventory Locate package Package audit log…" at bounding box center [44, 80] width 28 height 8
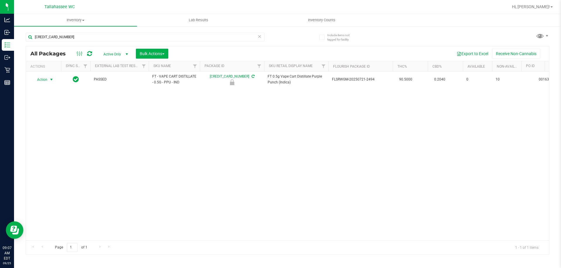
drag, startPoint x: 53, startPoint y: 81, endPoint x: 52, endPoint y: 86, distance: 5.8
click at [52, 81] on span "select" at bounding box center [51, 79] width 5 height 5
click at [58, 145] on li "Unlock package" at bounding box center [50, 149] width 37 height 9
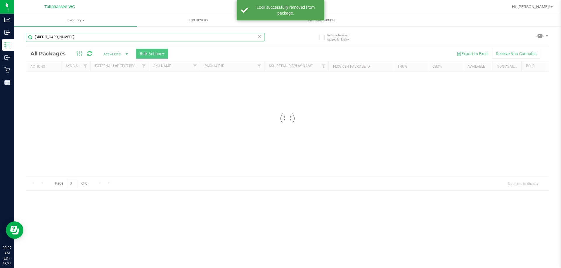
click at [242, 37] on input "[CREDIT_CARD_NUMBER]" at bounding box center [145, 37] width 239 height 9
click at [258, 37] on icon at bounding box center [259, 36] width 4 height 7
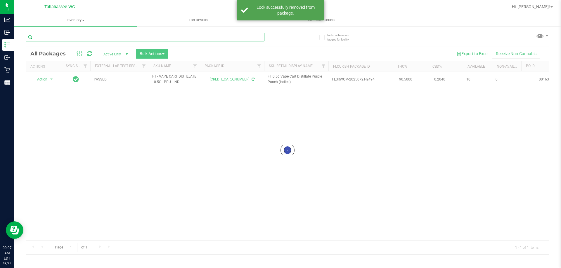
click at [233, 37] on input "text" at bounding box center [145, 37] width 239 height 9
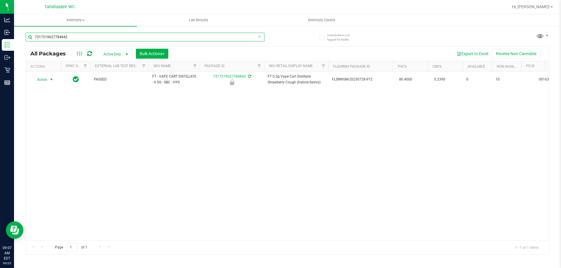
type input "7317219027784842"
click at [51, 79] on span "select" at bounding box center [51, 79] width 5 height 5
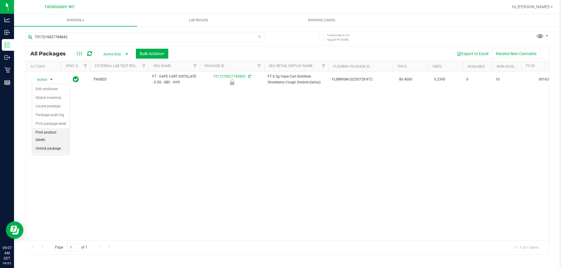
click at [51, 136] on li "Print product labels" at bounding box center [50, 137] width 37 height 16
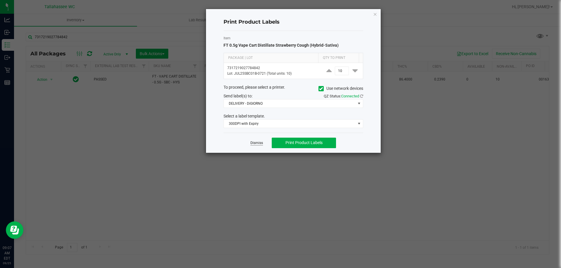
click at [255, 142] on link "Dismiss" at bounding box center [256, 143] width 13 height 5
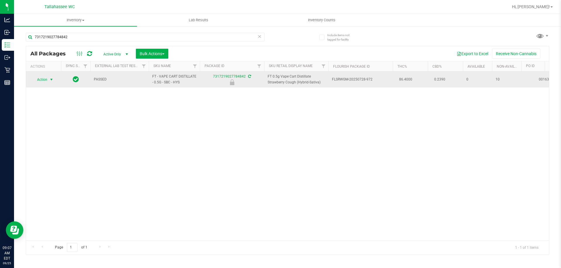
click at [53, 79] on span "select" at bounding box center [51, 79] width 5 height 5
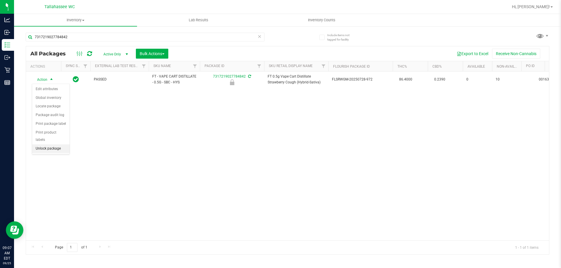
click at [48, 145] on li "Unlock package" at bounding box center [50, 149] width 37 height 9
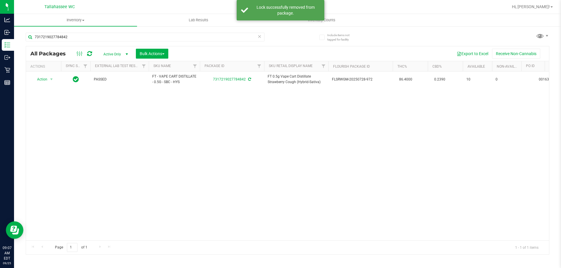
click at [259, 38] on icon at bounding box center [259, 36] width 4 height 7
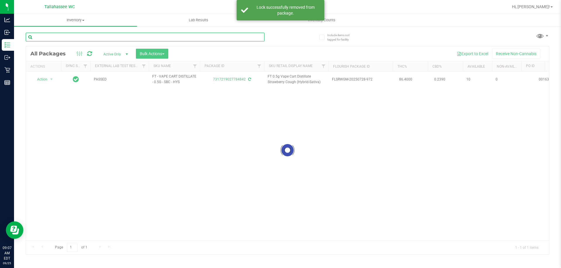
click at [250, 39] on input "text" at bounding box center [145, 37] width 239 height 9
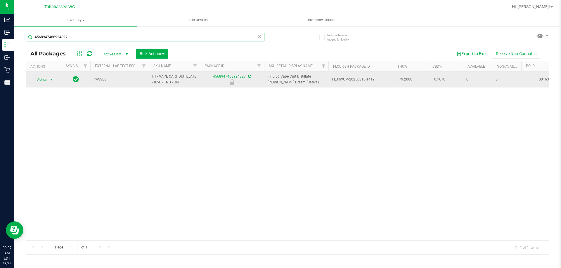
type input "4568947468924827"
click at [51, 81] on span "select" at bounding box center [51, 79] width 5 height 5
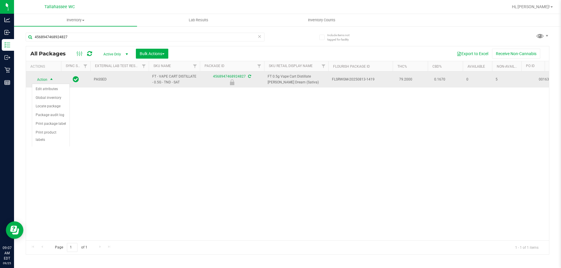
click at [49, 79] on span "select" at bounding box center [51, 79] width 5 height 5
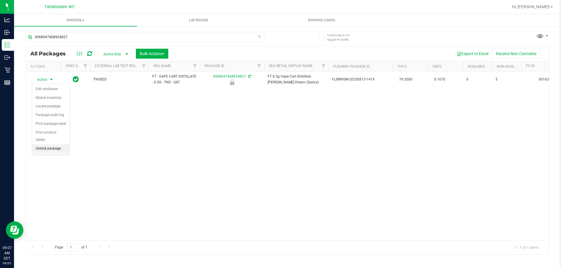
click at [42, 145] on li "Unlock package" at bounding box center [50, 149] width 37 height 9
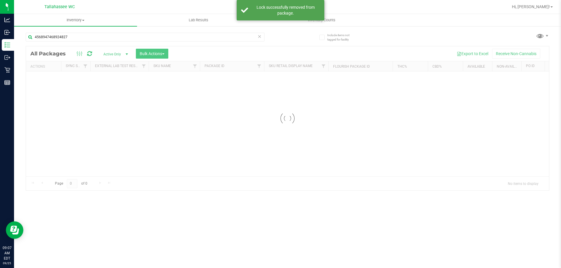
click at [259, 36] on icon at bounding box center [259, 36] width 4 height 7
click at [256, 37] on input "text" at bounding box center [145, 37] width 239 height 9
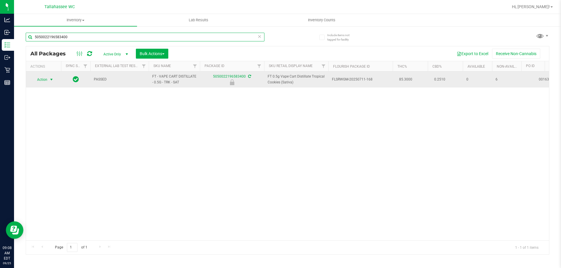
type input "5050022196583400"
click at [44, 79] on span "Action" at bounding box center [40, 80] width 16 height 8
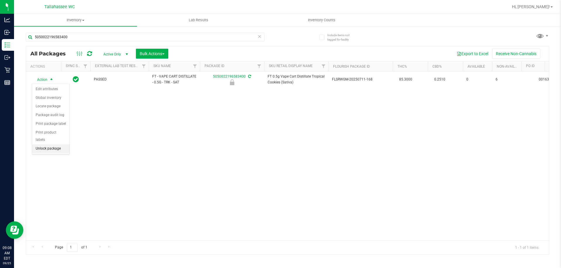
click at [57, 145] on li "Unlock package" at bounding box center [50, 149] width 37 height 9
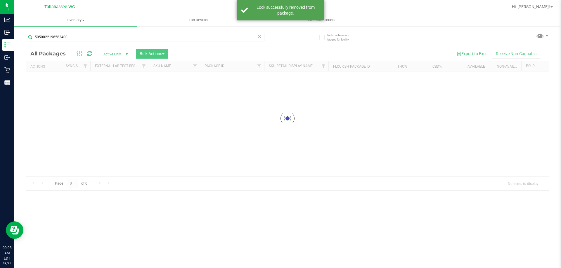
click at [259, 38] on icon at bounding box center [259, 36] width 4 height 7
click at [259, 38] on input "text" at bounding box center [145, 37] width 239 height 9
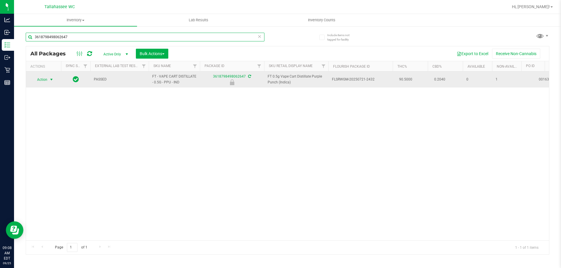
type input "3618798498062647"
click at [39, 79] on span "Action" at bounding box center [40, 80] width 16 height 8
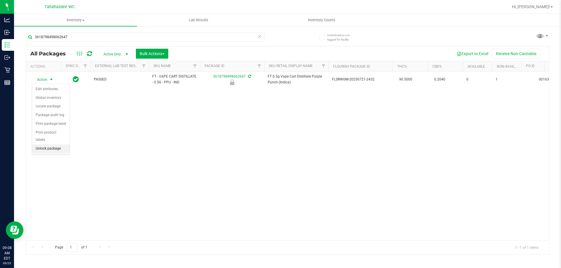
click at [61, 145] on li "Unlock package" at bounding box center [50, 149] width 37 height 9
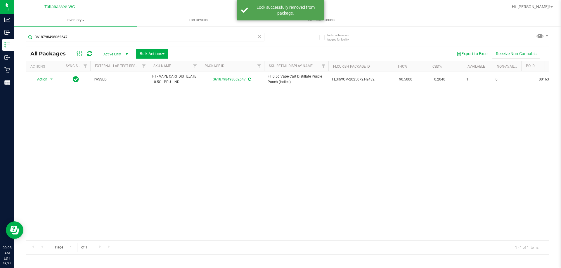
click at [260, 39] on icon at bounding box center [259, 36] width 4 height 7
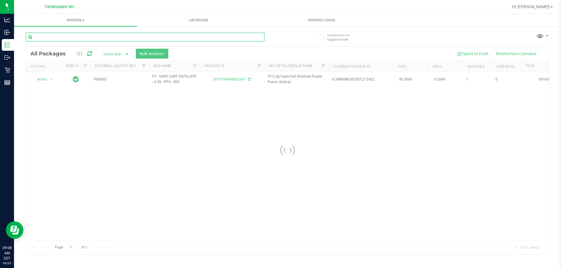
click at [257, 38] on input "text" at bounding box center [145, 37] width 239 height 9
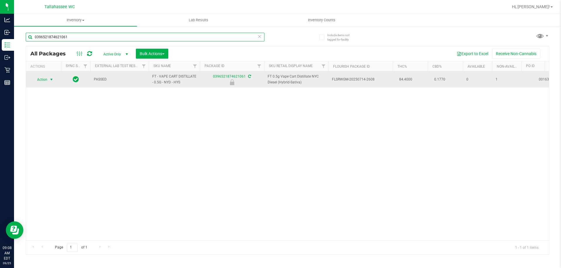
type input "0396521874621061"
click at [35, 77] on span "Action" at bounding box center [40, 80] width 16 height 8
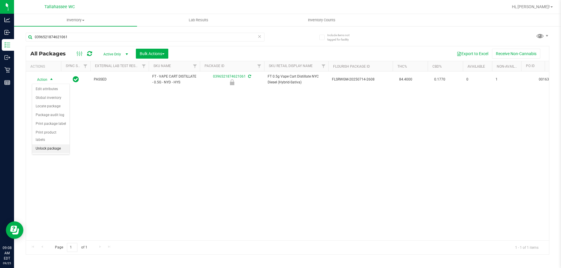
click at [58, 145] on li "Unlock package" at bounding box center [50, 149] width 37 height 9
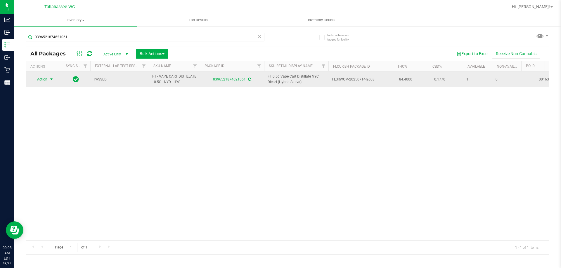
click at [45, 80] on span "Action" at bounding box center [40, 79] width 16 height 8
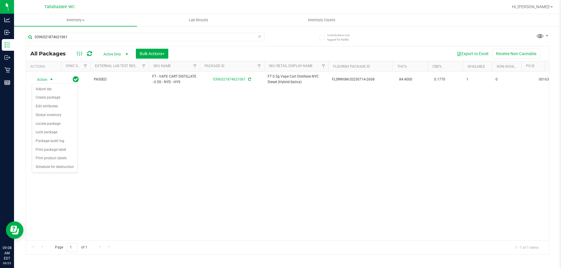
click at [259, 37] on icon at bounding box center [259, 36] width 4 height 7
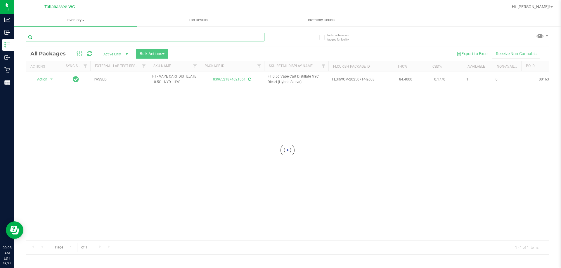
click at [259, 37] on input "text" at bounding box center [145, 37] width 239 height 9
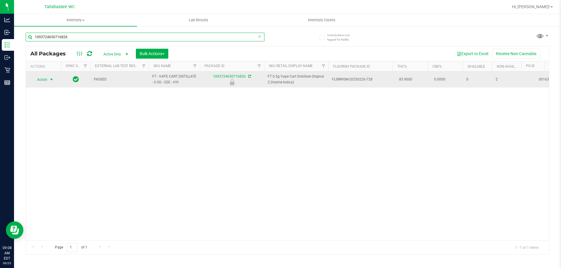
type input "1093724650716826"
click at [44, 78] on span "Action" at bounding box center [40, 80] width 16 height 8
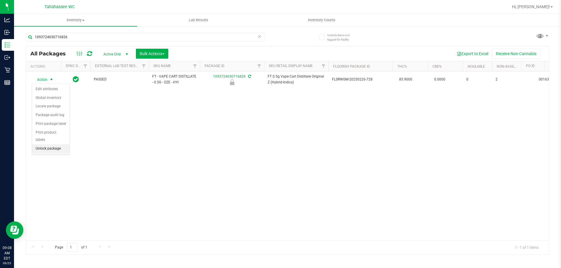
click at [52, 145] on li "Unlock package" at bounding box center [50, 149] width 37 height 9
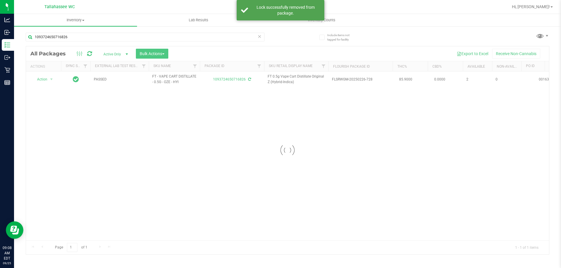
drag, startPoint x: 262, startPoint y: 36, endPoint x: 259, endPoint y: 37, distance: 3.3
click at [259, 37] on icon at bounding box center [259, 36] width 4 height 7
click at [247, 37] on input "text" at bounding box center [145, 37] width 239 height 9
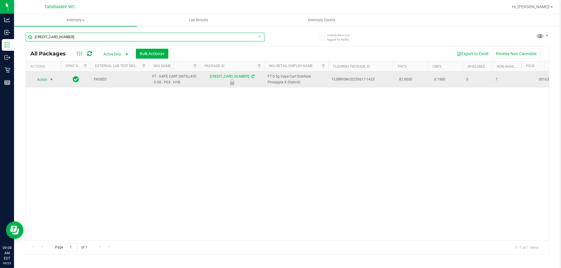
type input "[CREDIT_CARD_NUMBER]"
click at [41, 79] on span "Action" at bounding box center [40, 80] width 16 height 8
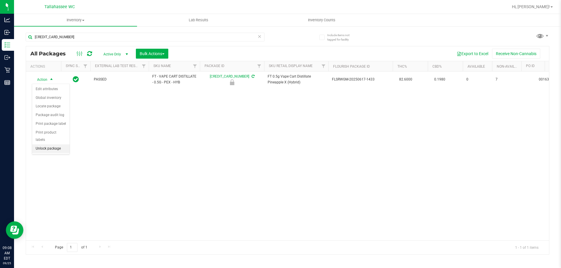
click at [60, 145] on li "Unlock package" at bounding box center [50, 149] width 37 height 9
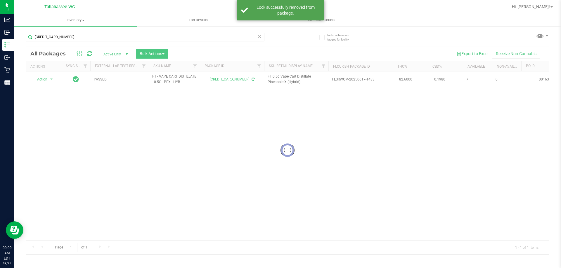
click at [260, 38] on icon at bounding box center [259, 36] width 4 height 7
click at [259, 38] on input "text" at bounding box center [145, 37] width 239 height 9
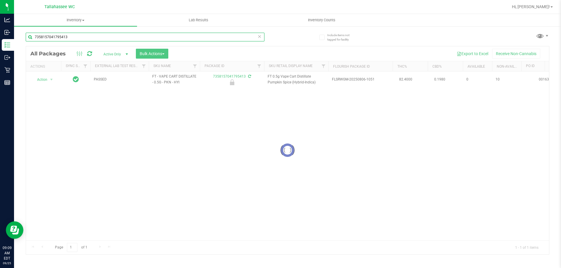
type input "7358157041795413"
click at [48, 81] on div at bounding box center [287, 150] width 523 height 208
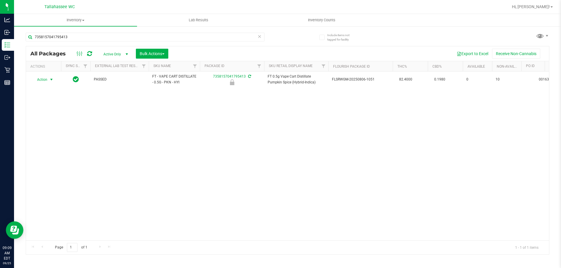
click at [42, 80] on span "Action" at bounding box center [40, 80] width 16 height 8
click at [55, 145] on li "Unlock package" at bounding box center [50, 149] width 37 height 9
click at [261, 37] on icon at bounding box center [259, 36] width 4 height 7
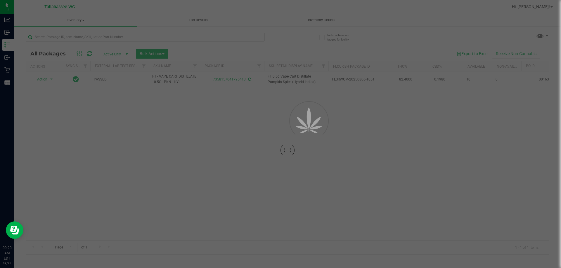
drag, startPoint x: 261, startPoint y: 37, endPoint x: 246, endPoint y: 37, distance: 15.2
click at [246, 37] on div at bounding box center [280, 134] width 561 height 268
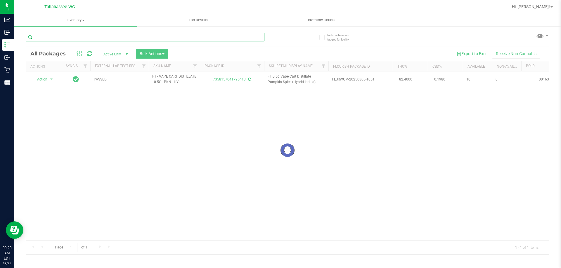
click at [246, 37] on input "text" at bounding box center [145, 37] width 239 height 9
drag, startPoint x: 246, startPoint y: 37, endPoint x: 245, endPoint y: 41, distance: 4.1
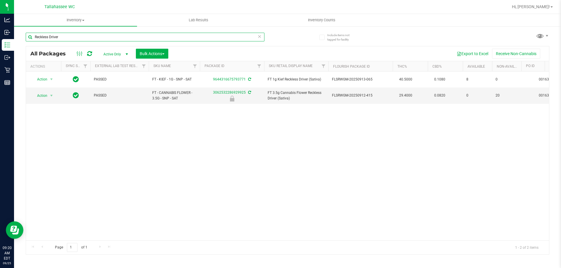
type input "Reckless Driver"
click at [257, 35] on input "Reckless Driver" at bounding box center [145, 37] width 239 height 9
click at [260, 37] on icon at bounding box center [259, 36] width 4 height 7
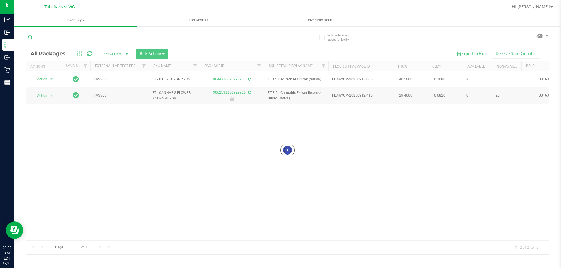
click at [260, 37] on input "text" at bounding box center [145, 37] width 239 height 9
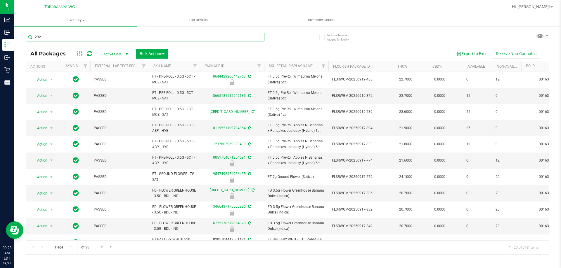
type input "2923"
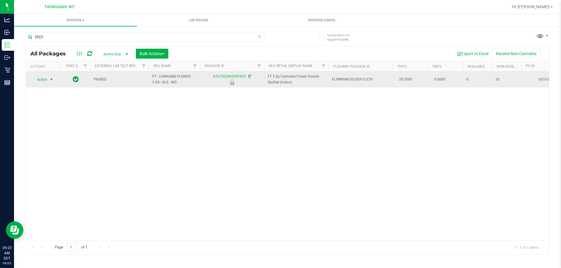
type input "2923"
click at [46, 81] on span "Action" at bounding box center [40, 80] width 16 height 8
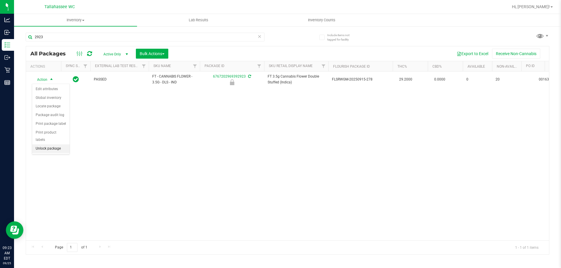
click at [53, 145] on li "Unlock package" at bounding box center [50, 149] width 37 height 9
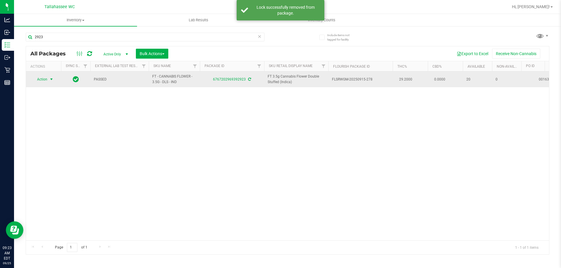
click at [44, 79] on span "Action" at bounding box center [40, 79] width 16 height 8
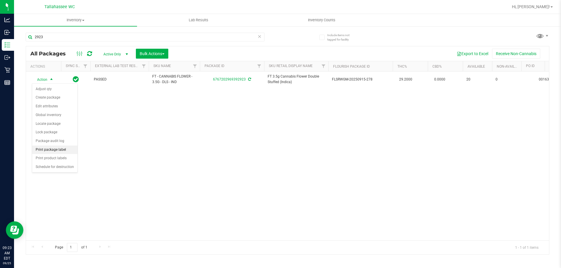
click at [63, 150] on li "Print package label" at bounding box center [54, 150] width 45 height 9
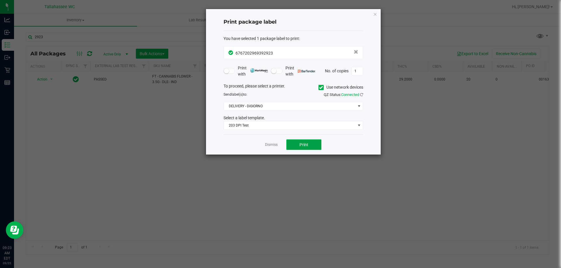
click at [315, 145] on button "Print" at bounding box center [303, 145] width 35 height 11
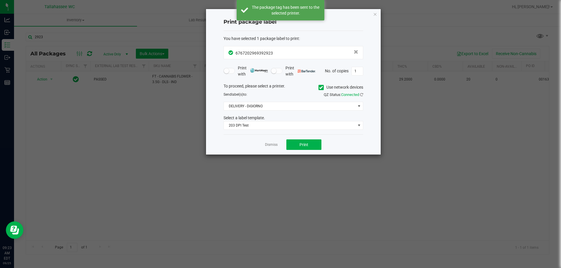
click at [271, 145] on link "Dismiss" at bounding box center [271, 145] width 13 height 5
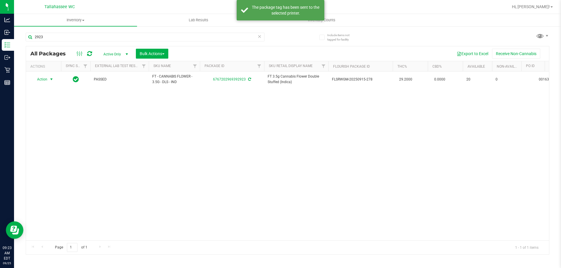
click at [260, 37] on icon at bounding box center [259, 36] width 4 height 7
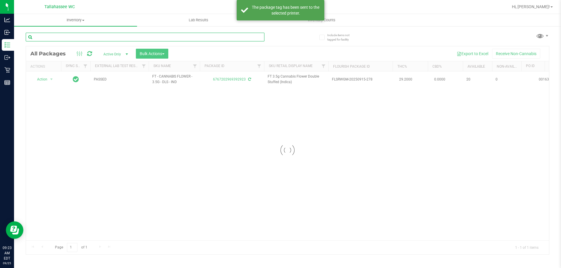
click at [258, 37] on input "text" at bounding box center [145, 37] width 239 height 9
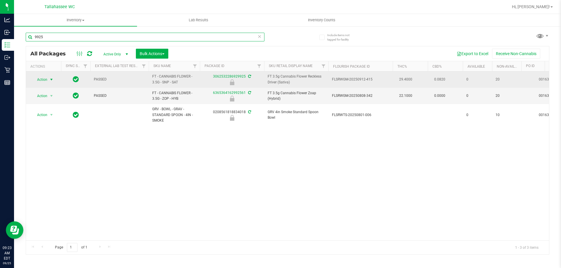
type input "9925"
click at [46, 81] on span "Action" at bounding box center [40, 80] width 16 height 8
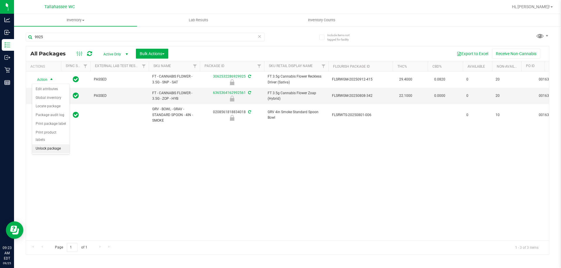
click at [52, 145] on li "Unlock package" at bounding box center [50, 149] width 37 height 9
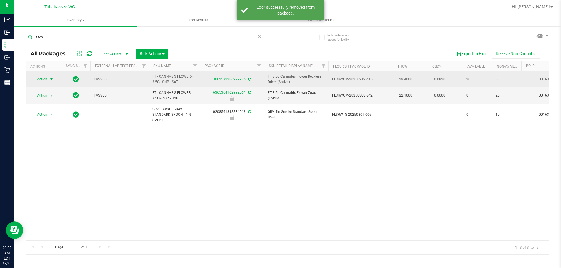
click at [48, 78] on span "select" at bounding box center [51, 79] width 7 height 8
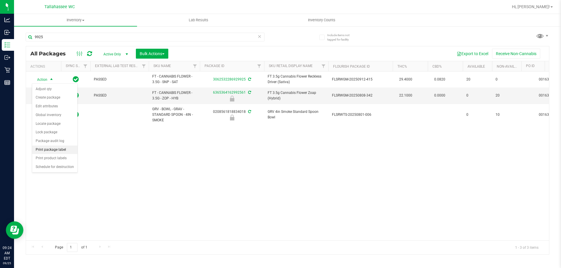
click at [52, 151] on li "Print package label" at bounding box center [54, 150] width 45 height 9
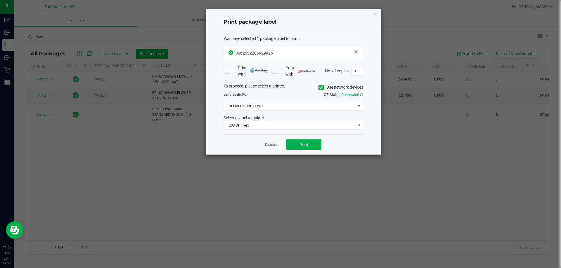
click at [296, 150] on div "Dismiss Print" at bounding box center [293, 145] width 140 height 20
click at [296, 148] on button "Print" at bounding box center [303, 145] width 35 height 11
click at [275, 150] on div "Dismiss Print" at bounding box center [293, 145] width 140 height 20
click at [270, 144] on link "Dismiss" at bounding box center [271, 145] width 13 height 5
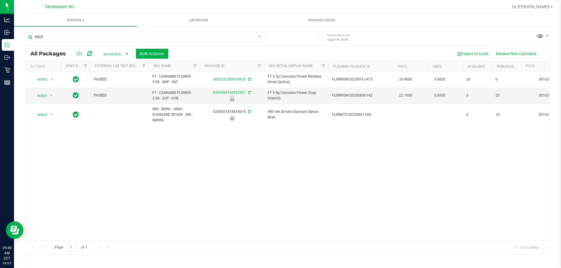
click at [260, 40] on span at bounding box center [259, 37] width 4 height 8
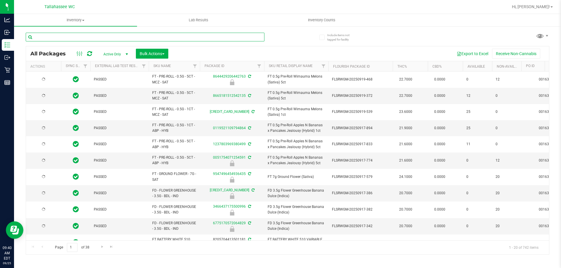
click at [256, 39] on input "text" at bounding box center [145, 37] width 239 height 9
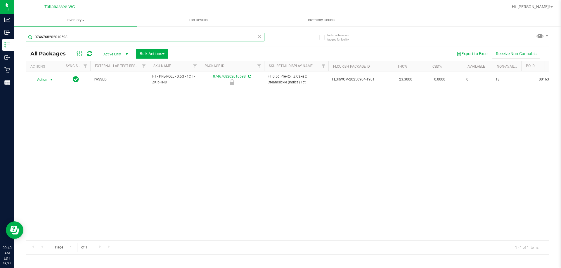
type input "0746768202010598"
click at [44, 79] on span "Action" at bounding box center [40, 80] width 16 height 8
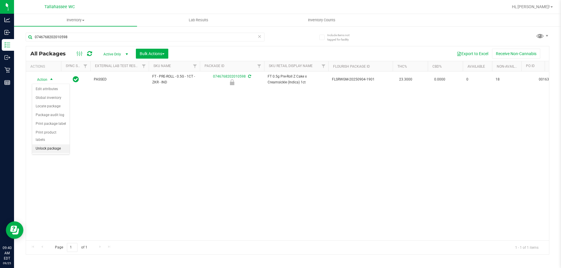
click at [52, 145] on li "Unlock package" at bounding box center [50, 149] width 37 height 9
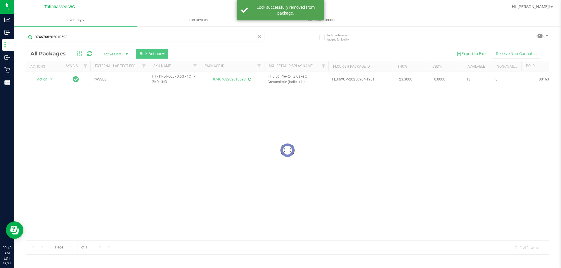
click at [259, 37] on icon at bounding box center [259, 36] width 4 height 7
click at [259, 37] on input "text" at bounding box center [145, 37] width 239 height 9
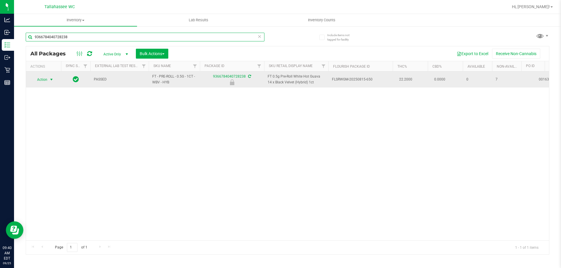
type input "9366784040728238"
click at [46, 79] on span "Action" at bounding box center [40, 80] width 16 height 8
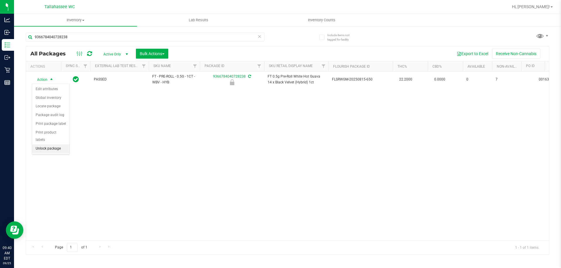
click at [51, 145] on li "Unlock package" at bounding box center [50, 149] width 37 height 9
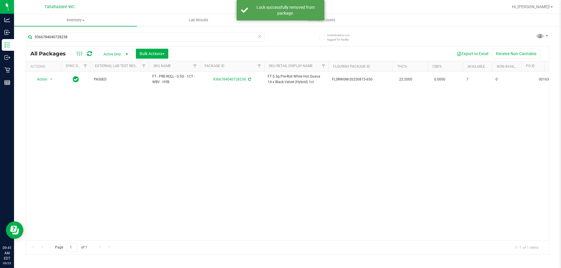
click at [261, 38] on icon at bounding box center [259, 36] width 4 height 7
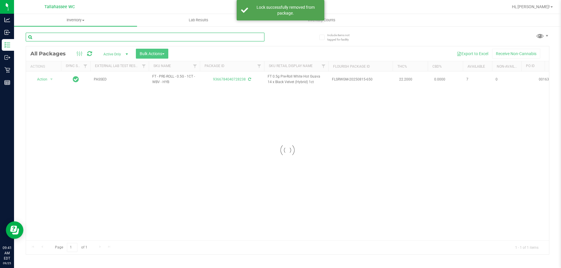
click at [253, 36] on input "text" at bounding box center [145, 37] width 239 height 9
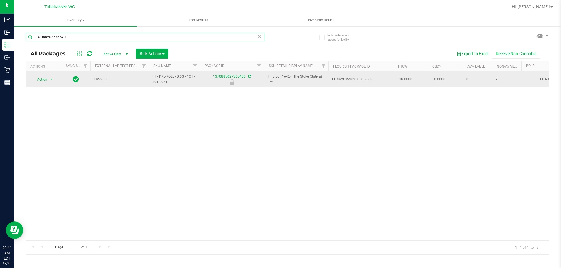
type input "1370885027365430"
click at [44, 80] on span "Action" at bounding box center [40, 80] width 16 height 8
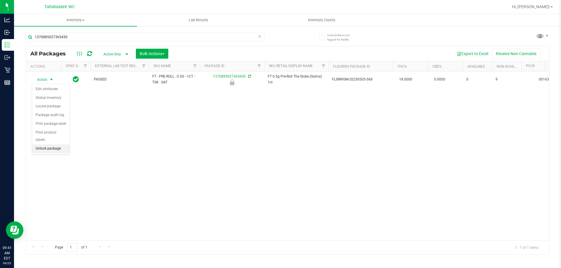
click at [56, 145] on li "Unlock package" at bounding box center [50, 149] width 37 height 9
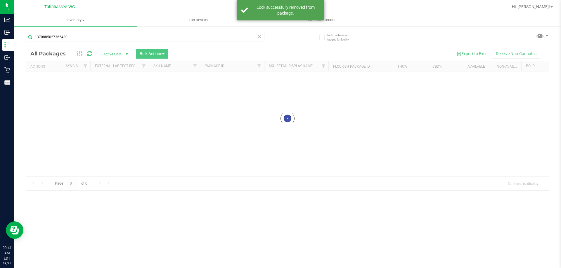
click at [260, 38] on icon at bounding box center [259, 36] width 4 height 7
click at [257, 37] on input "text" at bounding box center [145, 37] width 239 height 9
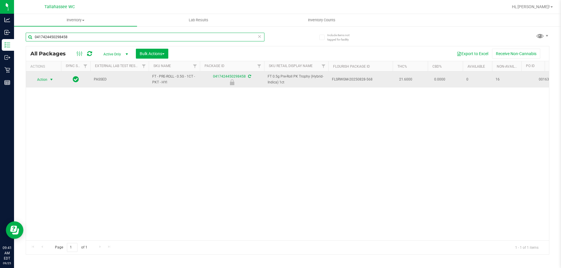
type input "0417424450298458"
click at [50, 79] on span "select" at bounding box center [51, 79] width 5 height 5
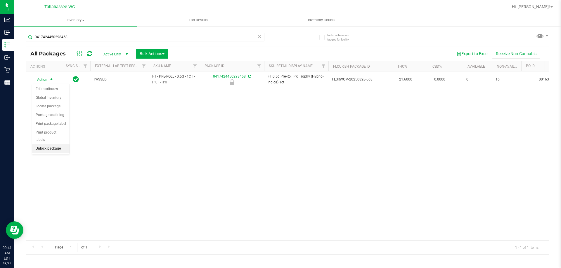
click at [54, 145] on li "Unlock package" at bounding box center [50, 149] width 37 height 9
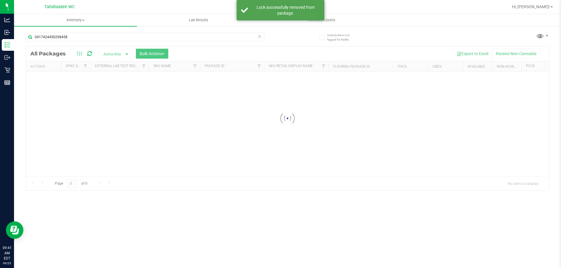
click at [259, 36] on icon at bounding box center [259, 36] width 4 height 7
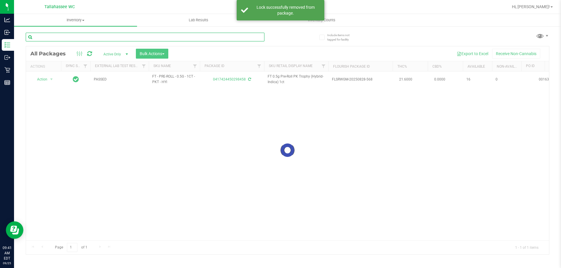
click at [254, 38] on input "text" at bounding box center [145, 37] width 239 height 9
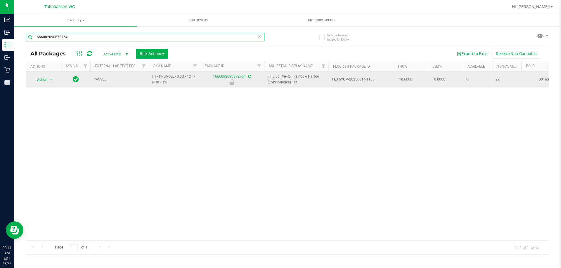
type input "1666082090872754"
click at [49, 77] on span "select" at bounding box center [51, 80] width 7 height 8
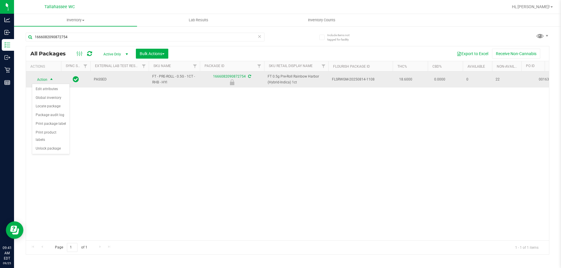
click at [49, 78] on span "select" at bounding box center [51, 80] width 7 height 8
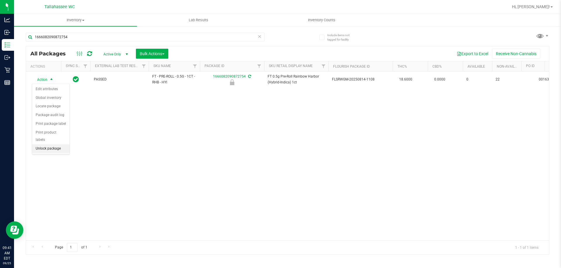
click at [41, 145] on li "Unlock package" at bounding box center [50, 149] width 37 height 9
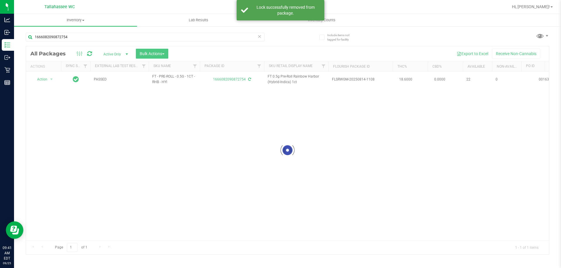
drag, startPoint x: 41, startPoint y: 139, endPoint x: 219, endPoint y: 54, distance: 197.7
click at [219, 54] on div "Export to Excel Receive Non-Cannabis" at bounding box center [359, 54] width 372 height 10
click at [260, 39] on icon at bounding box center [259, 36] width 4 height 7
click at [256, 38] on input "text" at bounding box center [145, 37] width 239 height 9
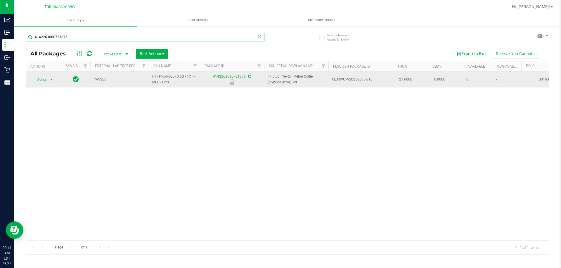
type input "4142263680731875"
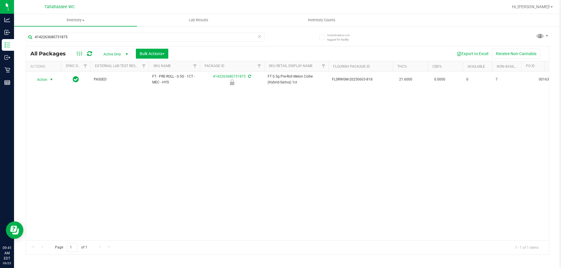
drag, startPoint x: 47, startPoint y: 79, endPoint x: 48, endPoint y: 87, distance: 7.6
click at [47, 79] on span "Action" at bounding box center [40, 80] width 16 height 8
click at [47, 145] on li "Unlock package" at bounding box center [50, 149] width 37 height 9
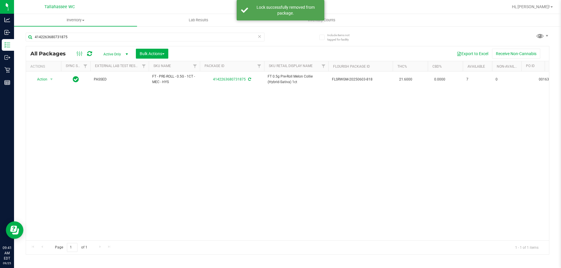
click at [259, 39] on icon at bounding box center [259, 36] width 4 height 7
click at [225, 42] on div at bounding box center [145, 39] width 239 height 13
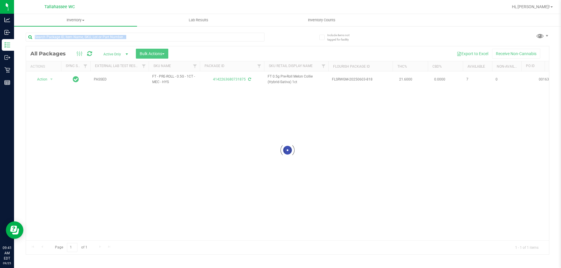
click at [224, 41] on div at bounding box center [145, 39] width 239 height 13
click at [223, 40] on input "text" at bounding box center [145, 37] width 239 height 9
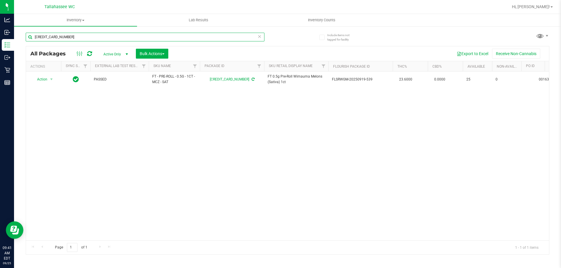
type input "[CREDIT_CARD_NUMBER]"
click at [259, 39] on icon at bounding box center [259, 36] width 4 height 7
click at [254, 37] on input "text" at bounding box center [145, 37] width 239 height 9
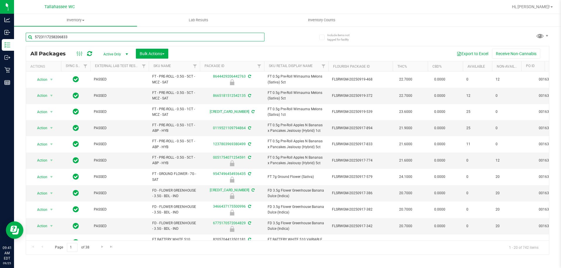
type input "5723117258206833"
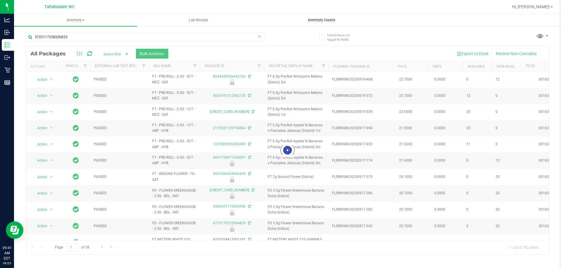
drag, startPoint x: 219, startPoint y: 51, endPoint x: 281, endPoint y: 25, distance: 67.0
click at [281, 25] on uib-tab-heading "Inventory Counts" at bounding box center [321, 20] width 122 height 12
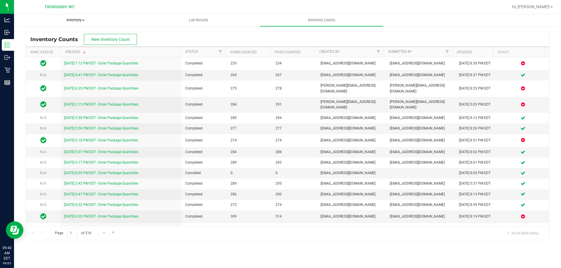
click at [85, 17] on uib-tab-heading "Inventory All packages All inventory Waste log Create inventory" at bounding box center [75, 20] width 122 height 12
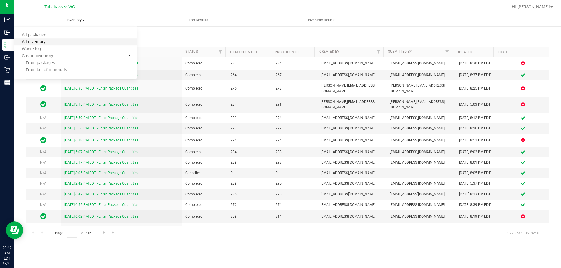
click at [16, 44] on li "All inventory" at bounding box center [75, 42] width 123 height 7
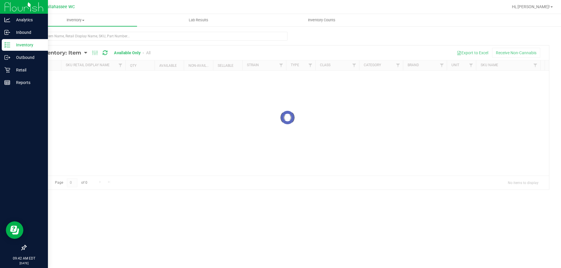
click at [3, 42] on div "Inventory" at bounding box center [25, 45] width 46 height 12
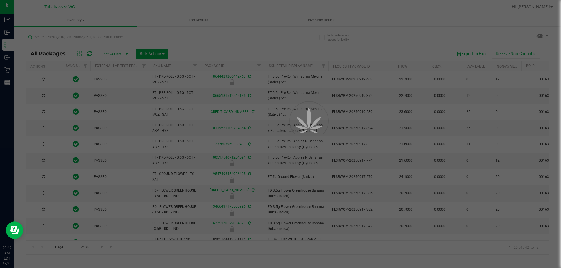
drag, startPoint x: 91, startPoint y: 36, endPoint x: 126, endPoint y: 38, distance: 35.4
click at [126, 38] on div at bounding box center [280, 134] width 561 height 268
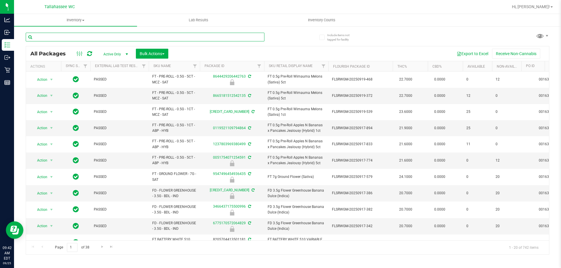
click at [125, 39] on input "text" at bounding box center [145, 37] width 239 height 9
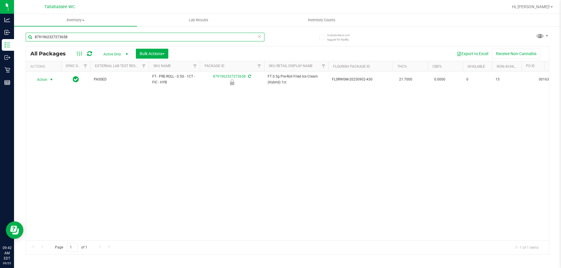
type input "8791962327273658"
click at [48, 80] on span "select" at bounding box center [51, 80] width 7 height 8
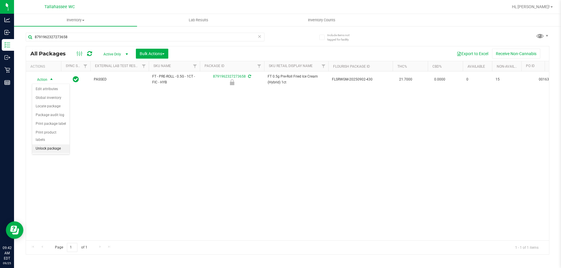
click at [65, 145] on li "Unlock package" at bounding box center [50, 149] width 37 height 9
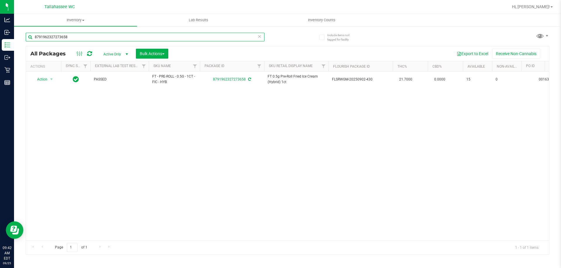
drag, startPoint x: 263, startPoint y: 34, endPoint x: 259, endPoint y: 36, distance: 4.2
click at [262, 34] on input "8791962327273658" at bounding box center [145, 37] width 239 height 9
click at [257, 36] on icon at bounding box center [259, 36] width 4 height 7
click at [257, 36] on input "text" at bounding box center [145, 37] width 239 height 9
drag, startPoint x: 264, startPoint y: 39, endPoint x: 261, endPoint y: 39, distance: 3.3
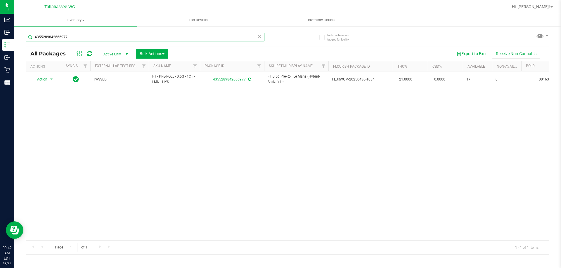
click at [262, 39] on input "4355289842666977" at bounding box center [145, 37] width 239 height 9
type input "4355289842666977"
click at [260, 38] on icon at bounding box center [259, 36] width 4 height 7
click at [253, 37] on input "text" at bounding box center [145, 37] width 239 height 9
click at [150, 35] on input "9487150907185823" at bounding box center [145, 37] width 239 height 9
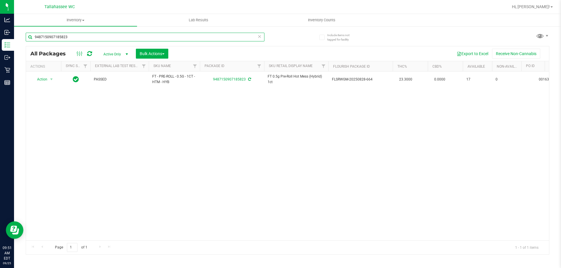
click at [150, 35] on input "9487150907185823" at bounding box center [145, 37] width 239 height 9
paste input "SN250728DC1-0804"
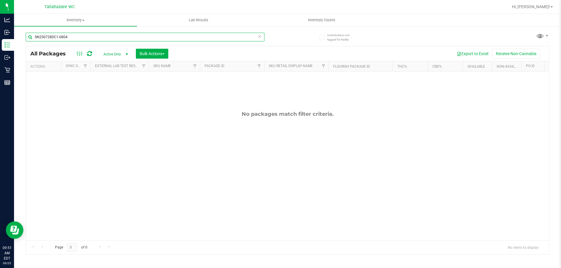
type input "SN250728DC1-0804"
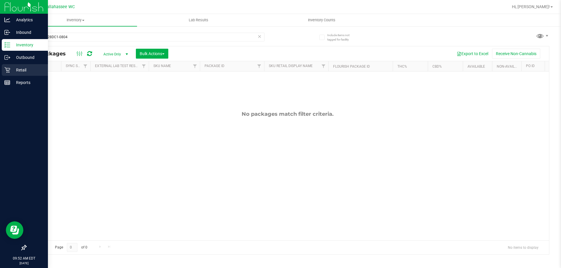
click at [11, 71] on p "Retail" at bounding box center [27, 70] width 35 height 7
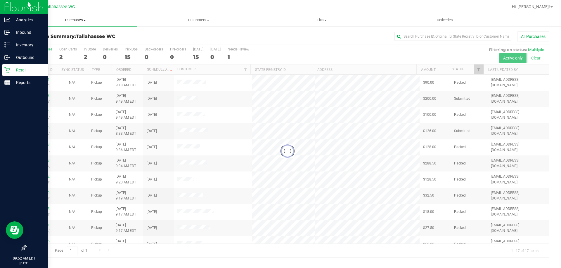
click at [71, 20] on span "Purchases" at bounding box center [75, 20] width 123 height 5
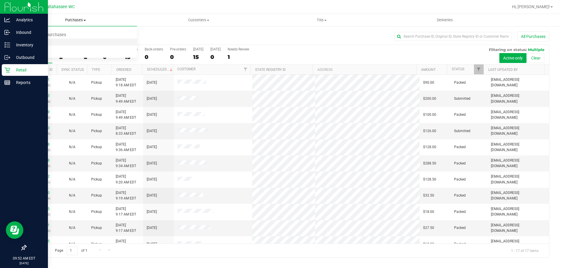
click at [45, 40] on span "Fulfillment" at bounding box center [32, 42] width 36 height 5
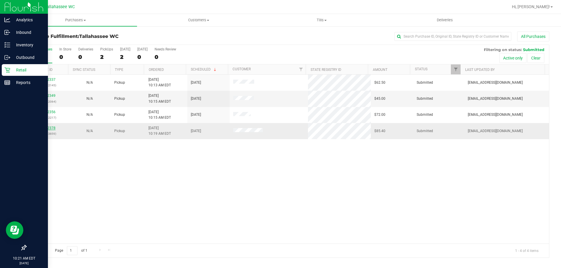
click at [52, 129] on link "12002378" at bounding box center [47, 128] width 16 height 4
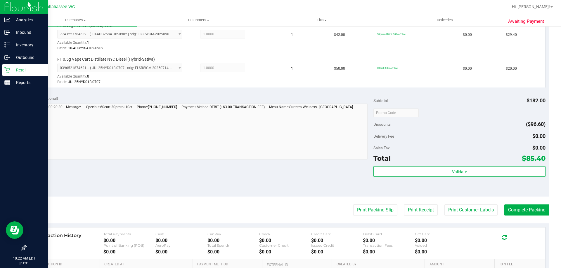
scroll to position [234, 0]
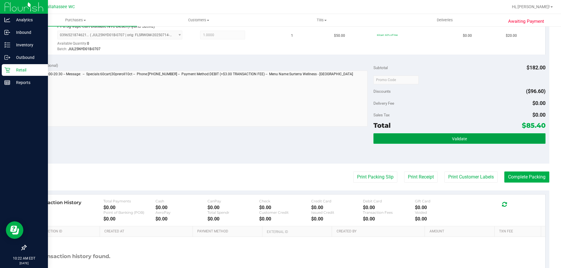
click at [455, 143] on button "Validate" at bounding box center [459, 138] width 172 height 11
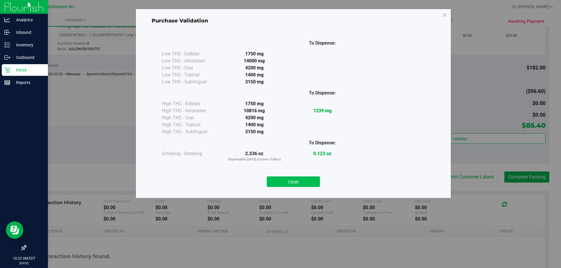
click at [305, 186] on button "Close" at bounding box center [293, 182] width 53 height 11
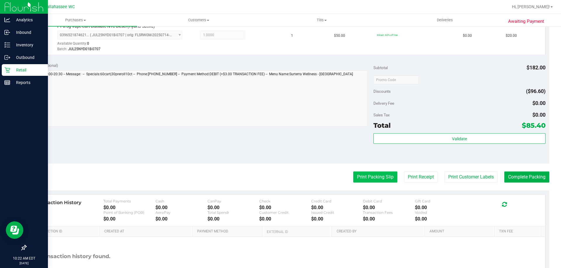
click at [363, 176] on button "Print Packing Slip" at bounding box center [375, 177] width 44 height 11
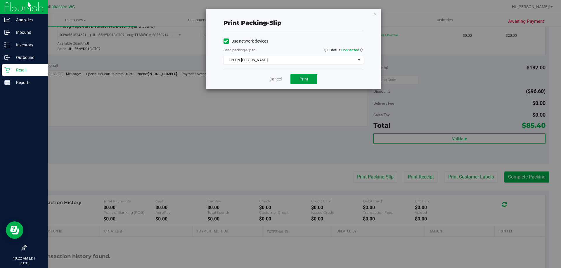
click at [309, 81] on button "Print" at bounding box center [303, 79] width 27 height 10
click at [306, 77] on span "Print" at bounding box center [303, 79] width 9 height 5
click at [276, 82] on div "Cancel Print" at bounding box center [293, 79] width 140 height 20
click at [278, 78] on link "Cancel" at bounding box center [275, 79] width 12 height 6
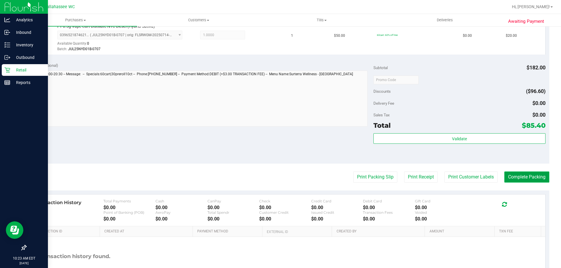
click at [529, 177] on button "Complete Packing" at bounding box center [526, 177] width 45 height 11
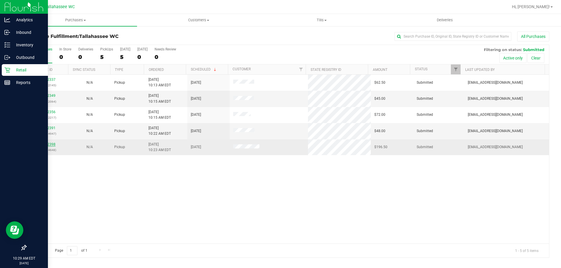
click at [54, 145] on link "12002398" at bounding box center [47, 145] width 16 height 4
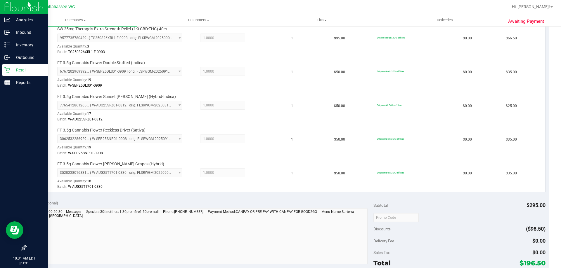
scroll to position [292, 0]
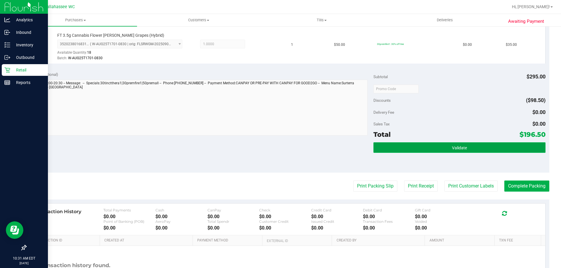
click at [444, 144] on button "Validate" at bounding box center [459, 148] width 172 height 11
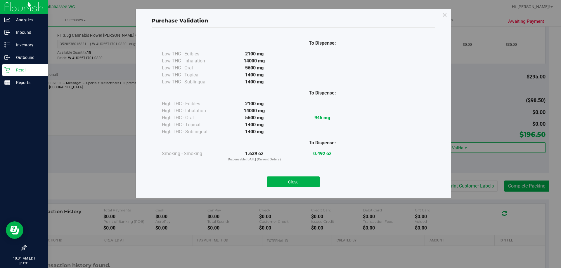
click at [311, 190] on div "Close" at bounding box center [293, 180] width 275 height 24
click at [311, 187] on div "Close" at bounding box center [293, 180] width 275 height 24
click at [300, 178] on button "Close" at bounding box center [293, 182] width 53 height 11
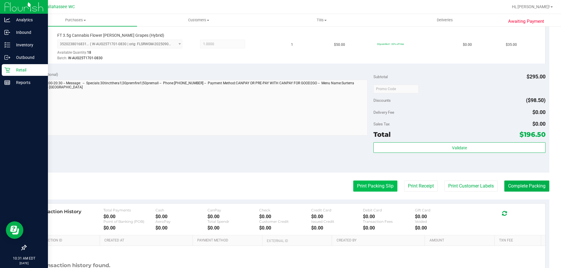
click at [371, 185] on button "Print Packing Slip" at bounding box center [375, 186] width 44 height 11
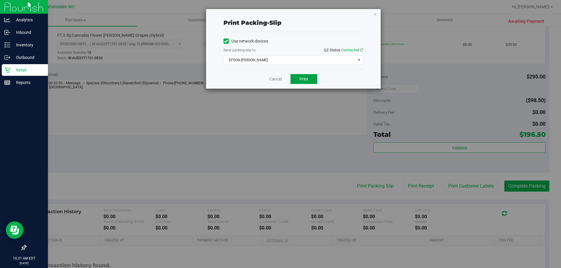
click at [302, 79] on span "Print" at bounding box center [303, 79] width 9 height 5
click at [275, 82] on div "Cancel Print" at bounding box center [293, 79] width 140 height 20
click at [276, 79] on link "Cancel" at bounding box center [275, 79] width 12 height 6
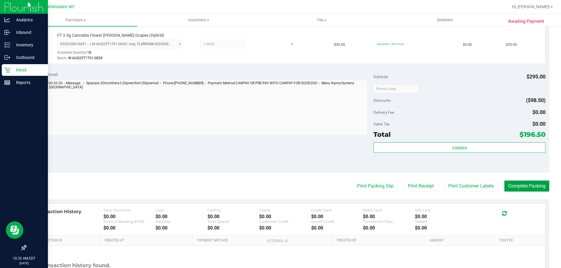
click at [519, 186] on button "Complete Packing" at bounding box center [526, 186] width 45 height 11
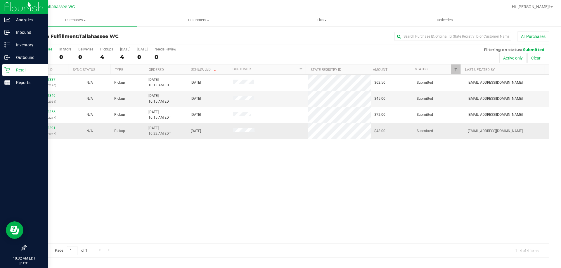
click at [51, 127] on link "12002391" at bounding box center [47, 128] width 16 height 4
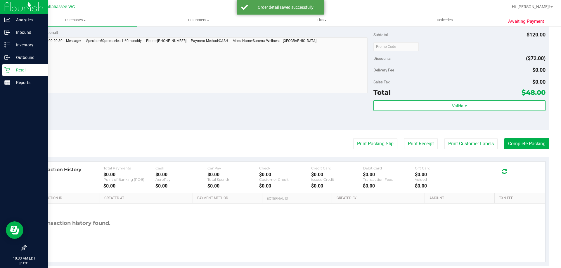
scroll to position [234, 0]
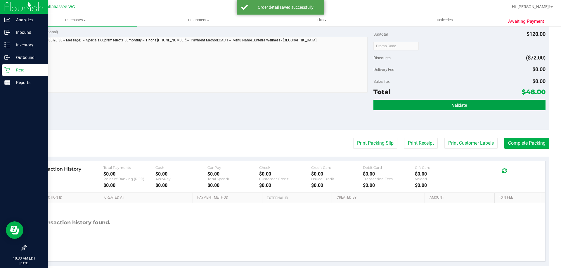
click at [461, 110] on button "Validate" at bounding box center [459, 105] width 172 height 11
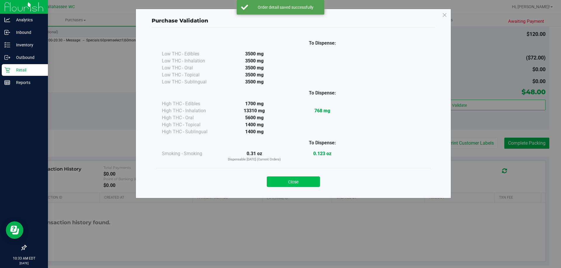
click at [308, 183] on button "Close" at bounding box center [293, 182] width 53 height 11
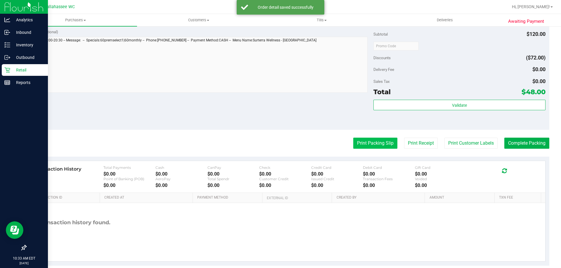
click at [363, 144] on button "Print Packing Slip" at bounding box center [375, 143] width 44 height 11
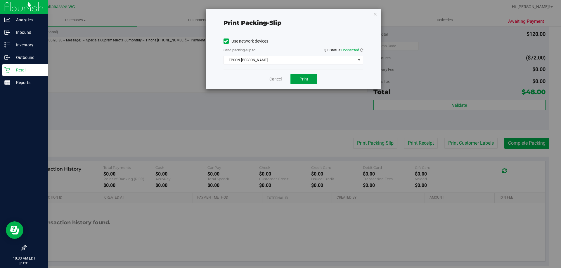
click at [313, 83] on button "Print" at bounding box center [303, 79] width 27 height 10
click at [278, 80] on link "Cancel" at bounding box center [275, 79] width 12 height 6
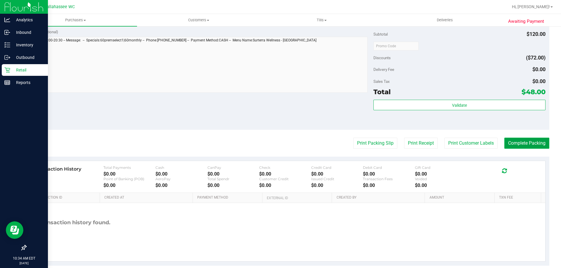
click at [517, 143] on button "Complete Packing" at bounding box center [526, 143] width 45 height 11
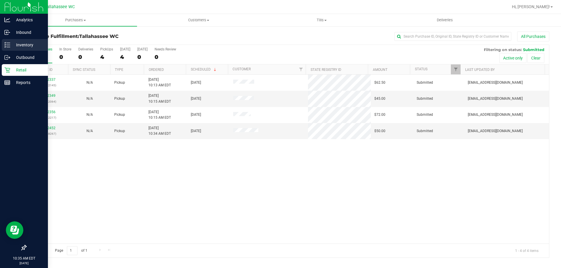
click at [9, 47] on line at bounding box center [8, 47] width 3 height 0
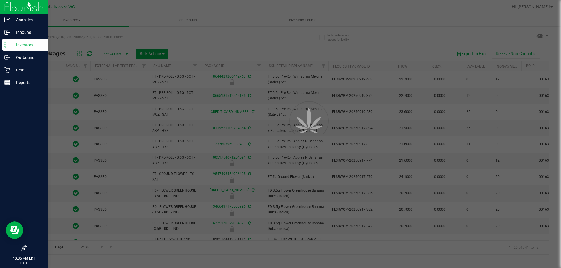
click at [193, 36] on div at bounding box center [280, 134] width 561 height 268
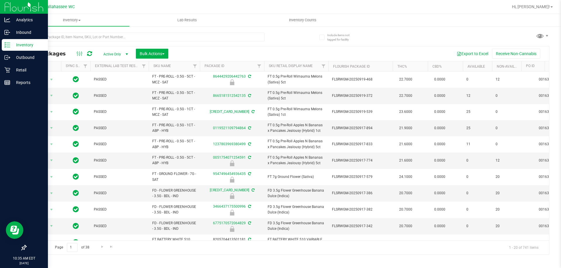
click at [204, 31] on div at bounding box center [157, 36] width 262 height 19
click at [205, 38] on input "text" at bounding box center [145, 37] width 239 height 9
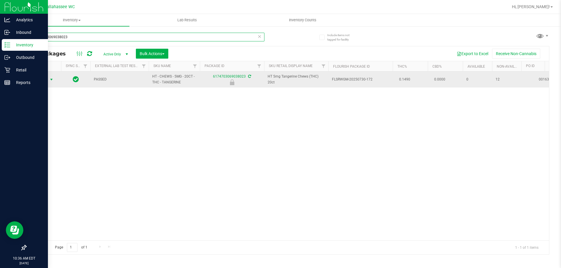
type input "6174703069038023"
click at [50, 82] on span "select" at bounding box center [51, 80] width 7 height 8
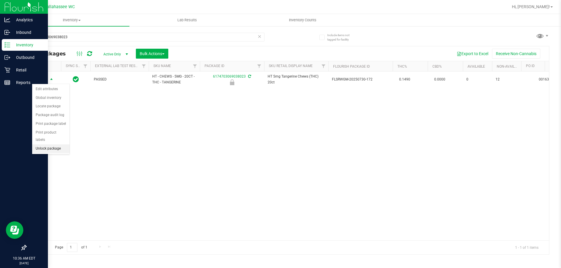
click at [49, 145] on li "Unlock package" at bounding box center [50, 149] width 37 height 9
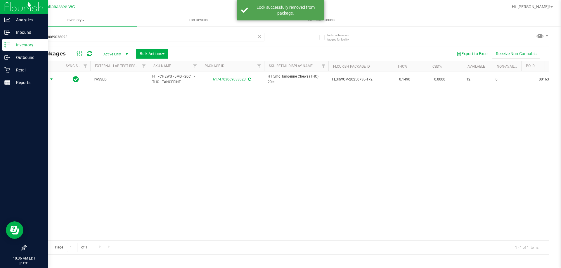
click at [45, 79] on span "Action" at bounding box center [40, 79] width 16 height 8
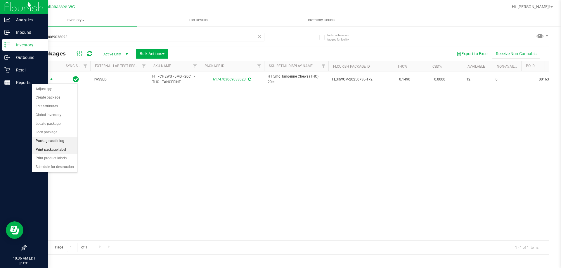
drag, startPoint x: 55, startPoint y: 142, endPoint x: 56, endPoint y: 146, distance: 4.4
click at [56, 146] on ul "Adjust qty Create package Edit attributes Global inventory Locate package Lock …" at bounding box center [54, 128] width 45 height 87
click at [56, 148] on li "Print package label" at bounding box center [54, 150] width 45 height 9
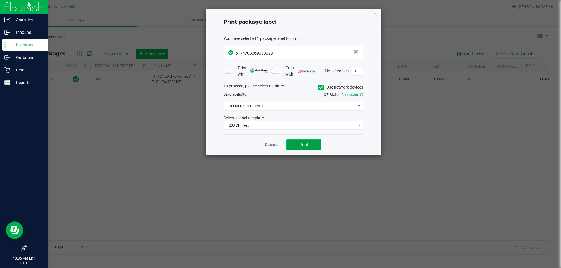
click at [310, 141] on button "Print" at bounding box center [303, 145] width 35 height 11
